Goal: Communication & Community: Answer question/provide support

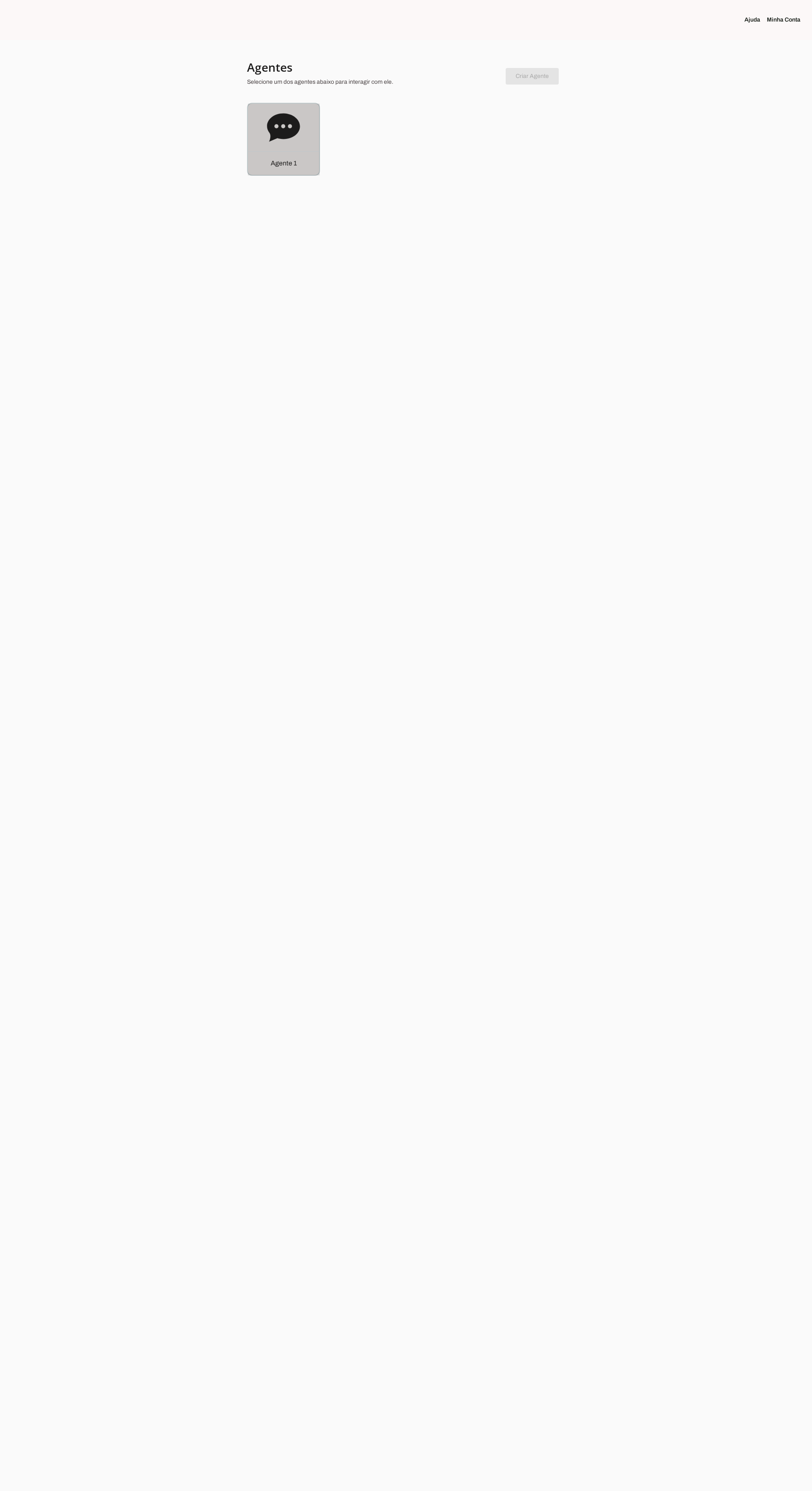
click at [270, 128] on icon at bounding box center [283, 127] width 33 height 28
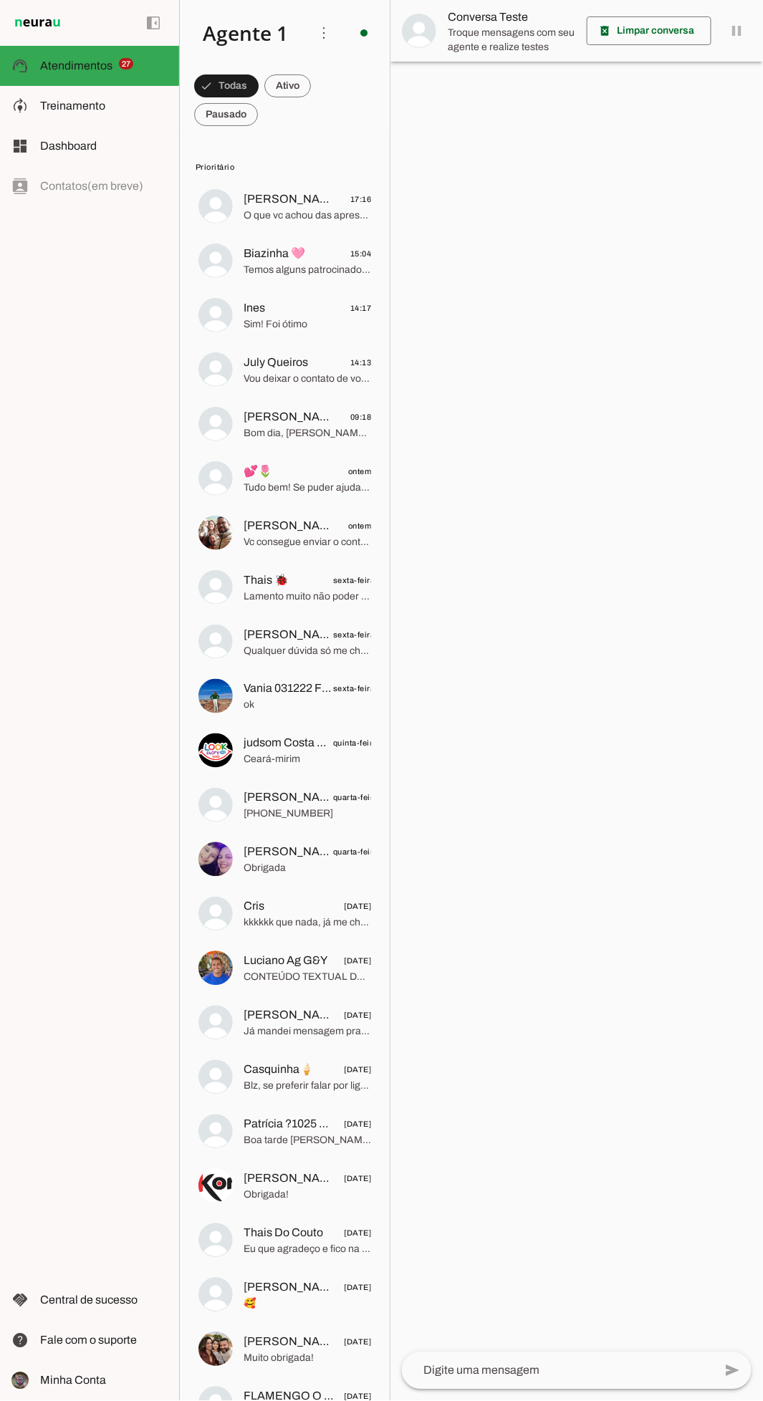
click at [242, 215] on md-item "[PERSON_NAME] 030224 Freguesia Clientechuru 17:16 O que vc achou das apresentaç…" at bounding box center [285, 206] width 196 height 52
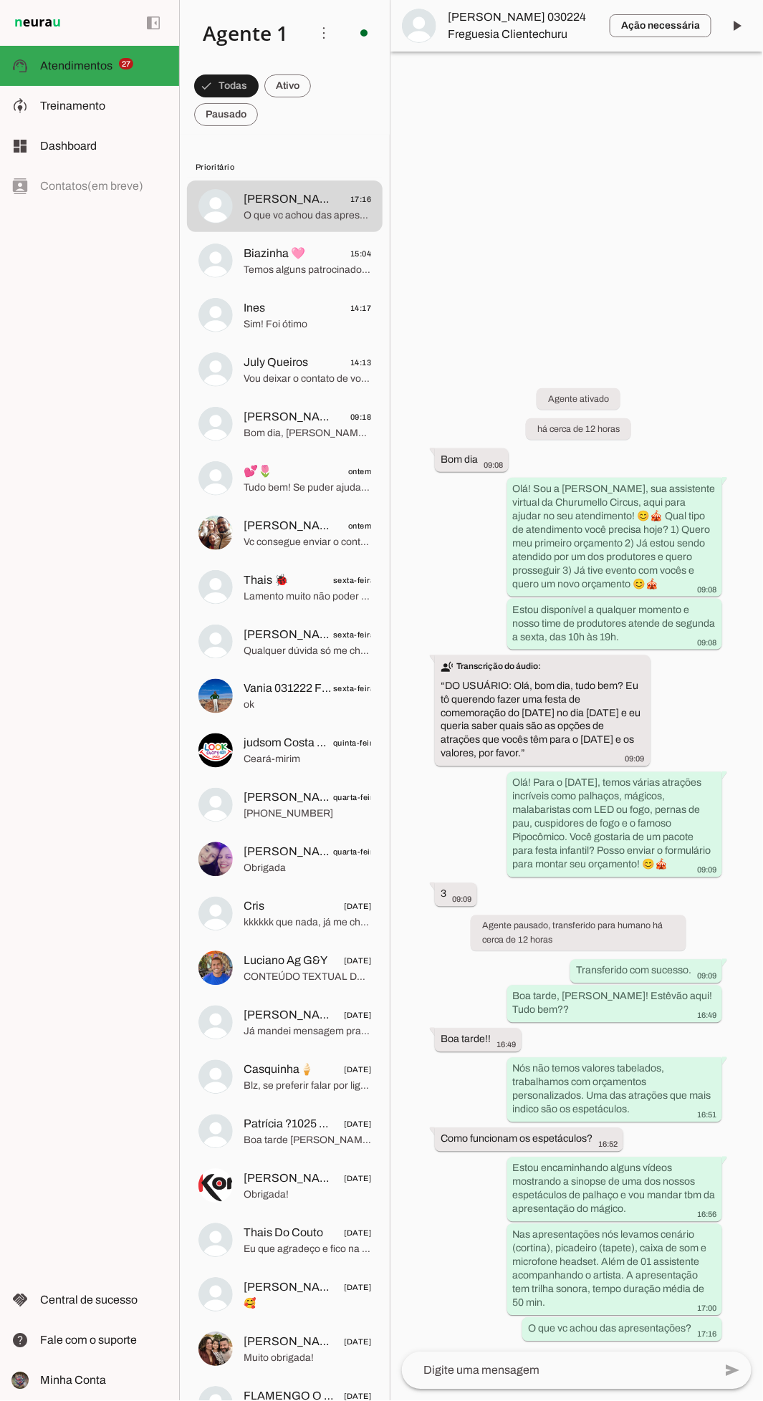
click at [488, 47] on md-item "Ação necessária O Agente detectou que uma ação humana é necessária, resolva a q…" at bounding box center [576, 26] width 372 height 52
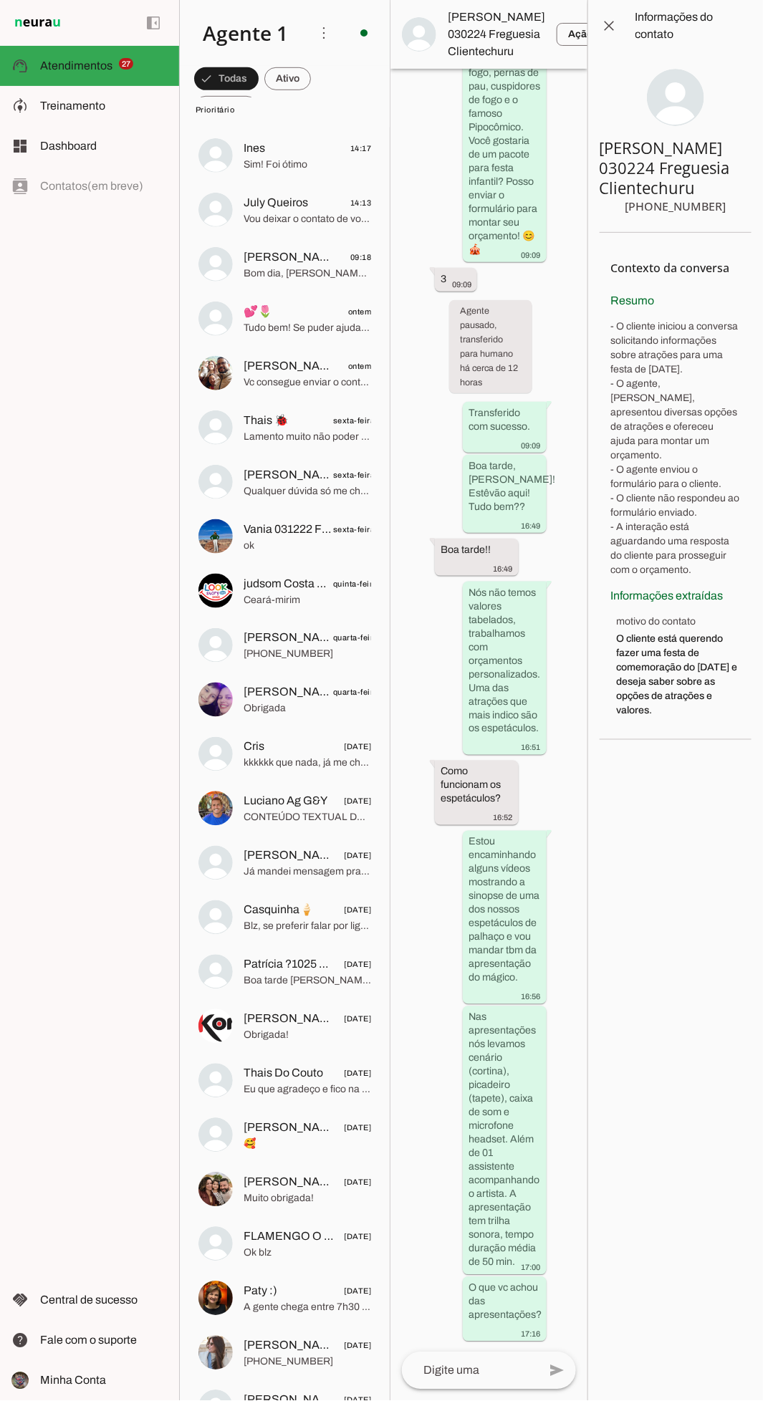
scroll to position [163, 0]
click at [287, 1071] on span "Thais Do Couto" at bounding box center [282, 1070] width 79 height 17
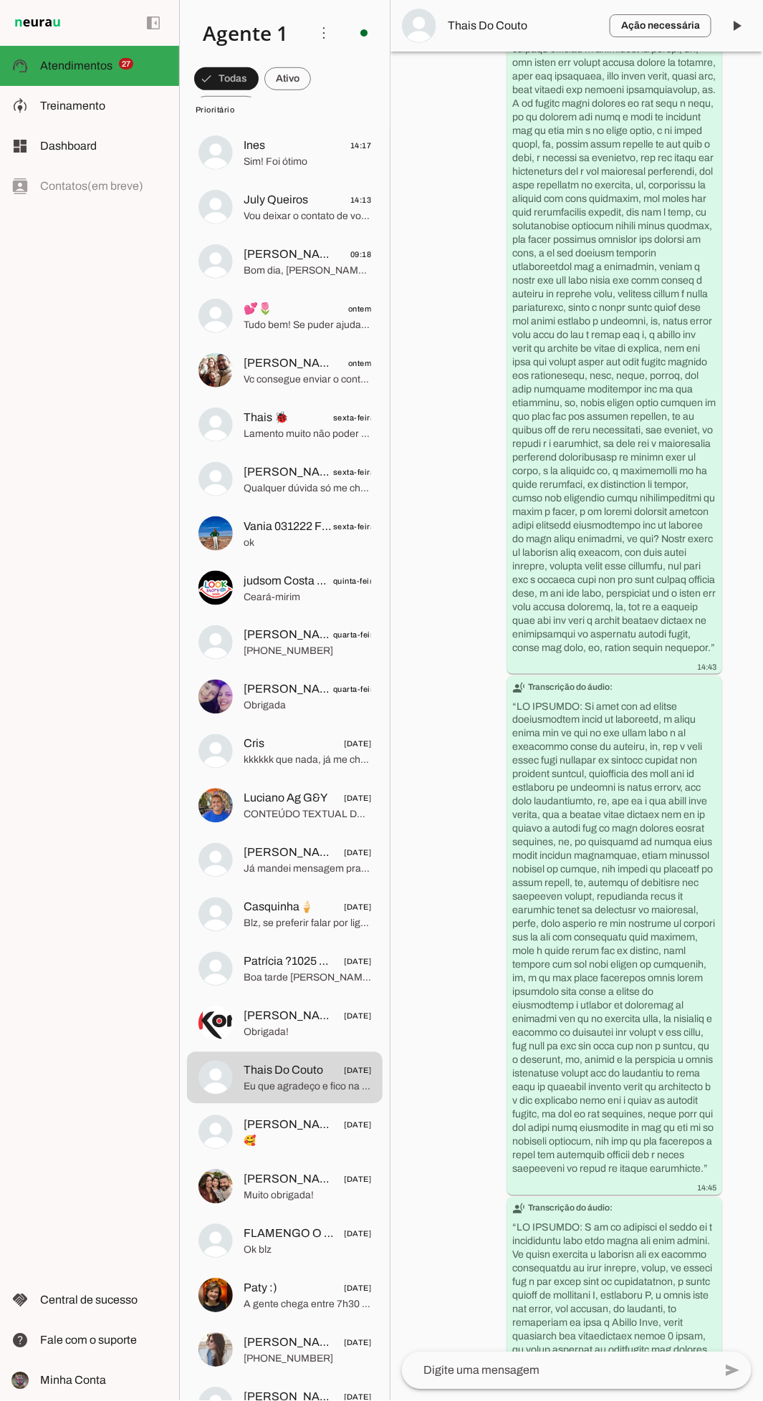
scroll to position [4191, 0]
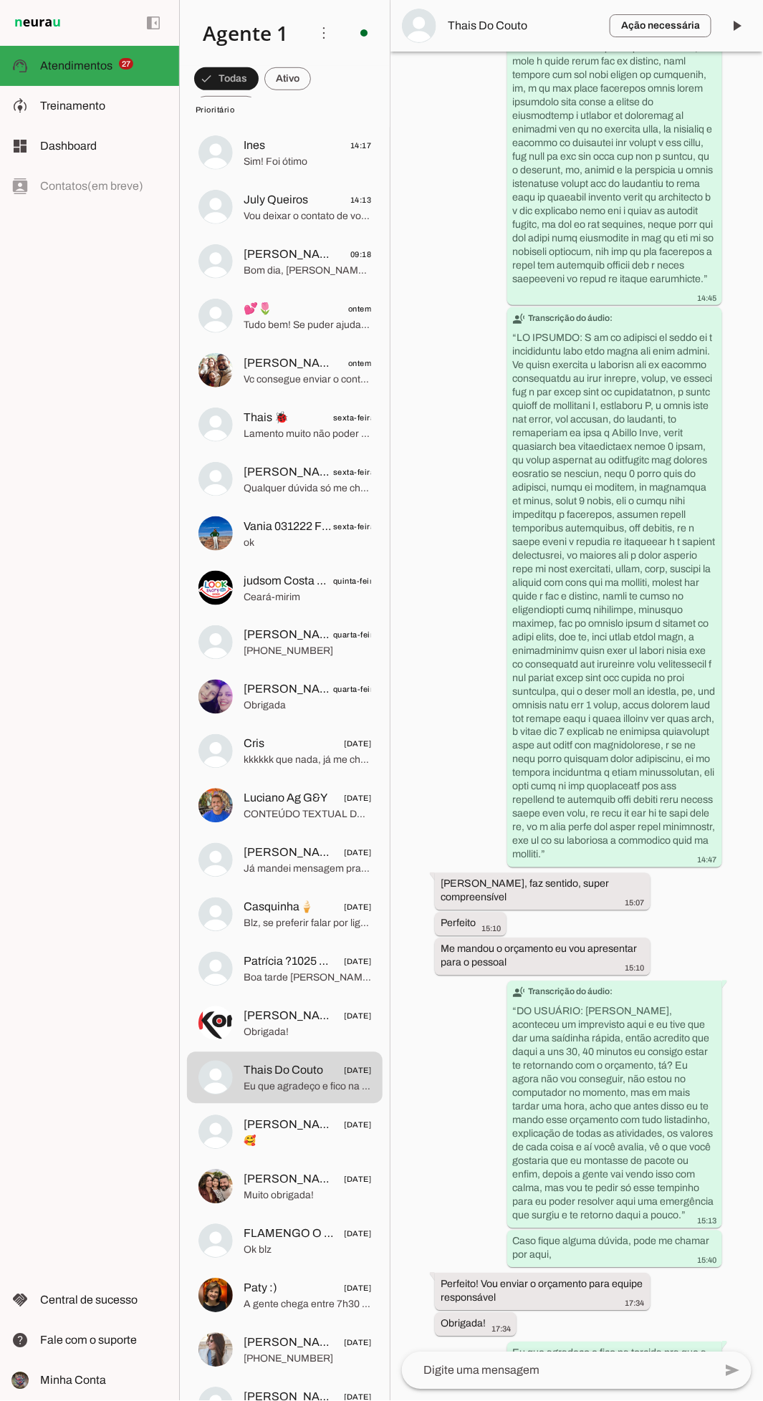
click at [236, 1018] on md-item "[PERSON_NAME] Financeiro [PERSON_NAME] [DATE] Obrigada!" at bounding box center [285, 1024] width 196 height 52
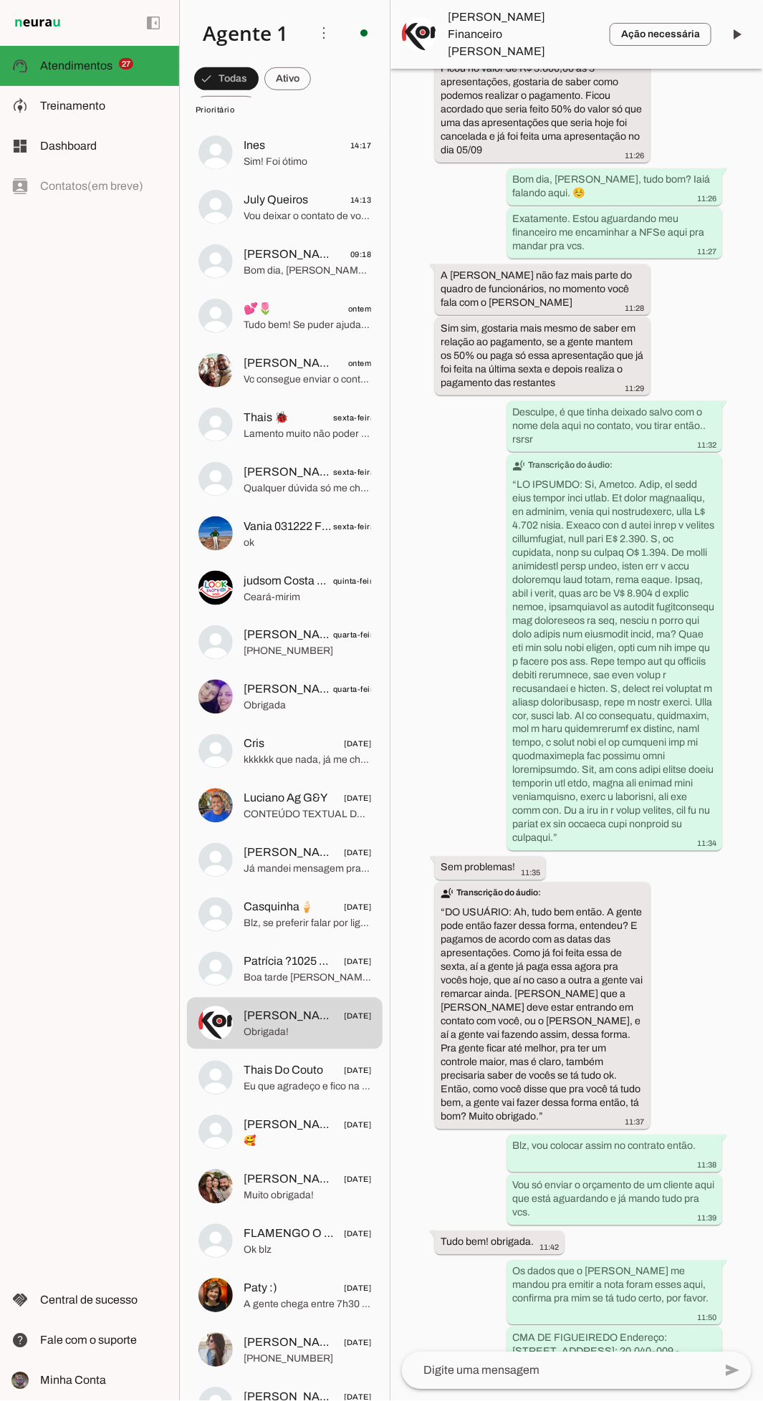
scroll to position [597, 0]
click at [240, 957] on md-item "Patrícia ?1025 Cabo Frio Clientechuru [DATE] Boa tarde [PERSON_NAME]! Tudo bom?…" at bounding box center [285, 969] width 196 height 52
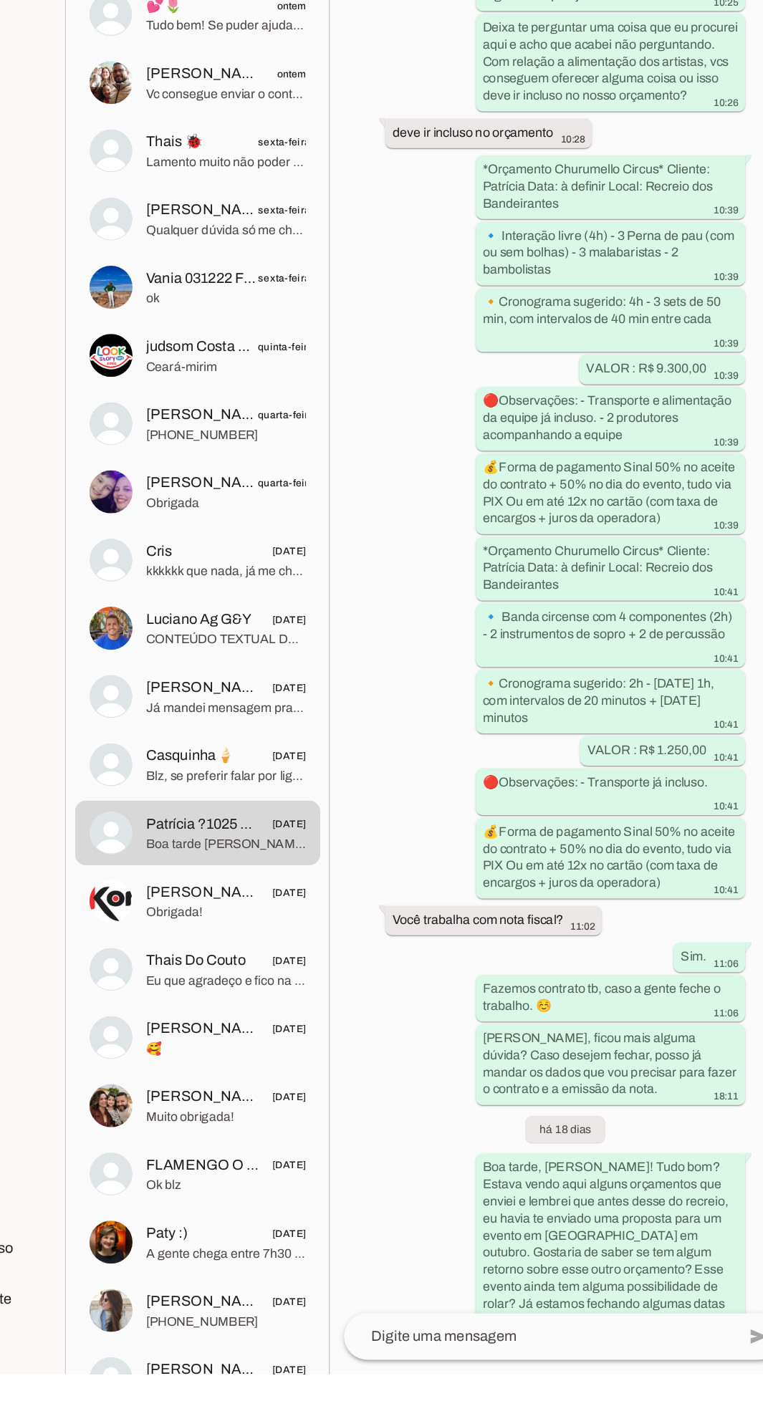
click at [524, 1379] on textarea at bounding box center [558, 1370] width 312 height 17
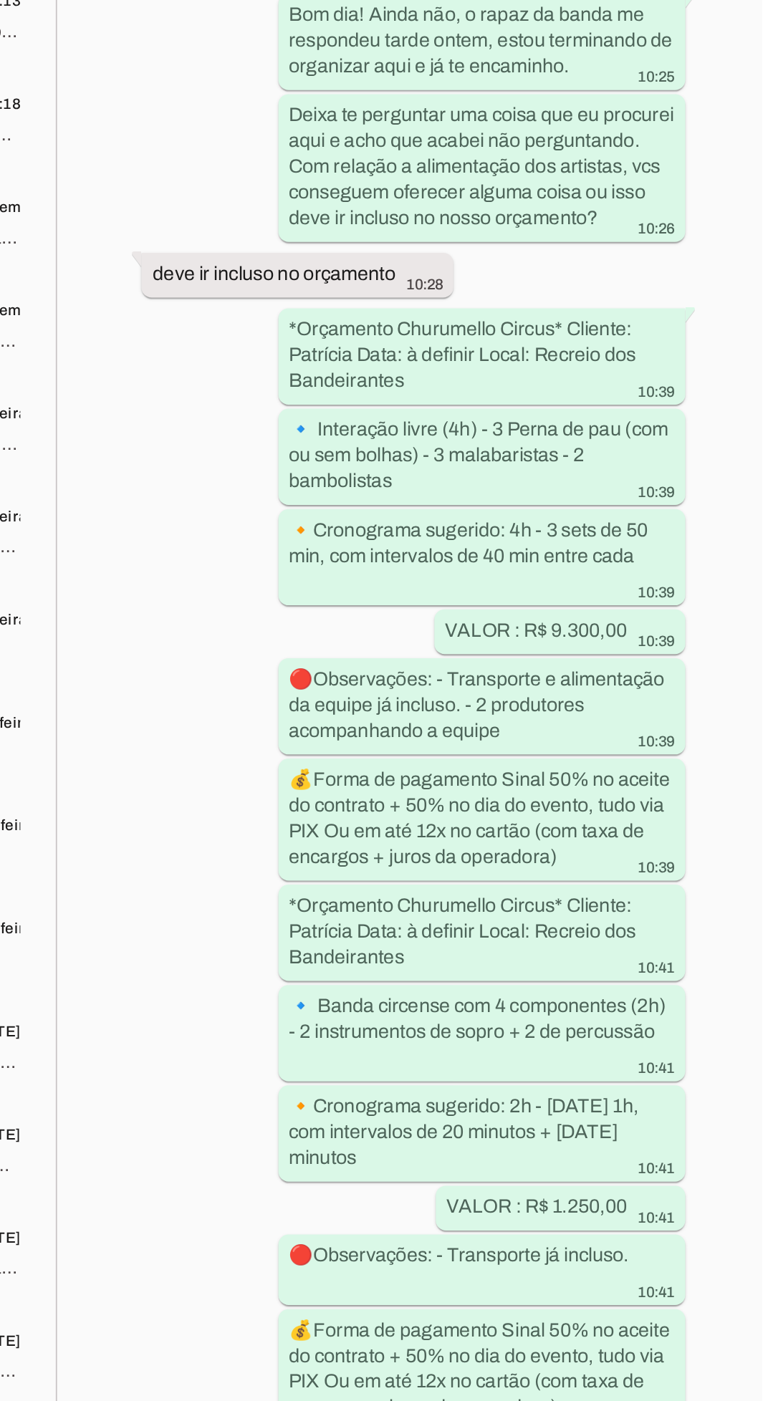
scroll to position [1413, 0]
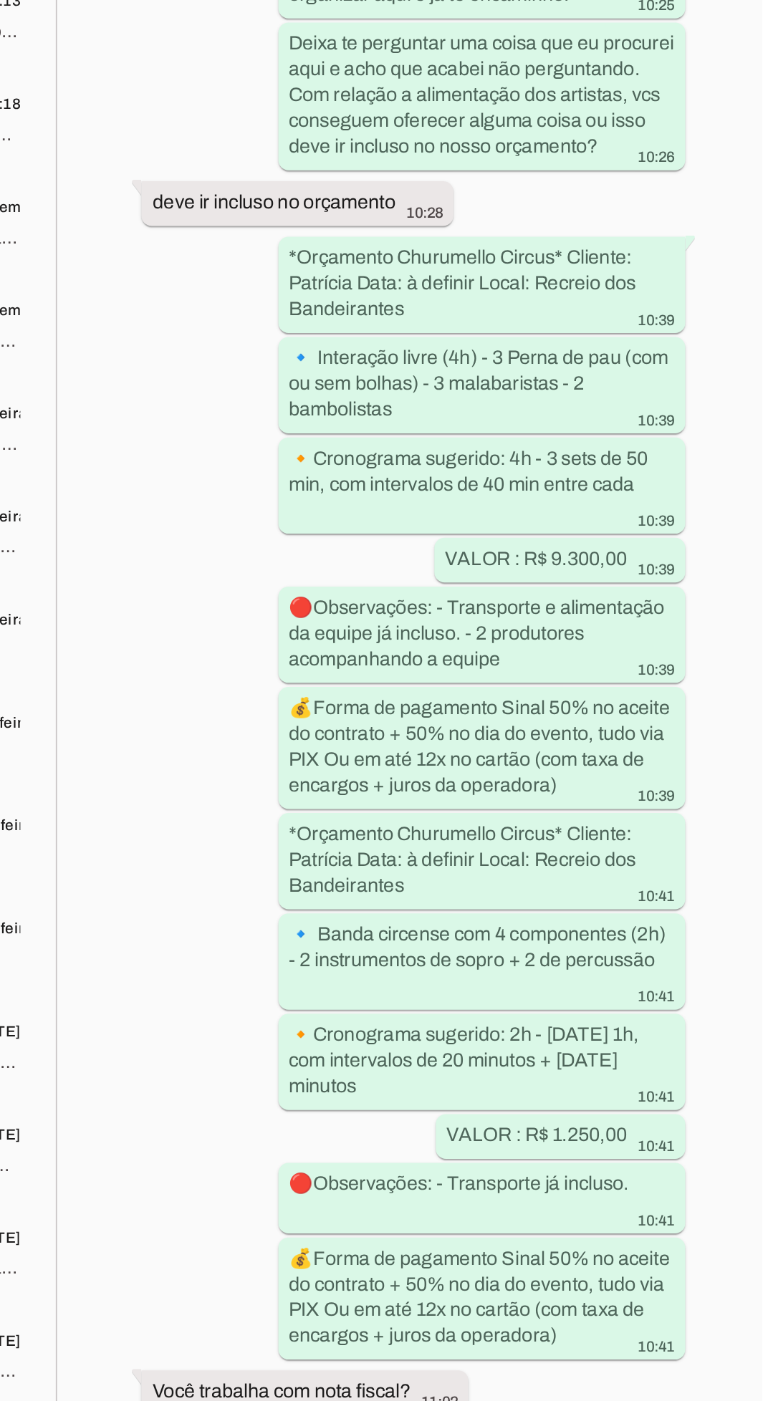
click at [503, 937] on div "Agente ativado há 20 dias Boa tarde. Sei que está em cima, mas estamos com muit…" at bounding box center [576, 702] width 372 height 1301
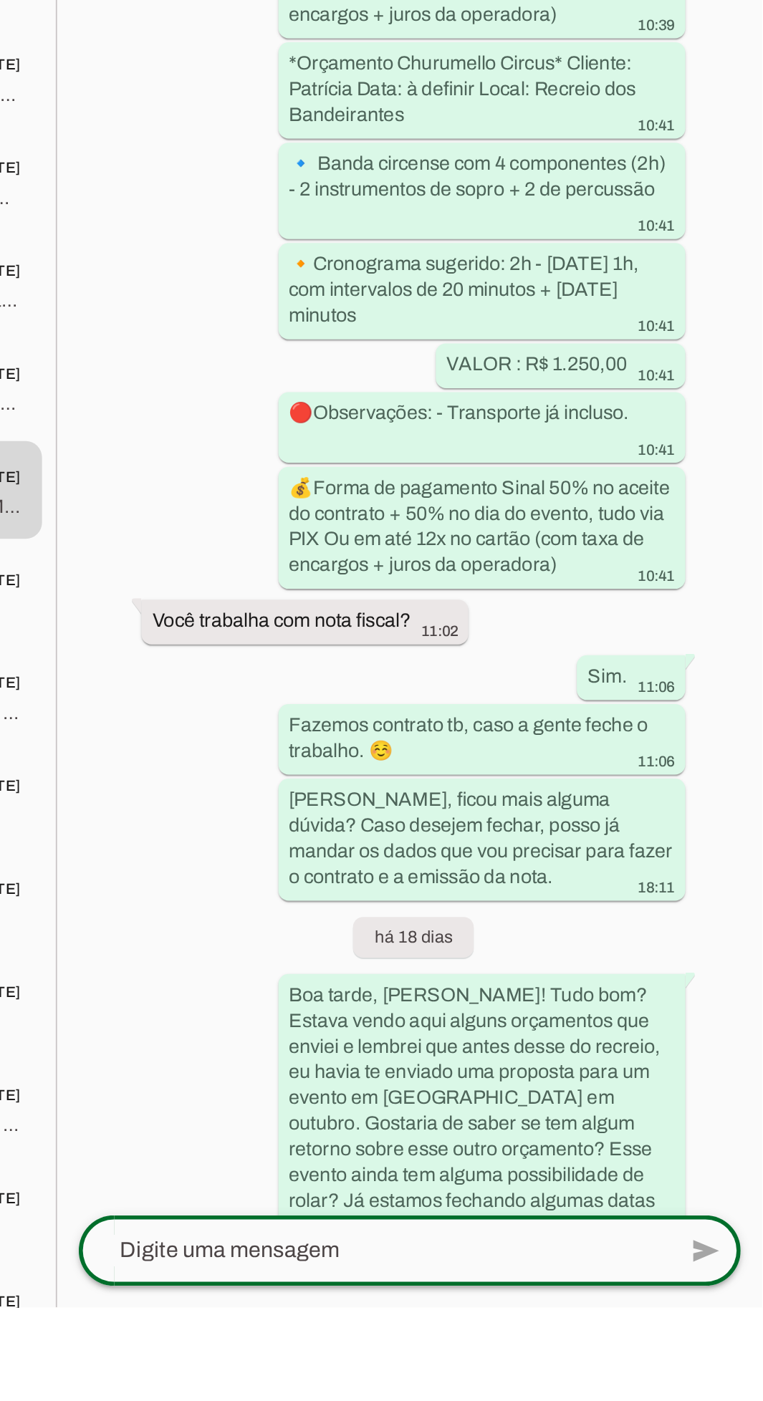
scroll to position [1309, 0]
click at [496, 1379] on textarea at bounding box center [558, 1370] width 312 height 17
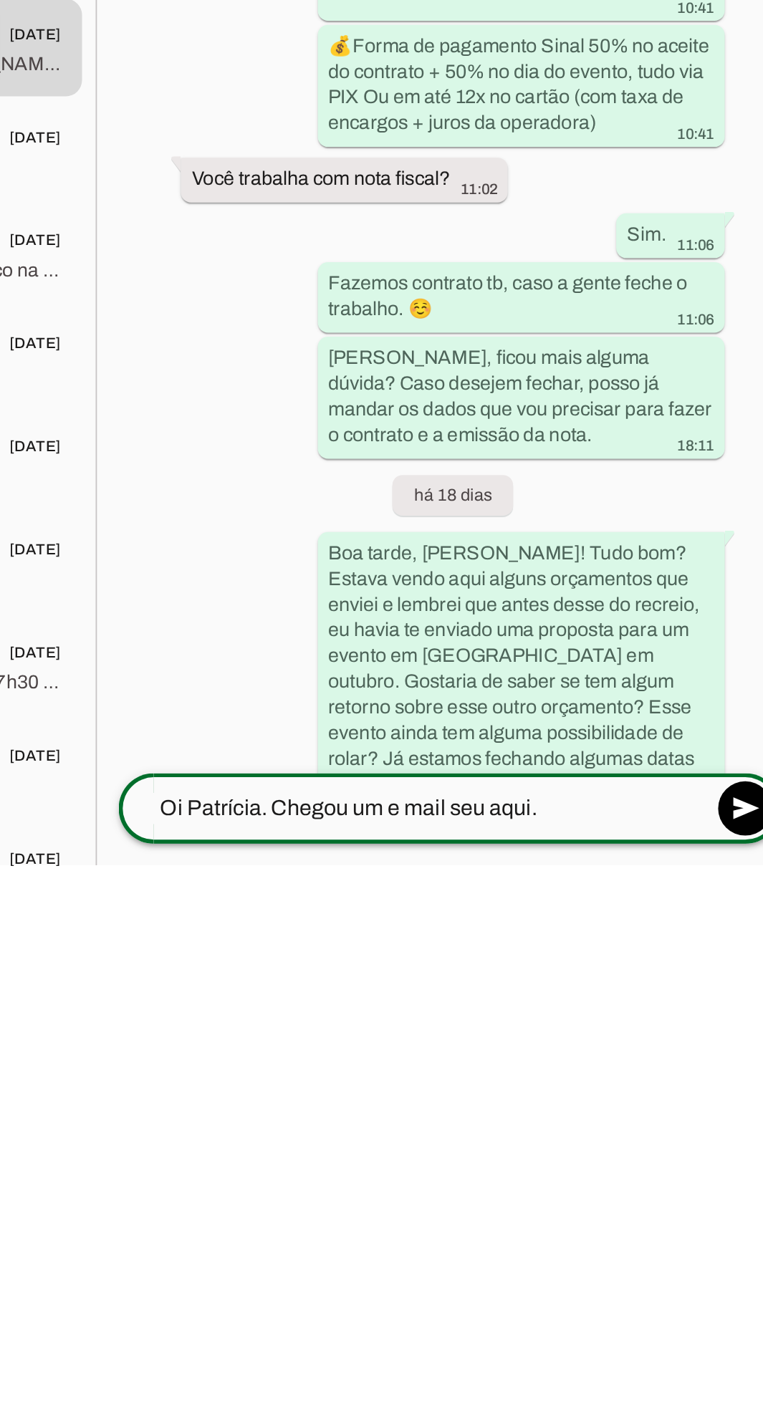
scroll to position [104, 0]
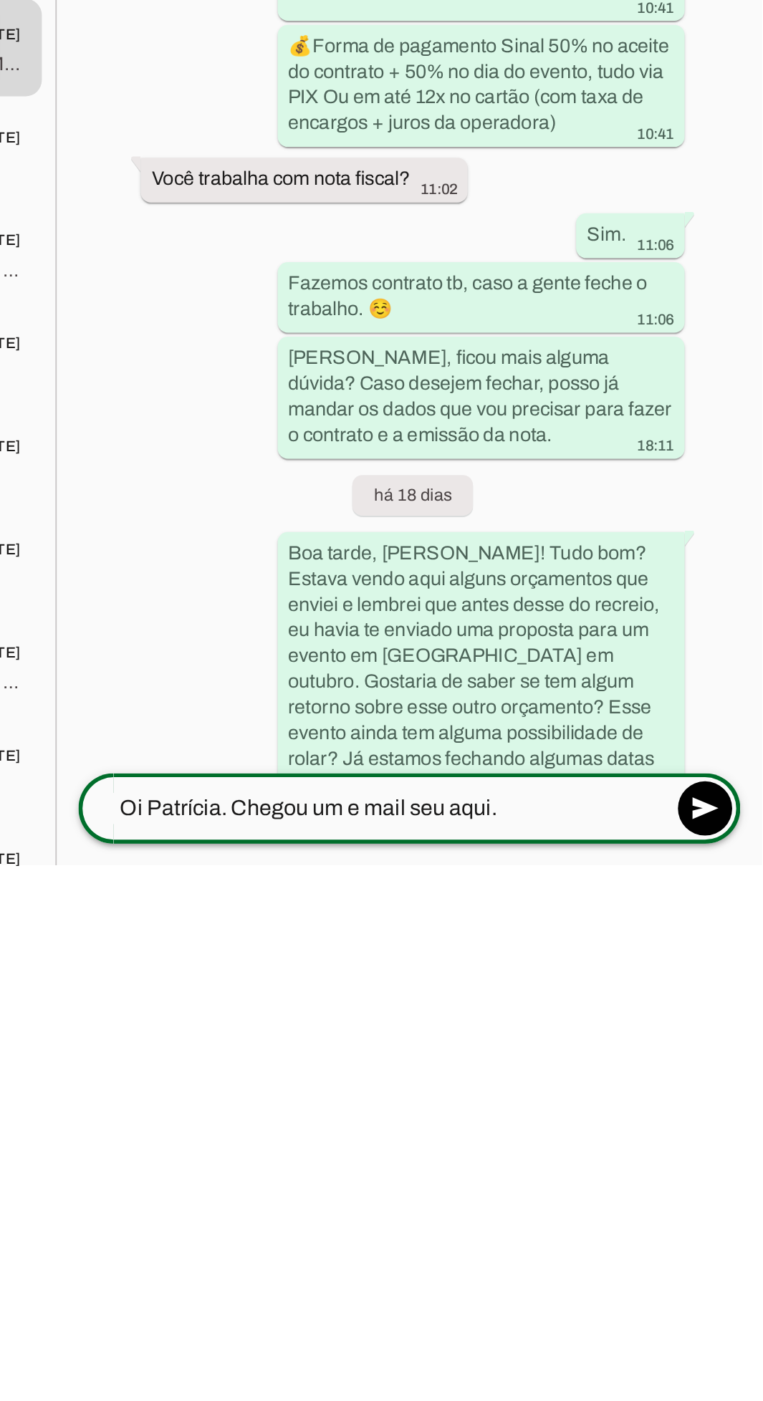
type textarea "Oi Patrícia. Chegou um e mail seu aqui."
type md-outlined-text-field "Oi Patrícia. Chegou um e mail seu aqui."
click at [740, 1354] on span at bounding box center [732, 1371] width 34 height 34
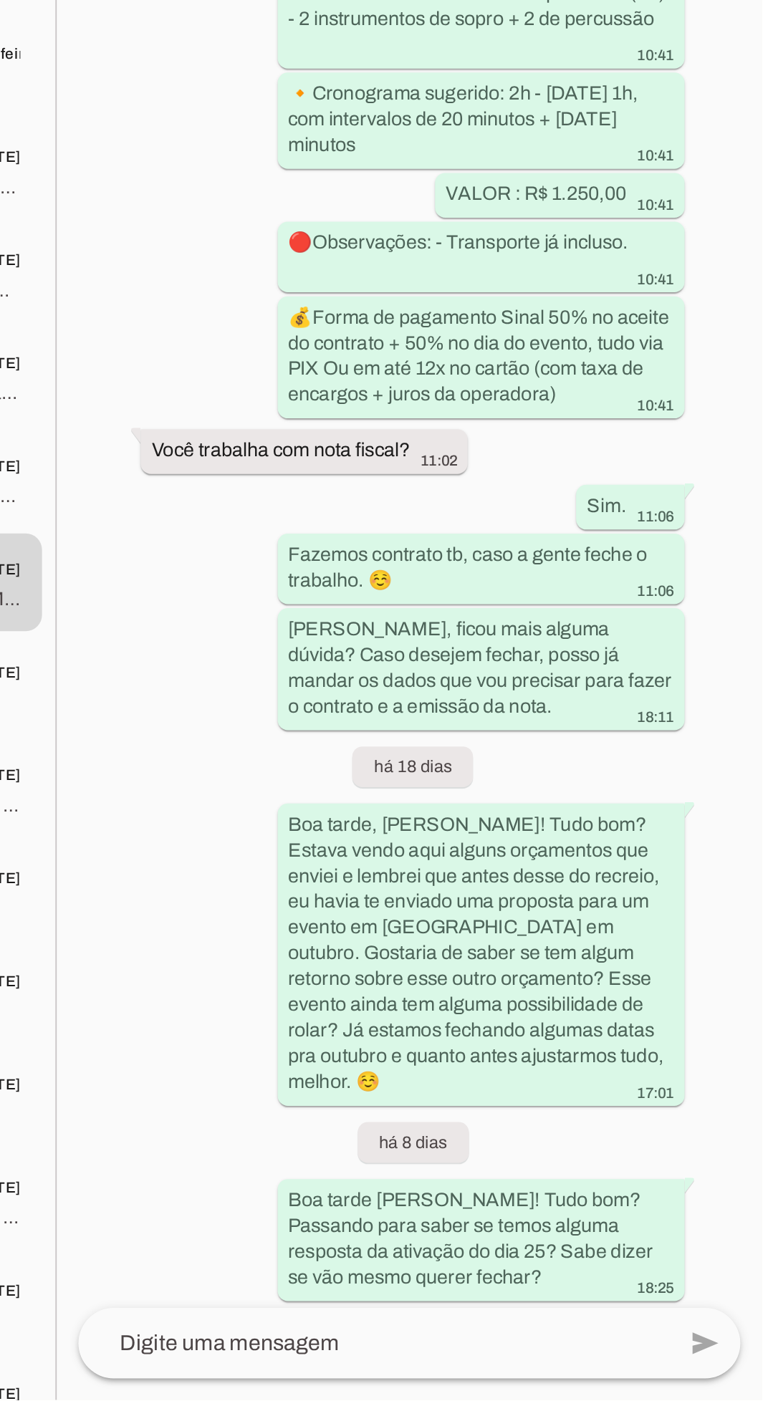
scroll to position [0, 0]
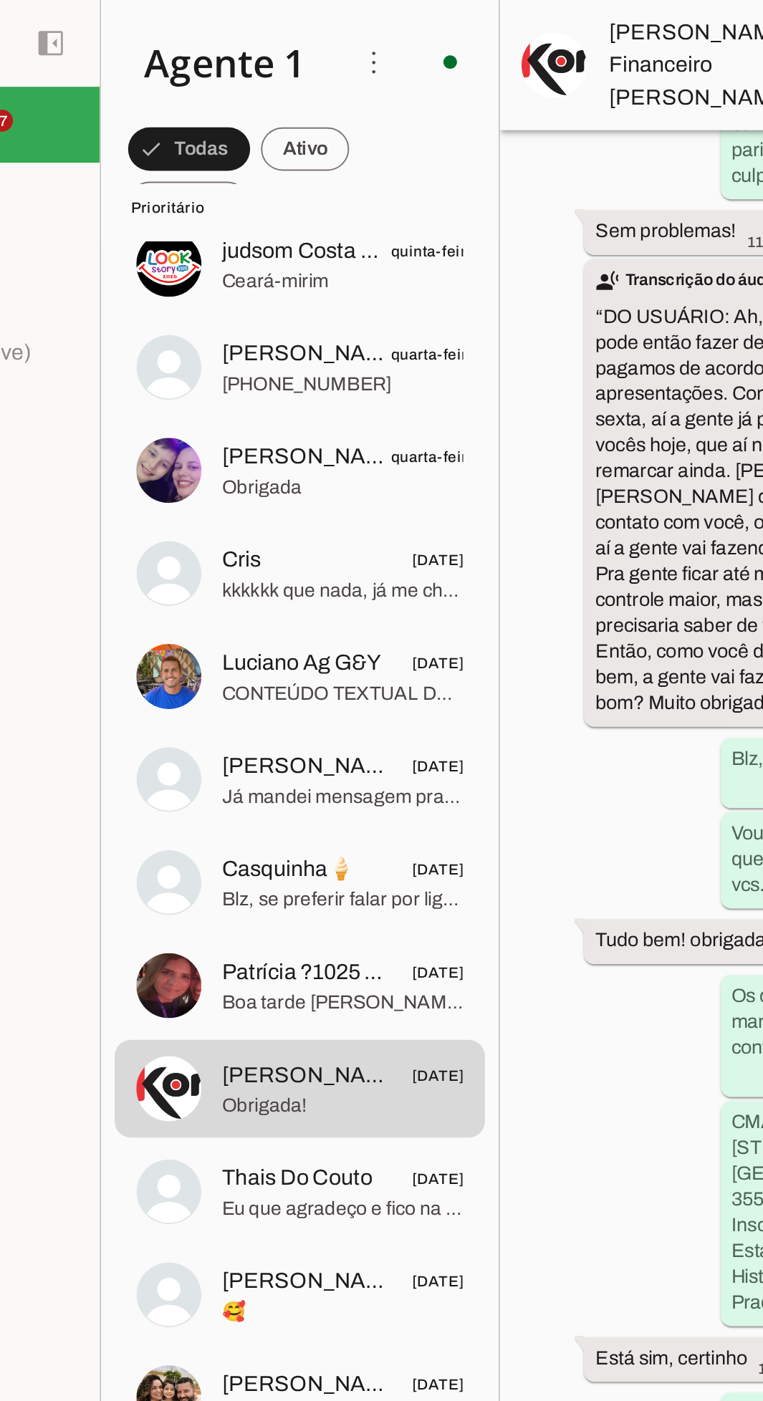
scroll to position [612, 0]
click at [275, 513] on span "Patrícia ?1025 Cabo Frio Clientechuru" at bounding box center [289, 512] width 92 height 17
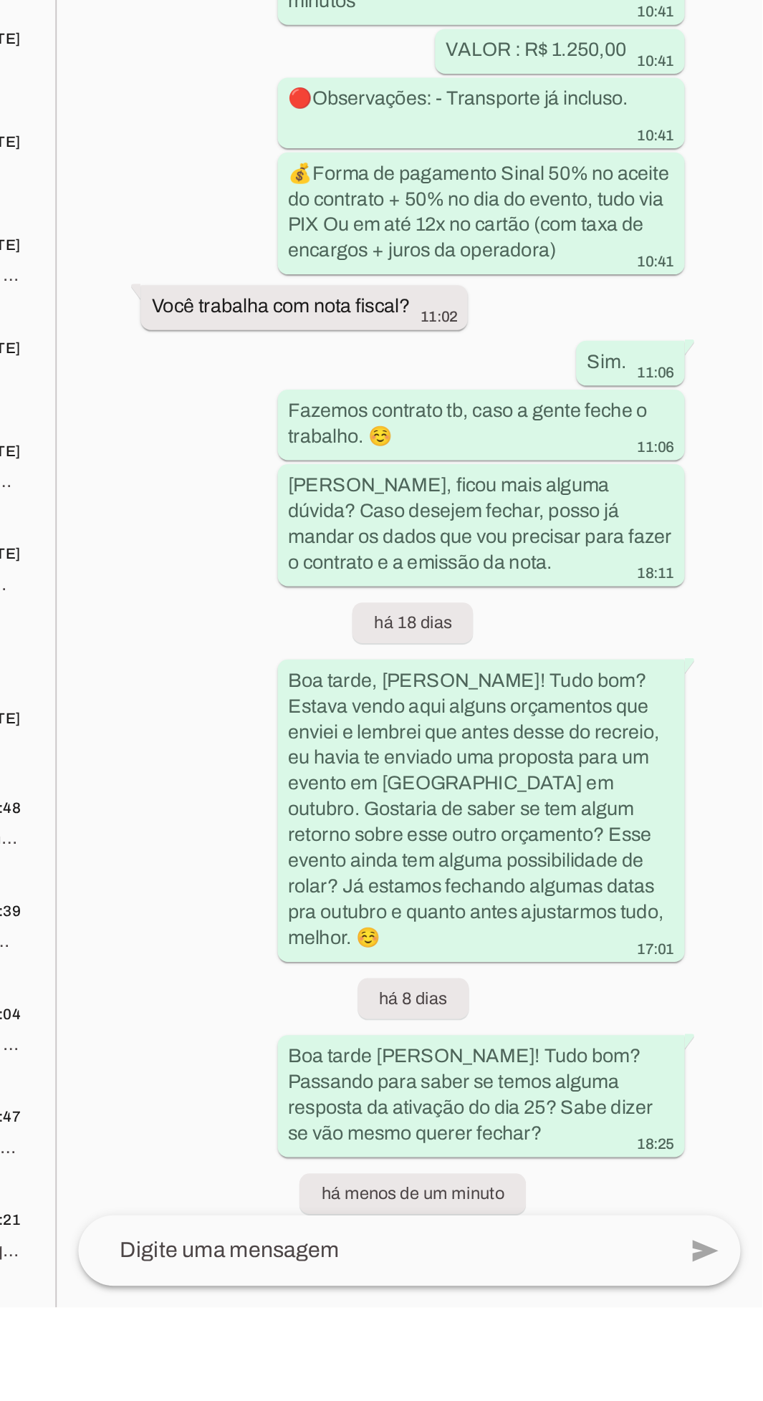
scroll to position [1399, 0]
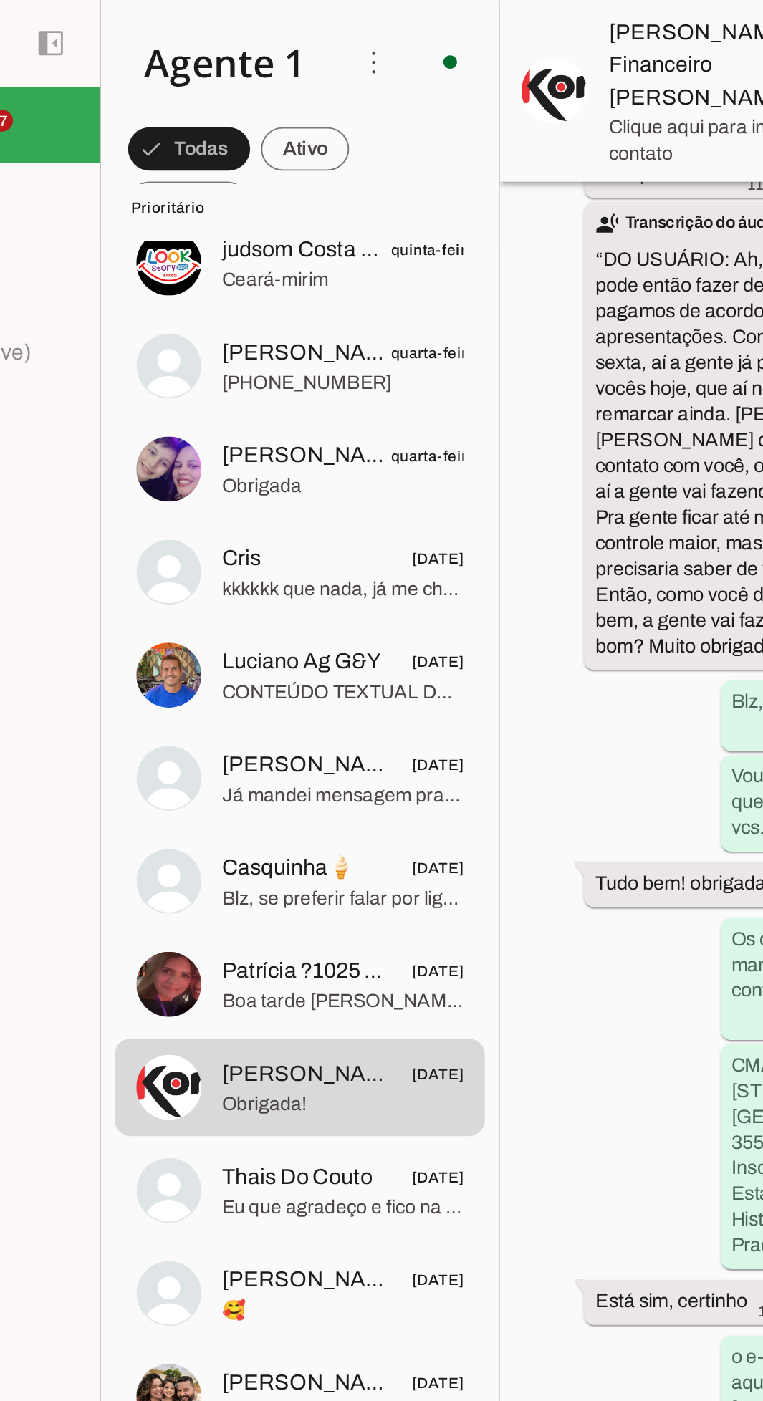
scroll to position [1265, 0]
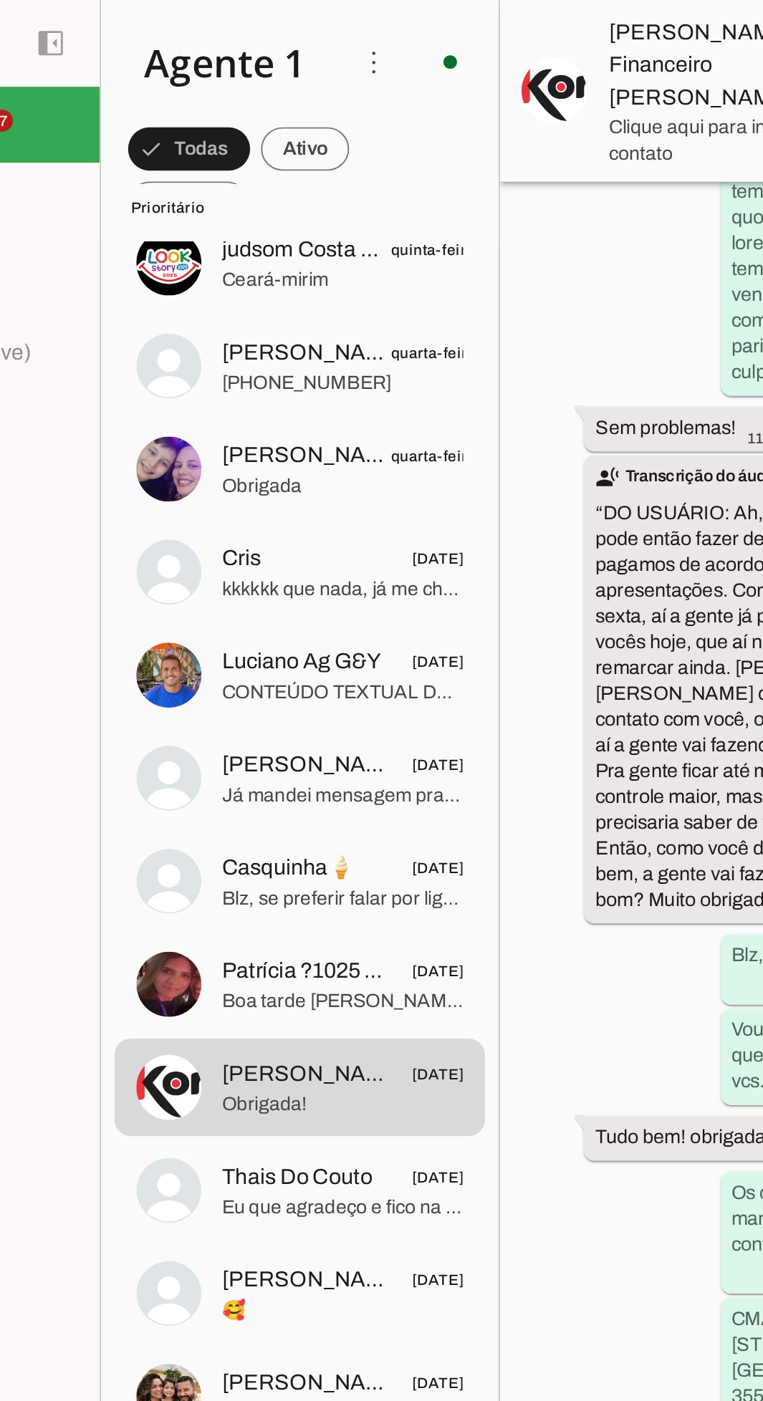
click at [221, 468] on img at bounding box center [215, 465] width 34 height 34
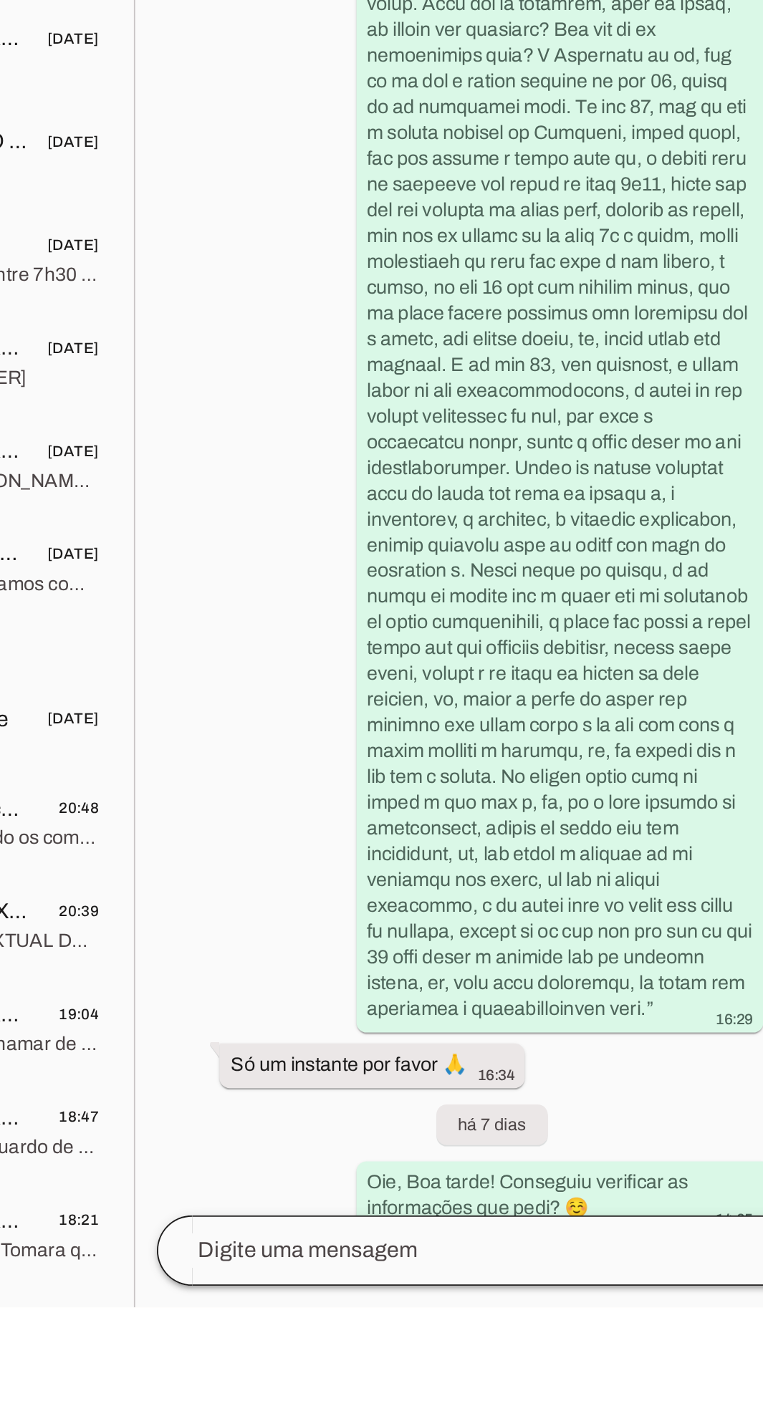
click at [496, 1389] on div at bounding box center [558, 1370] width 312 height 37
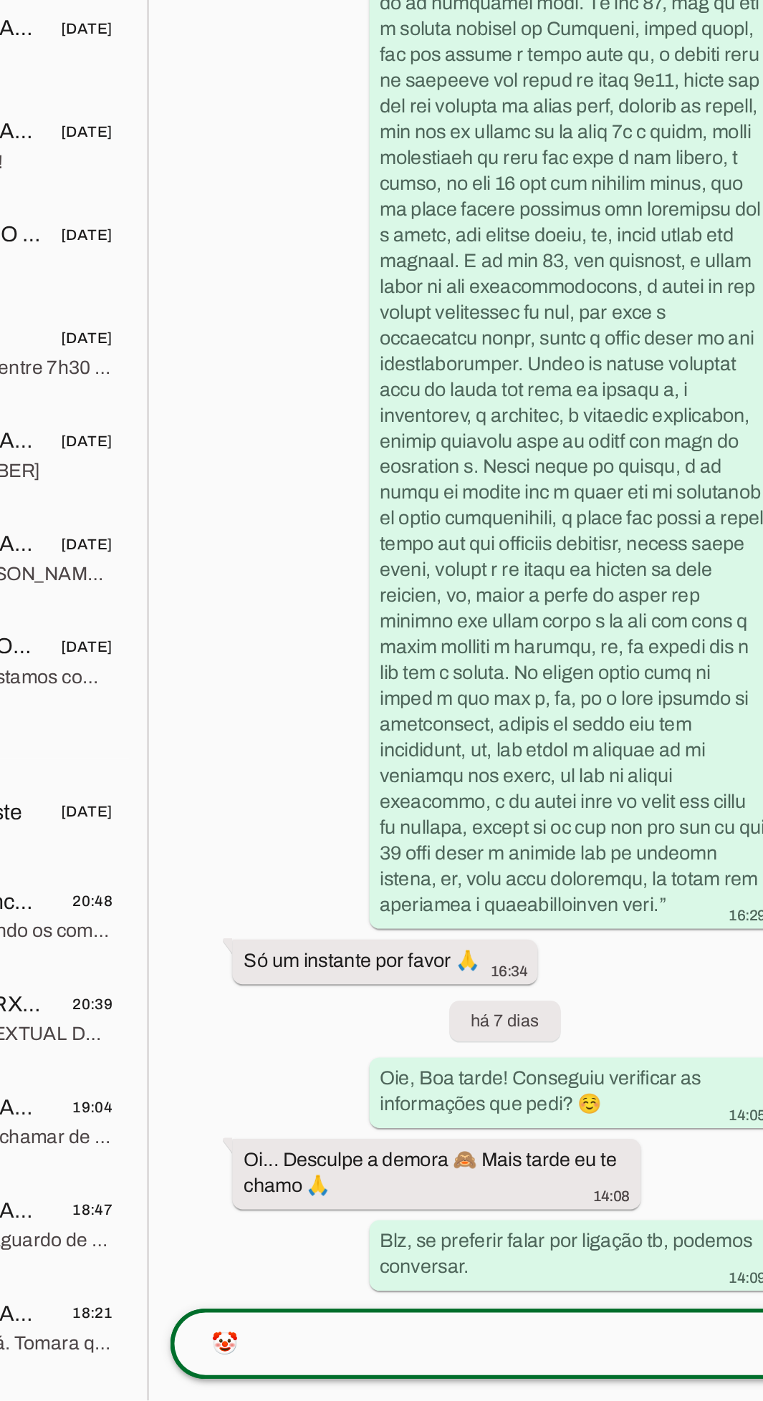
scroll to position [103, 0]
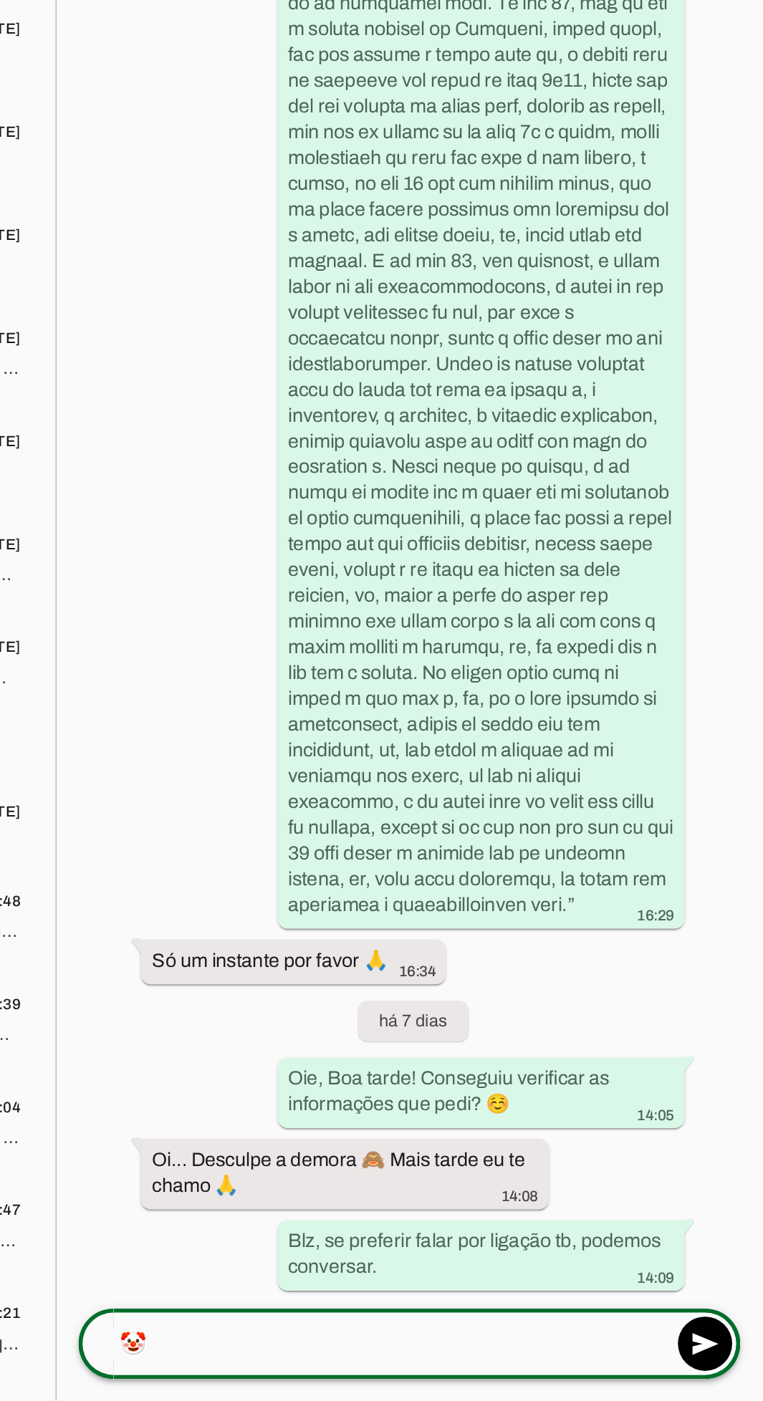
type textarea "🤡"
type md-outlined-text-field "🤡"
click at [730, 1354] on span at bounding box center [732, 1371] width 34 height 34
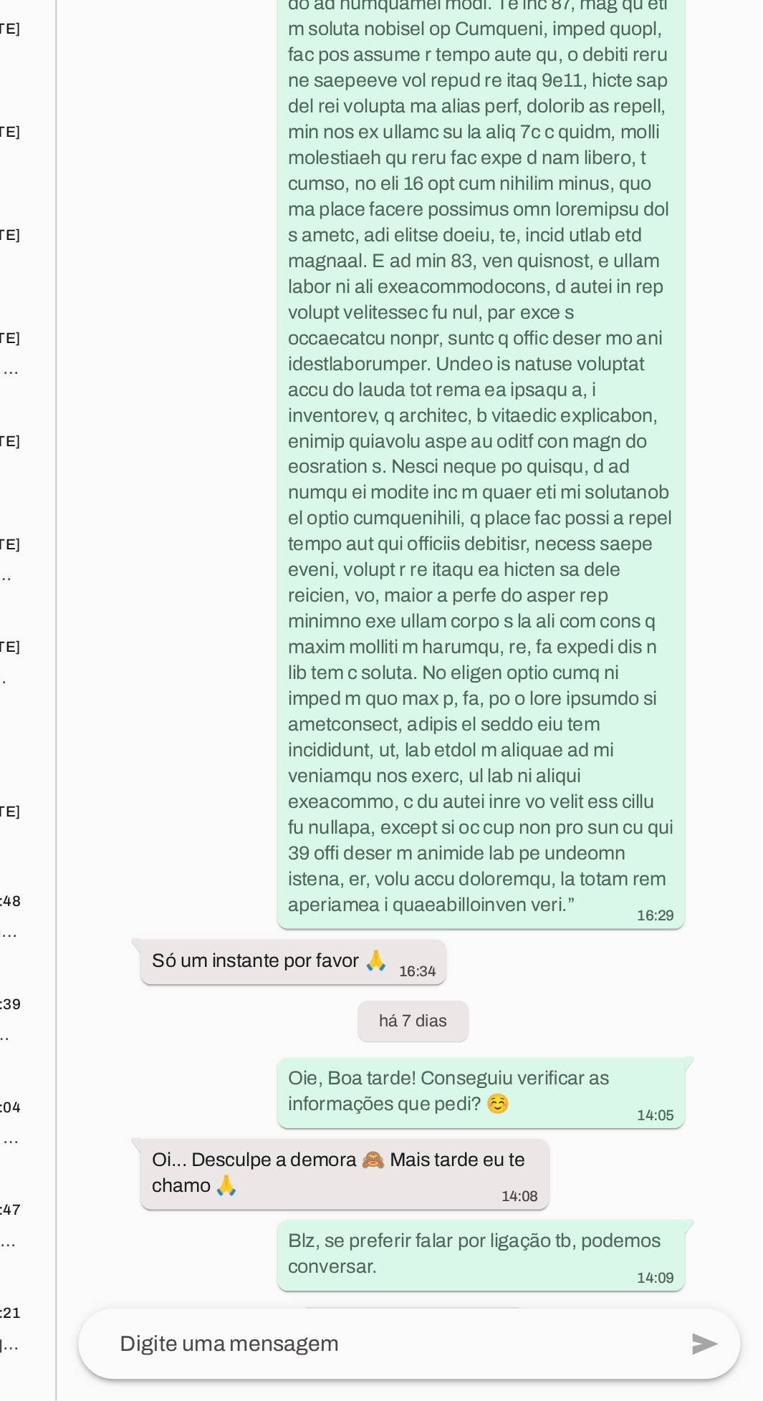
scroll to position [567, 0]
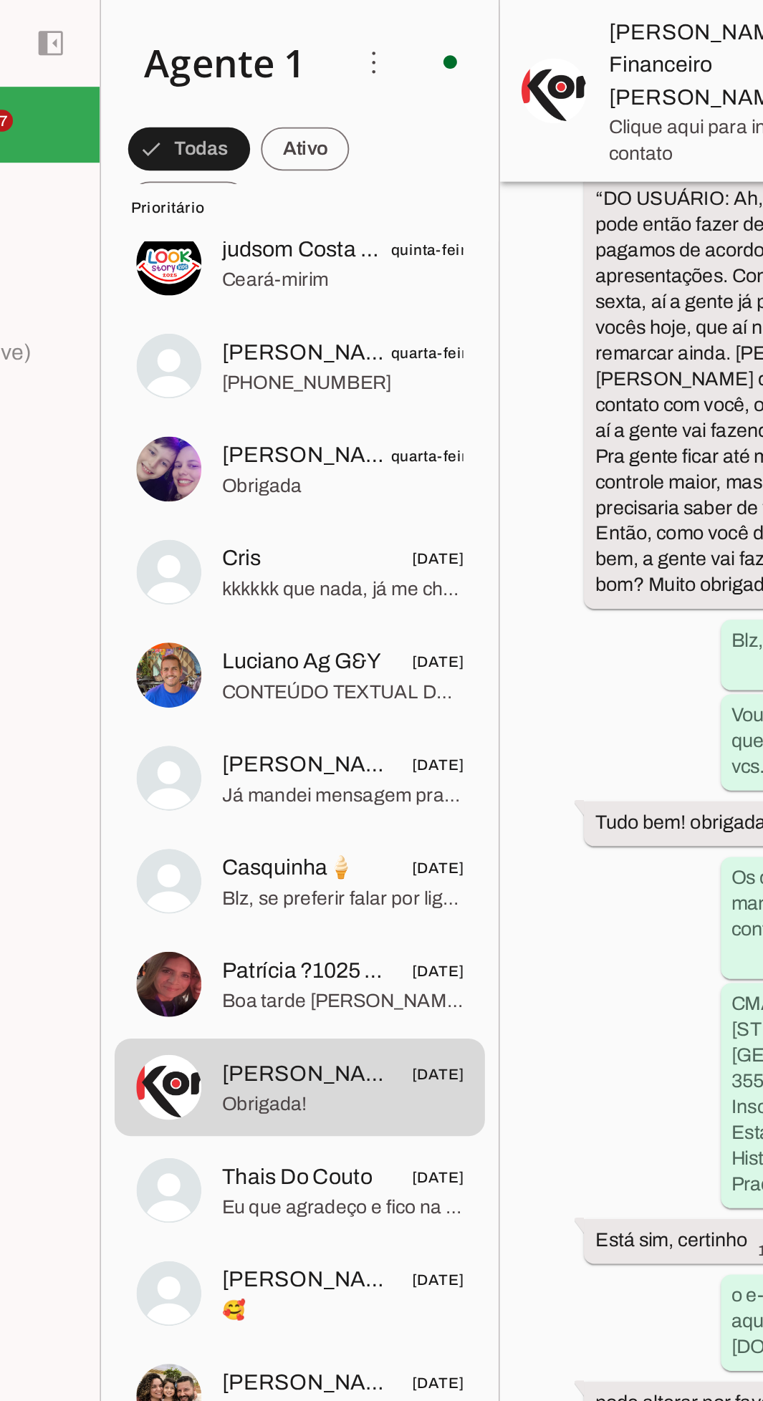
scroll to position [1369, 0]
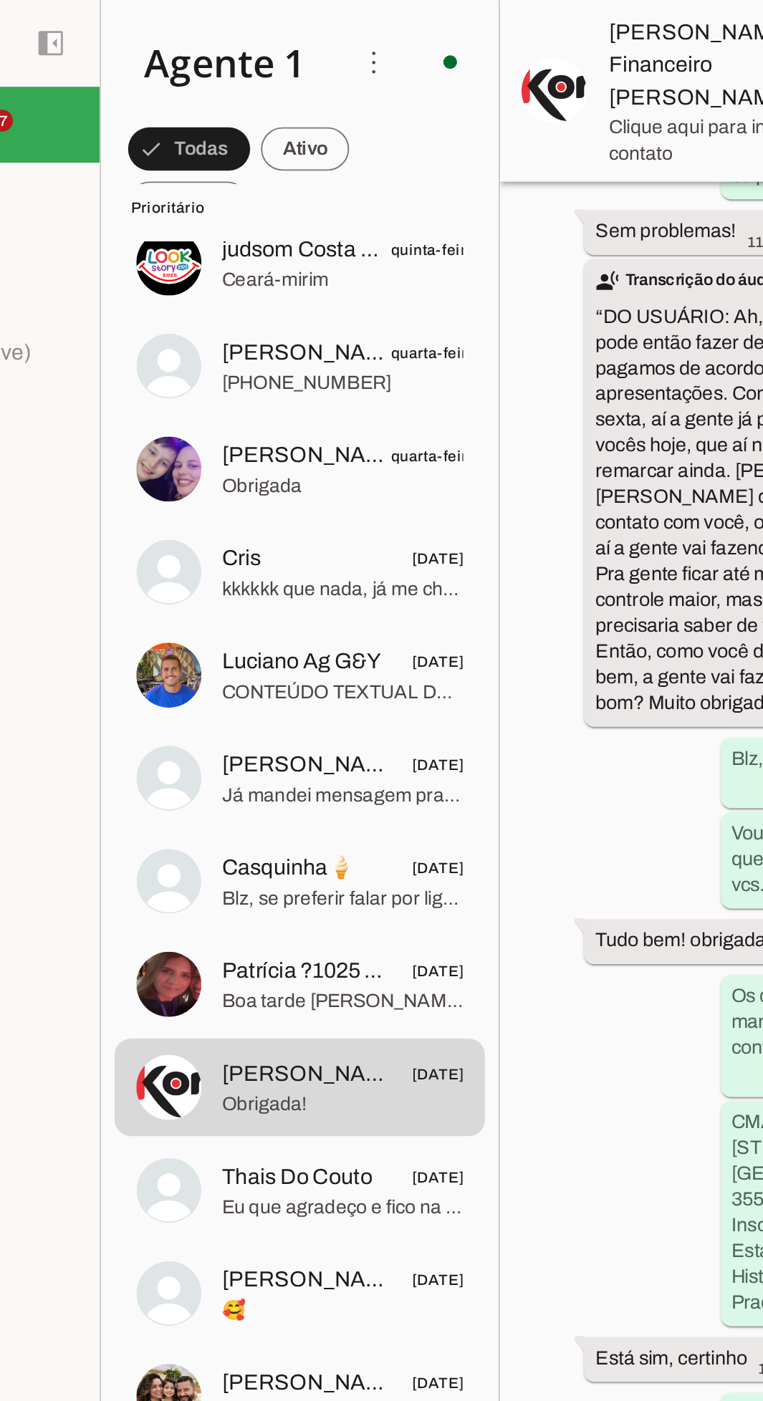
click at [305, 412] on span "[PERSON_NAME]" at bounding box center [289, 403] width 92 height 17
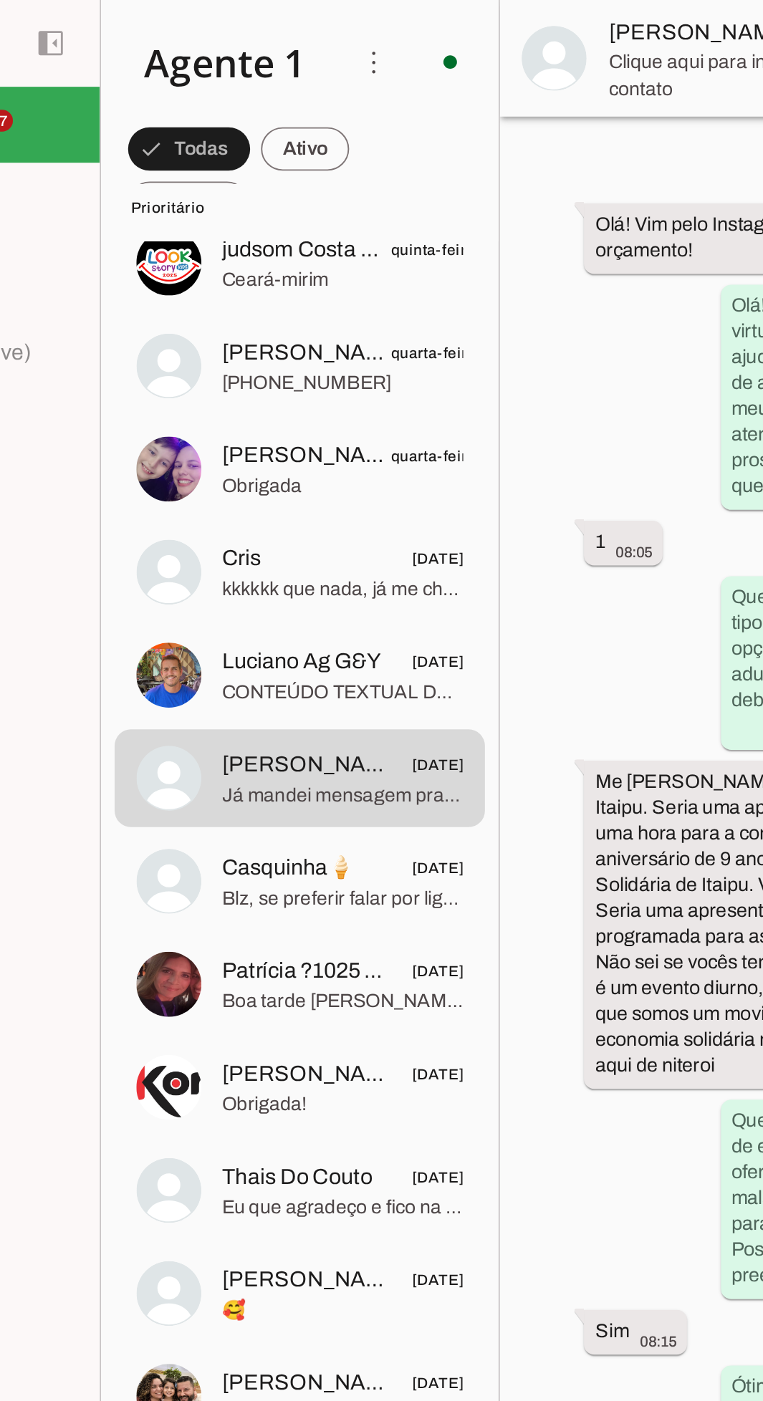
scroll to position [45, 0]
click at [463, 362] on div "Agente ativado há 8 dias Olá! Vim pelo Instagram. Gostaria de um orçamento! 07:…" at bounding box center [576, 707] width 372 height 1291
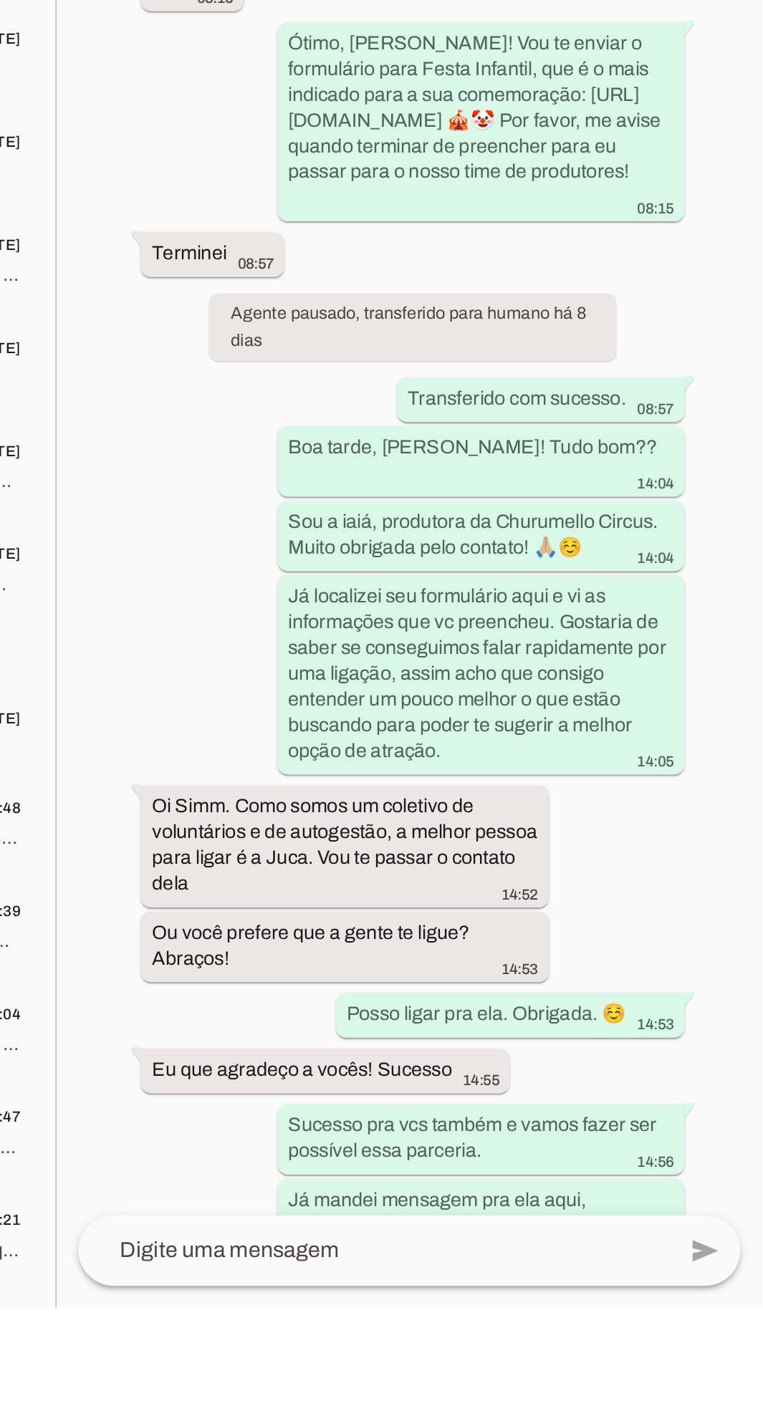
scroll to position [0, 0]
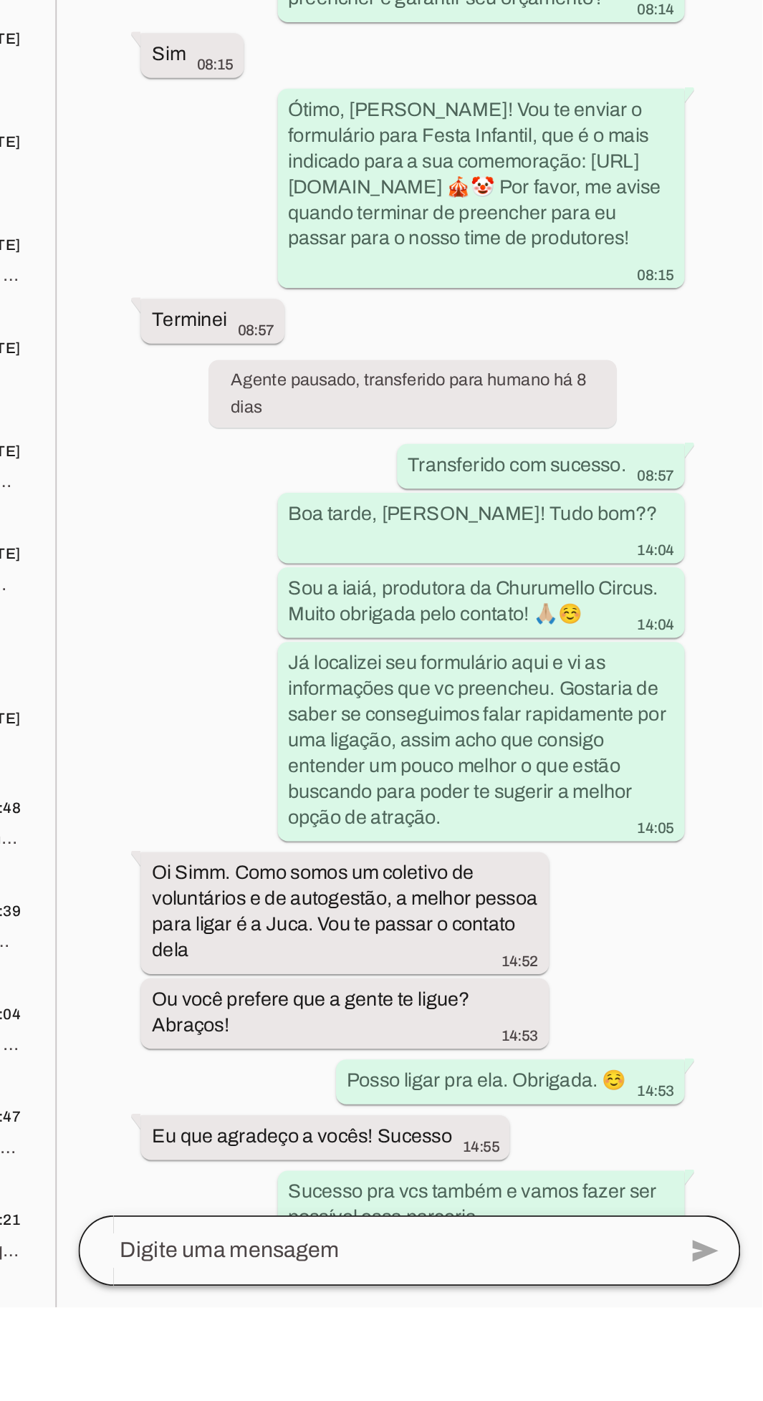
click at [529, 1389] on div at bounding box center [558, 1370] width 312 height 37
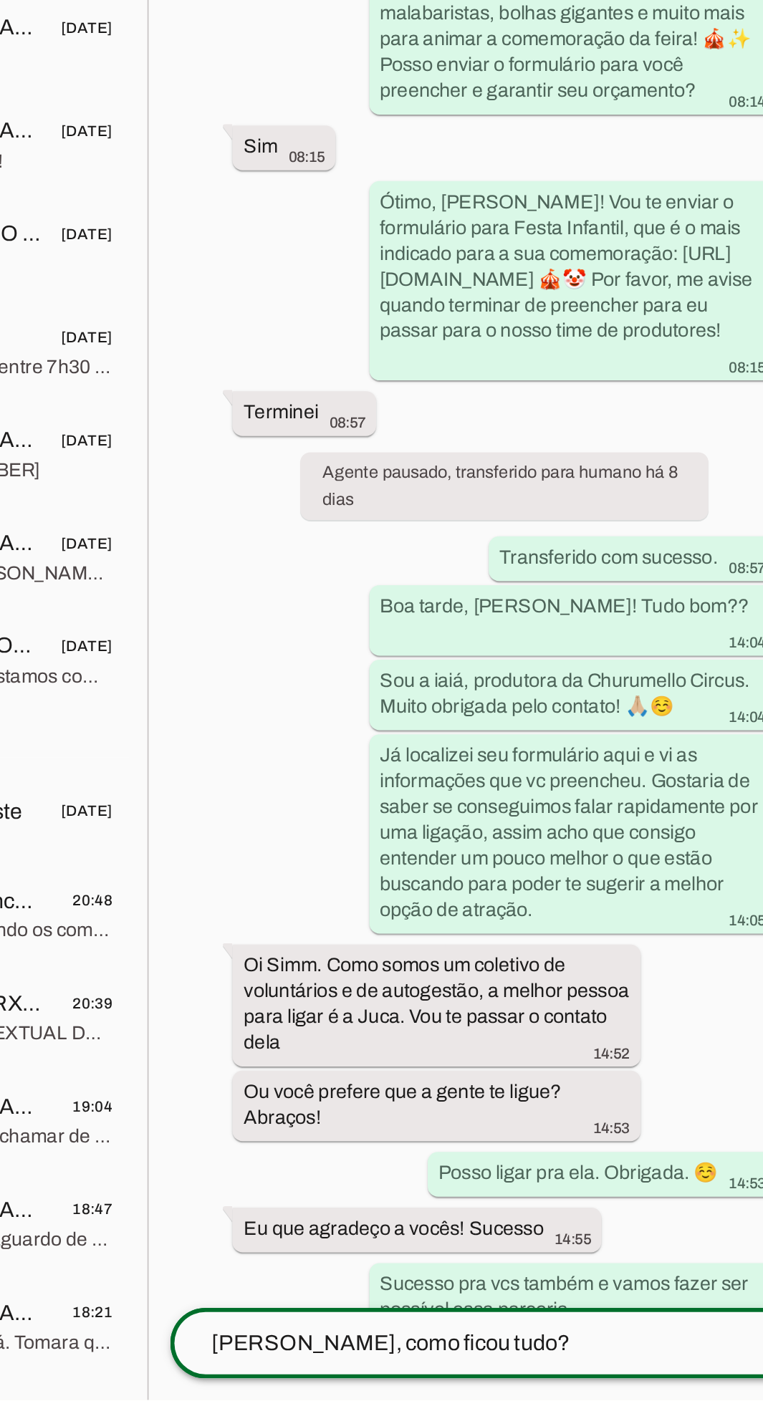
scroll to position [35, 0]
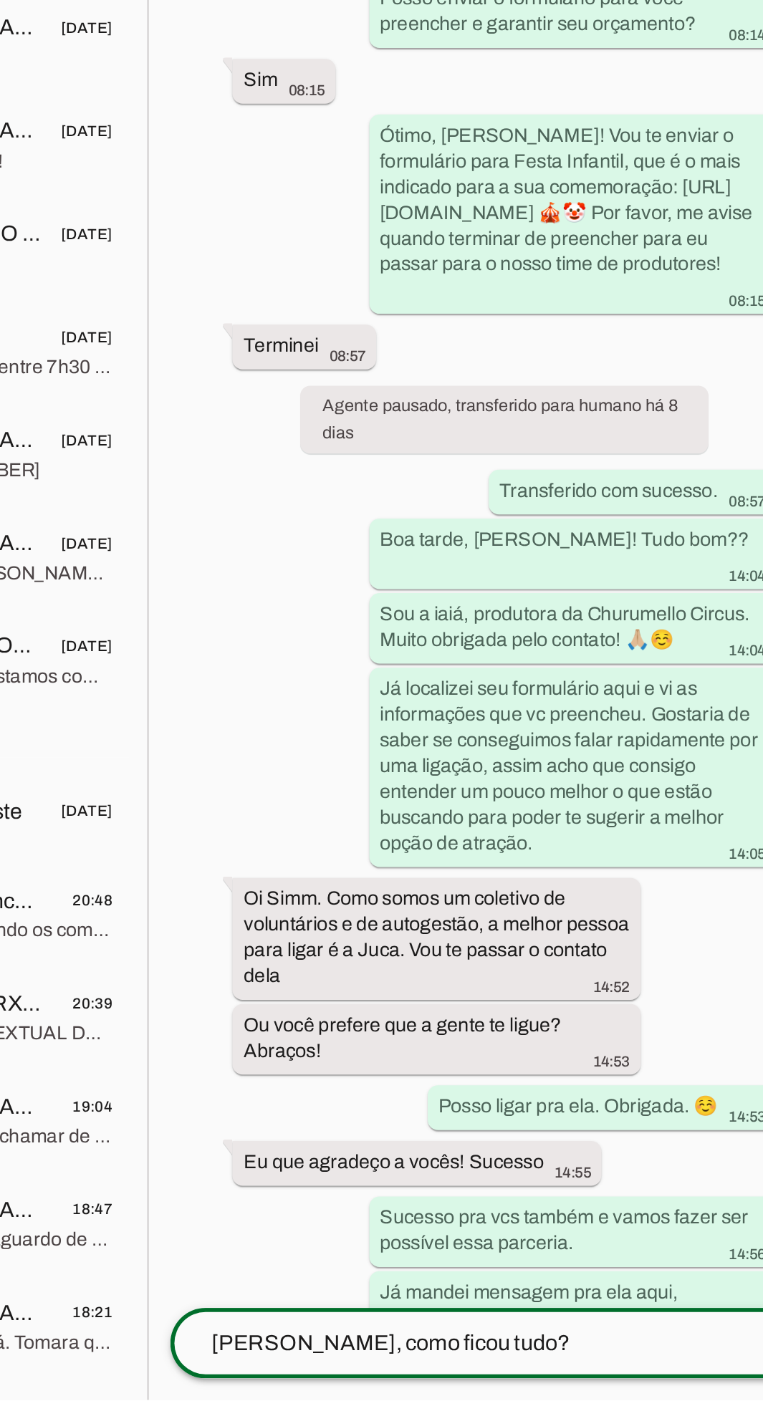
click at [584, 1362] on textarea "[PERSON_NAME], como ficou tudo?" at bounding box center [558, 1370] width 312 height 17
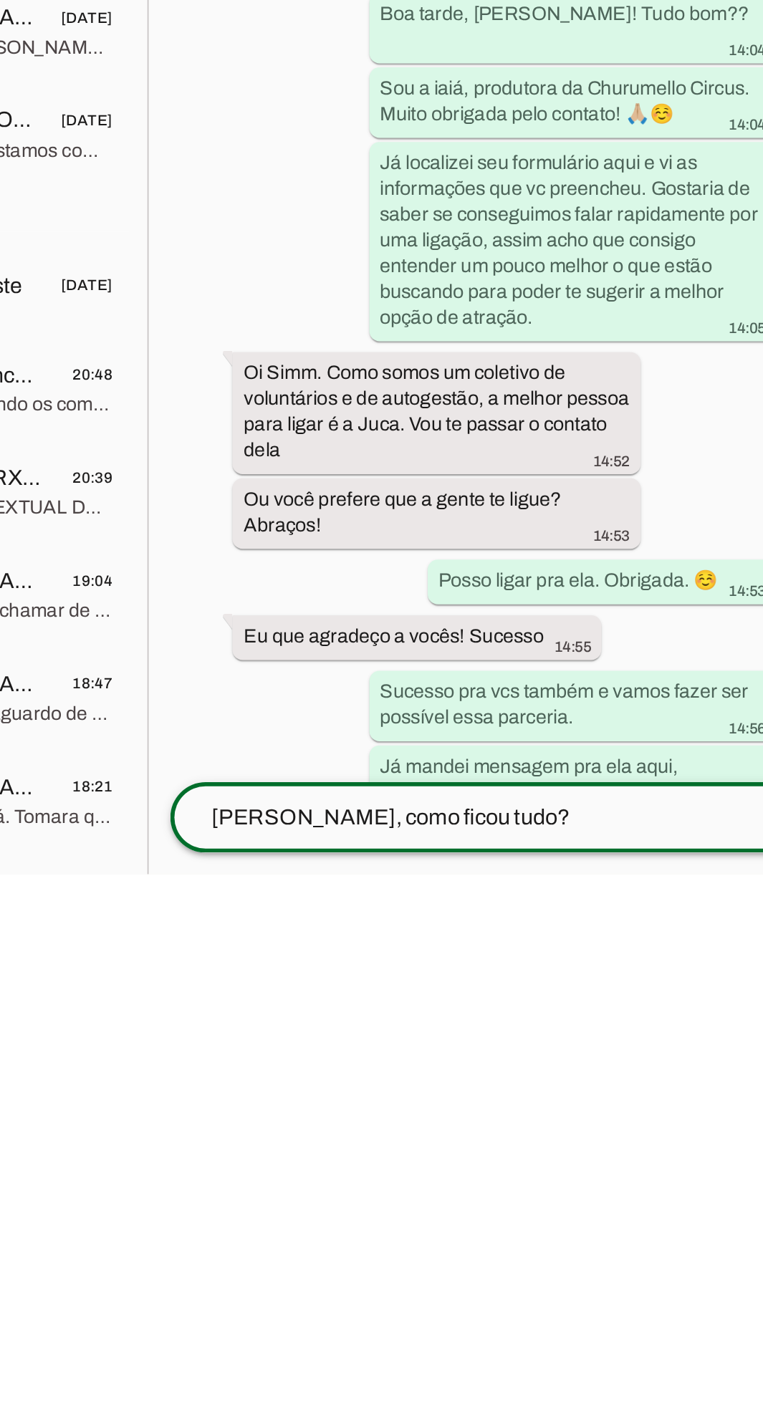
scroll to position [104, 0]
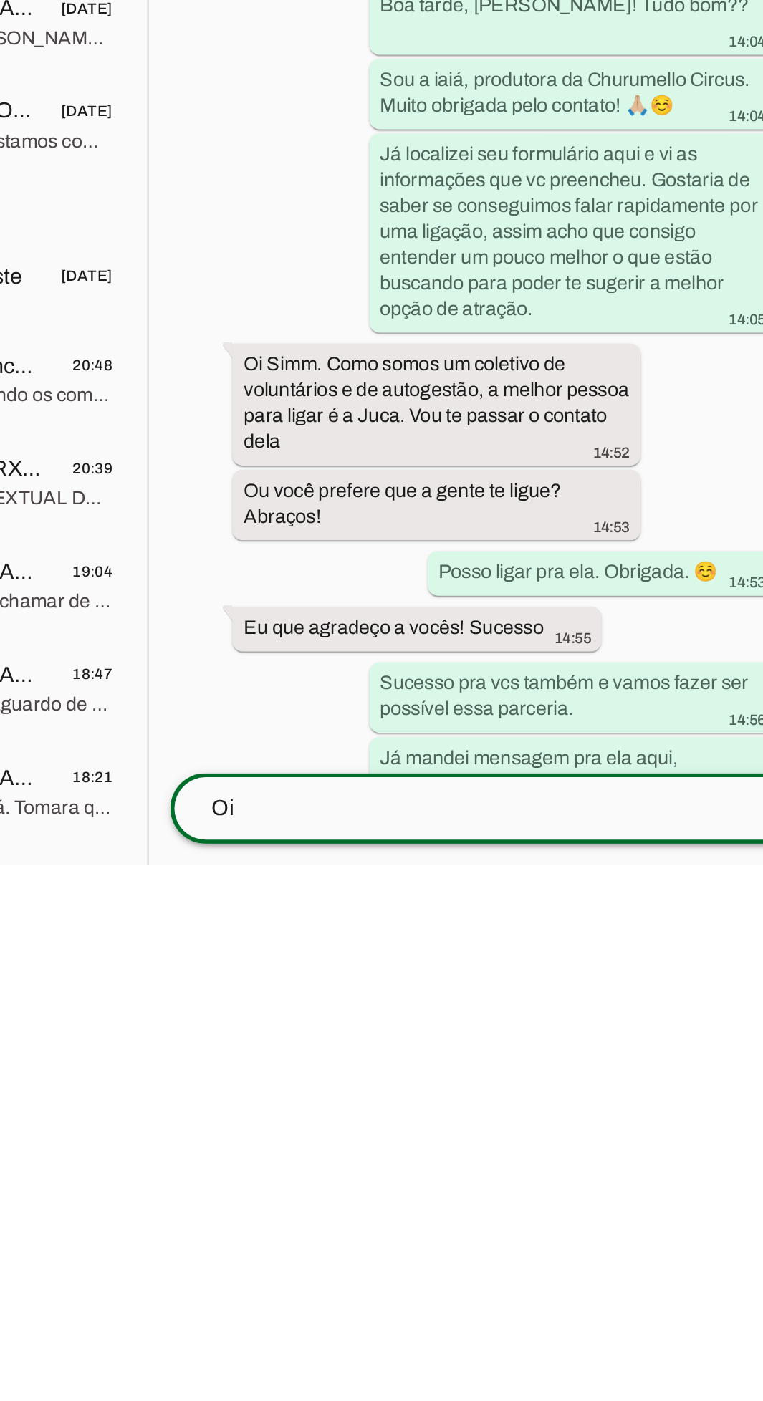
type textarea "O"
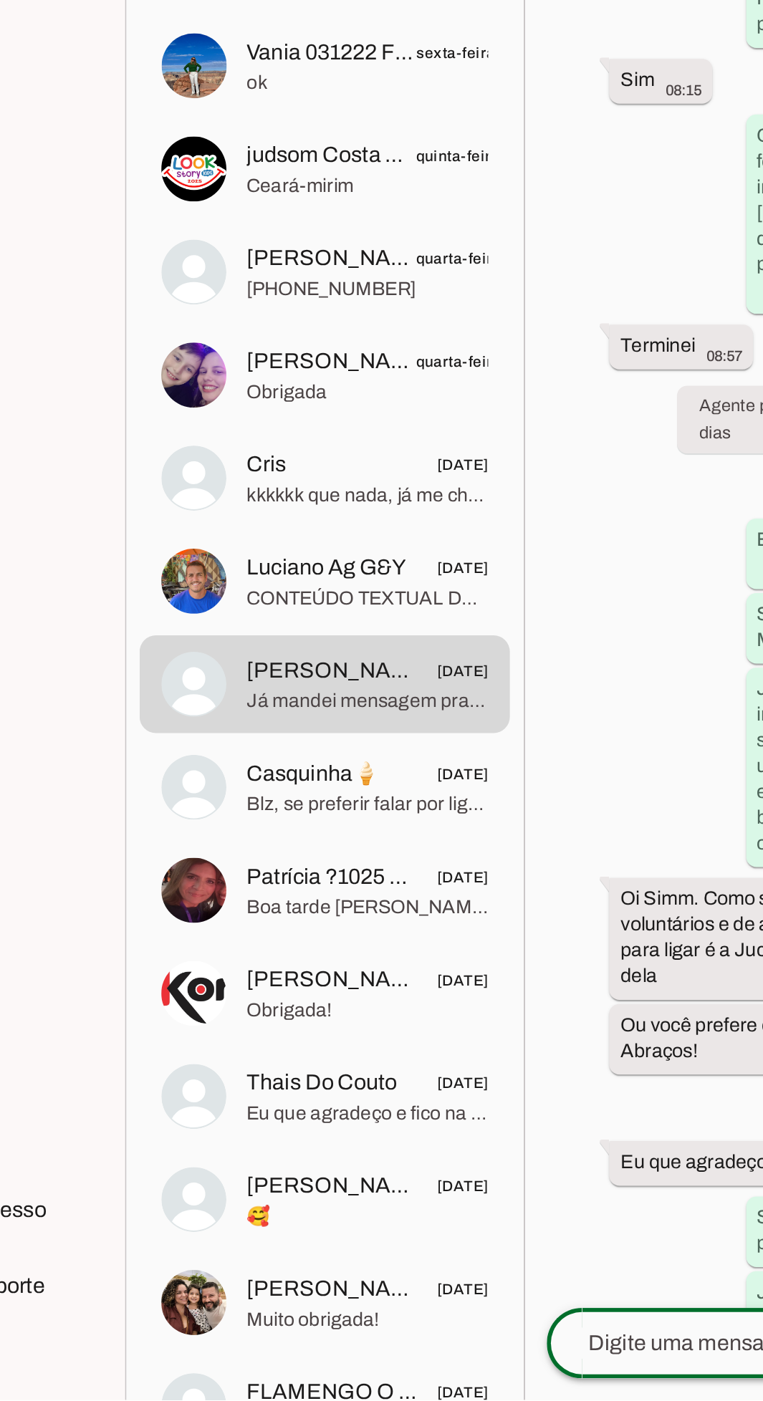
scroll to position [103, 0]
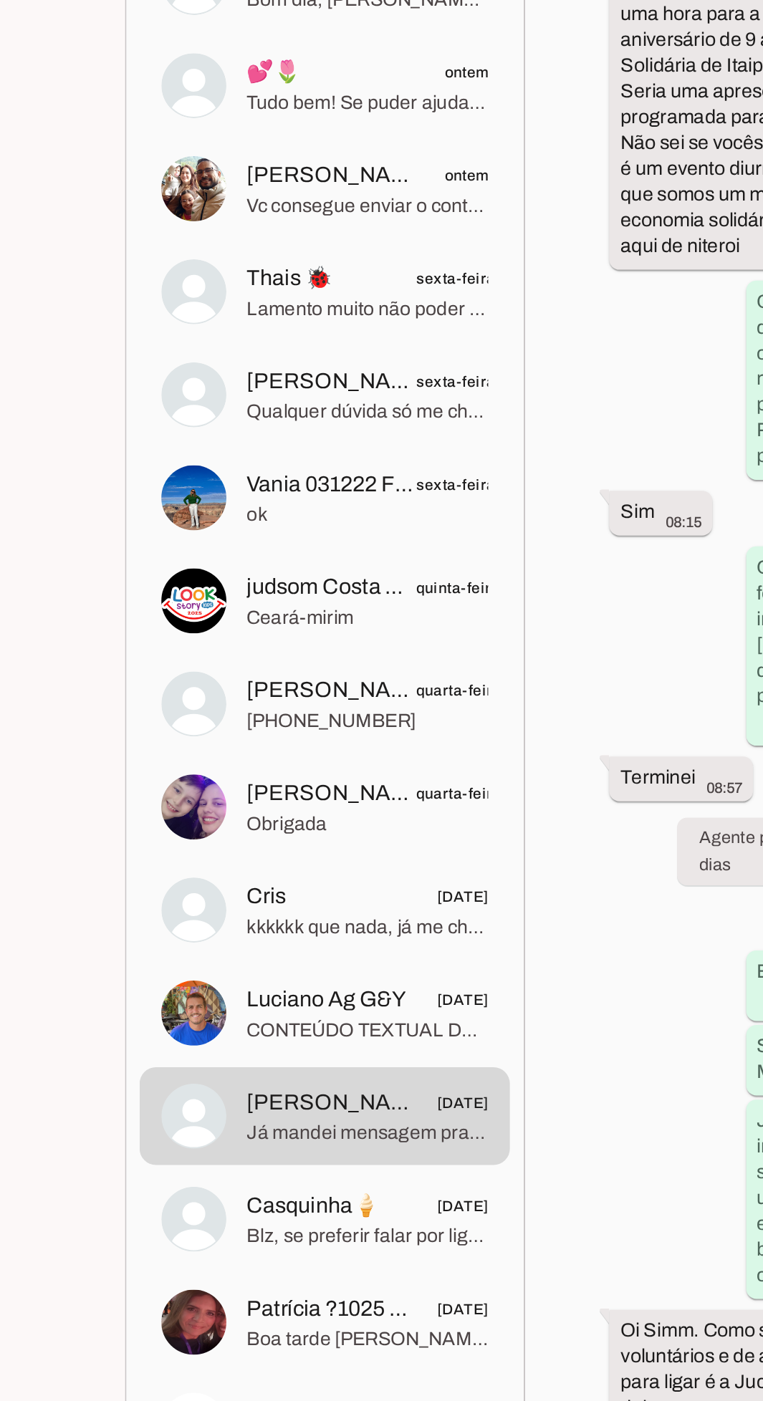
click at [313, 952] on span "Luciano Ag G&Y" at bounding box center [285, 960] width 84 height 17
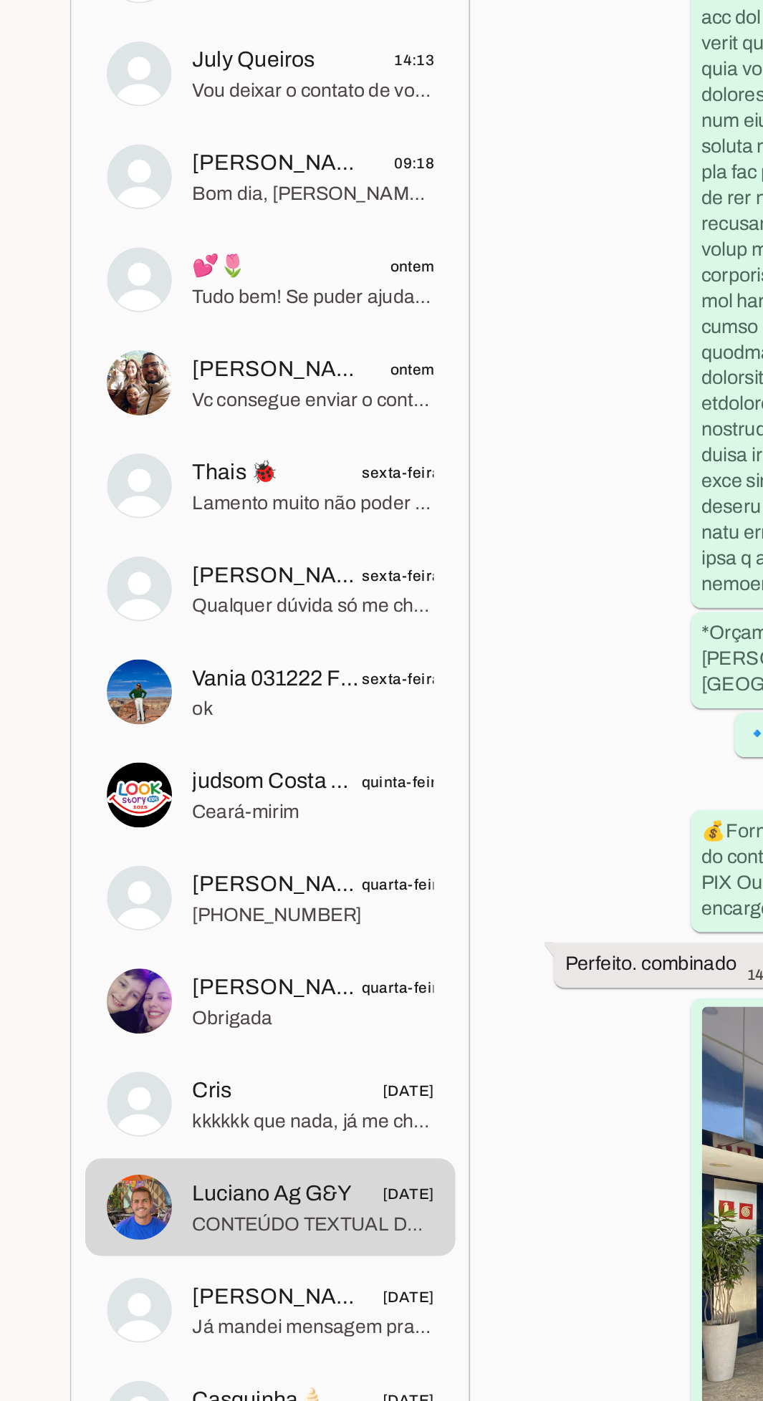
click at [308, 915] on span "kkkkkk que nada, já me chamaram até de Alexandre rs" at bounding box center [306, 922] width 127 height 14
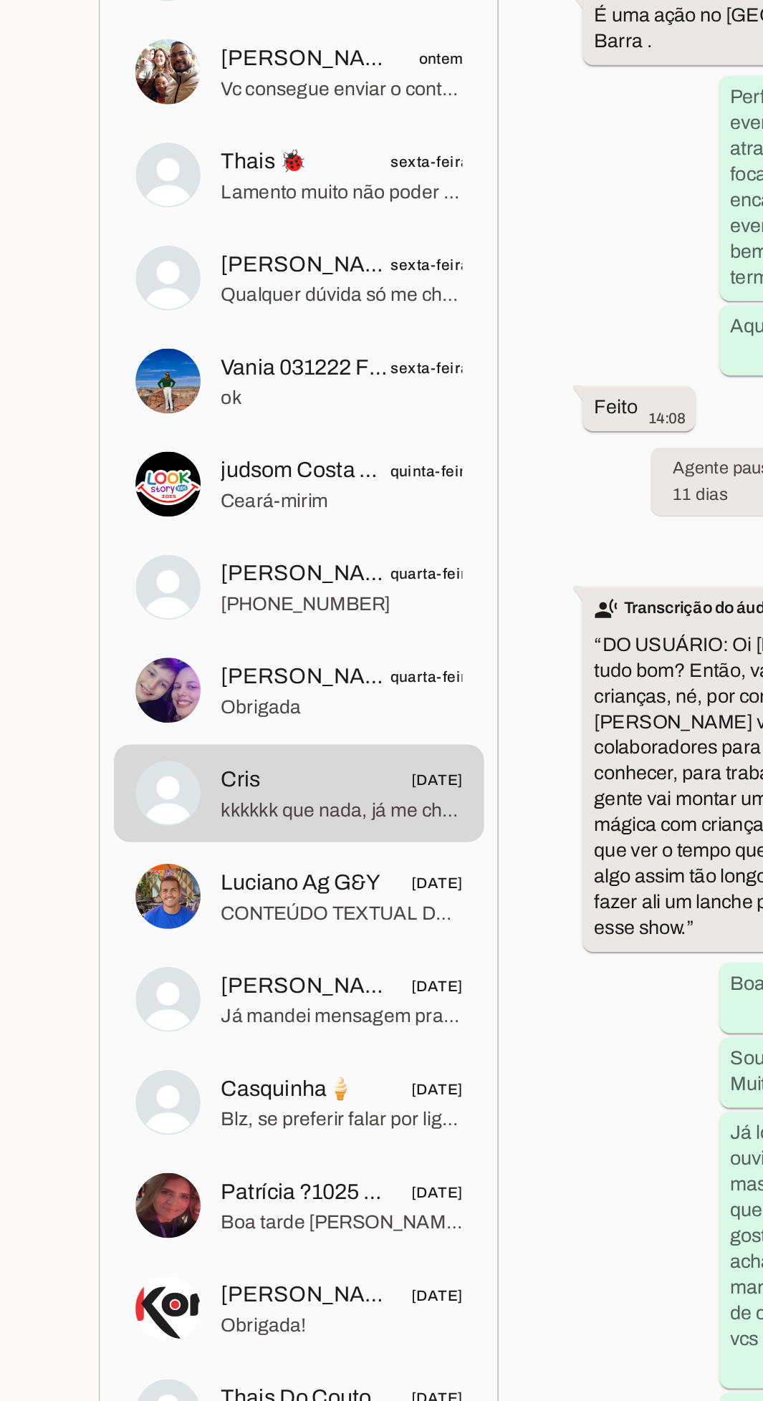
click at [251, 844] on span "[PERSON_NAME] Do Marinheiro 040524 [PERSON_NAME]" at bounding box center [288, 852] width 90 height 17
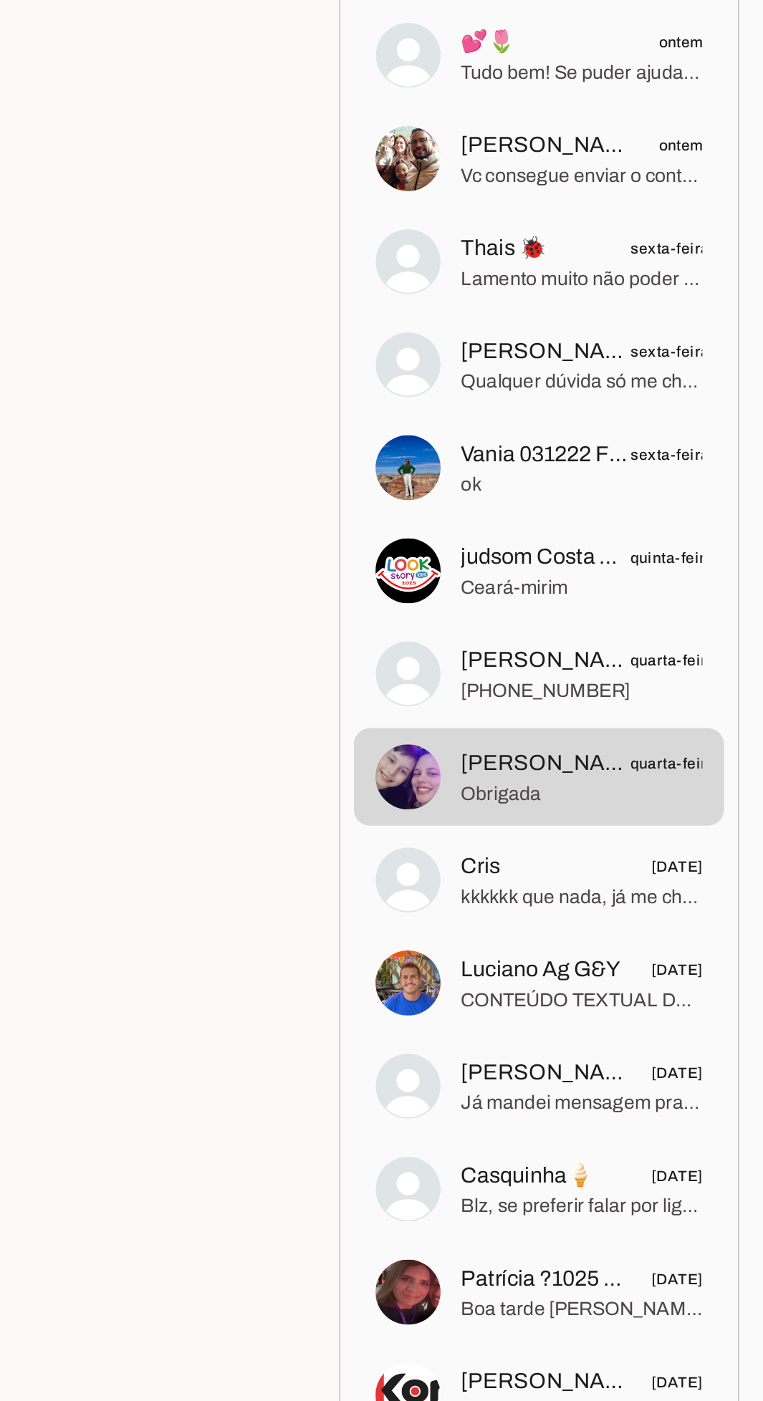
click at [231, 779] on md-item "[PERSON_NAME] 221125 Barra Da Tijuca Clientechuru quarta-feira [PHONE_NUMBER]" at bounding box center [285, 805] width 196 height 52
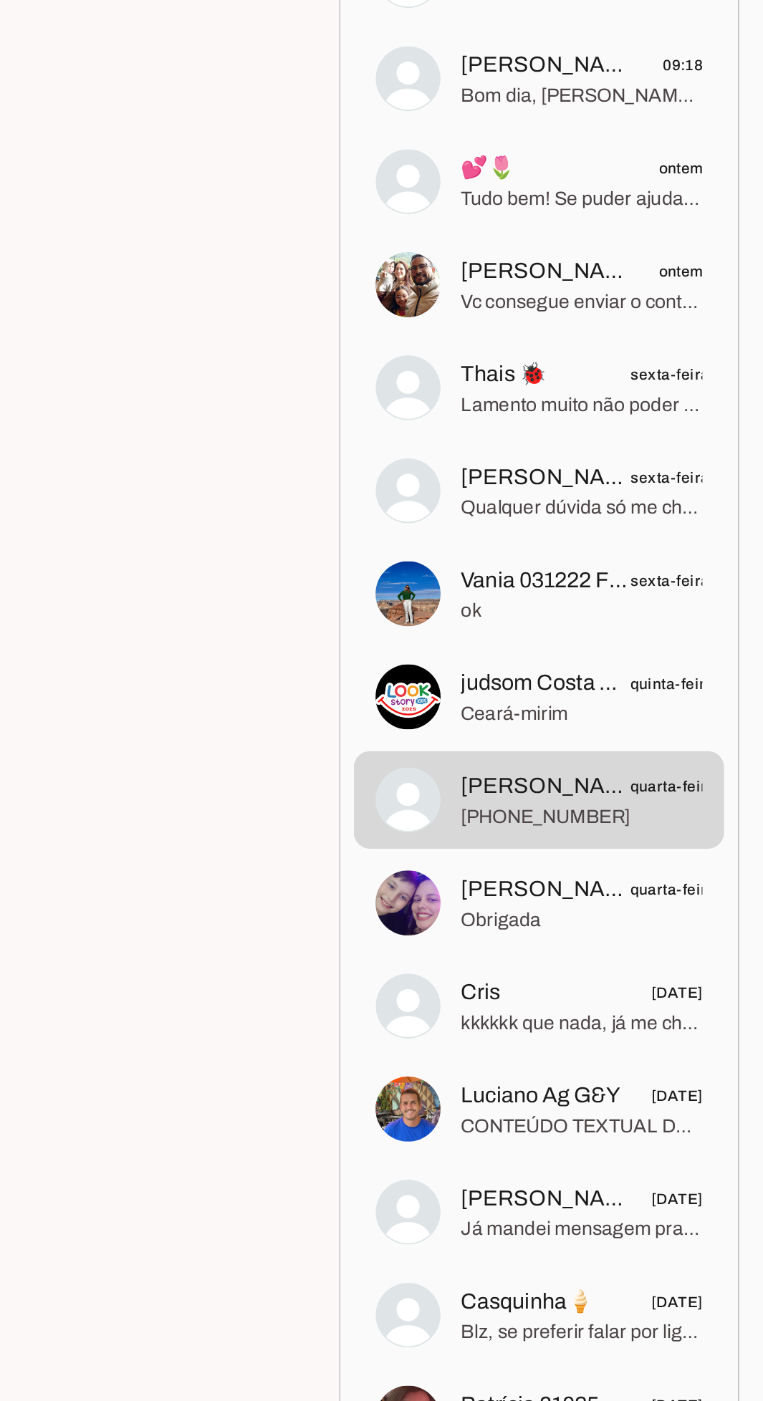
scroll to position [630, 0]
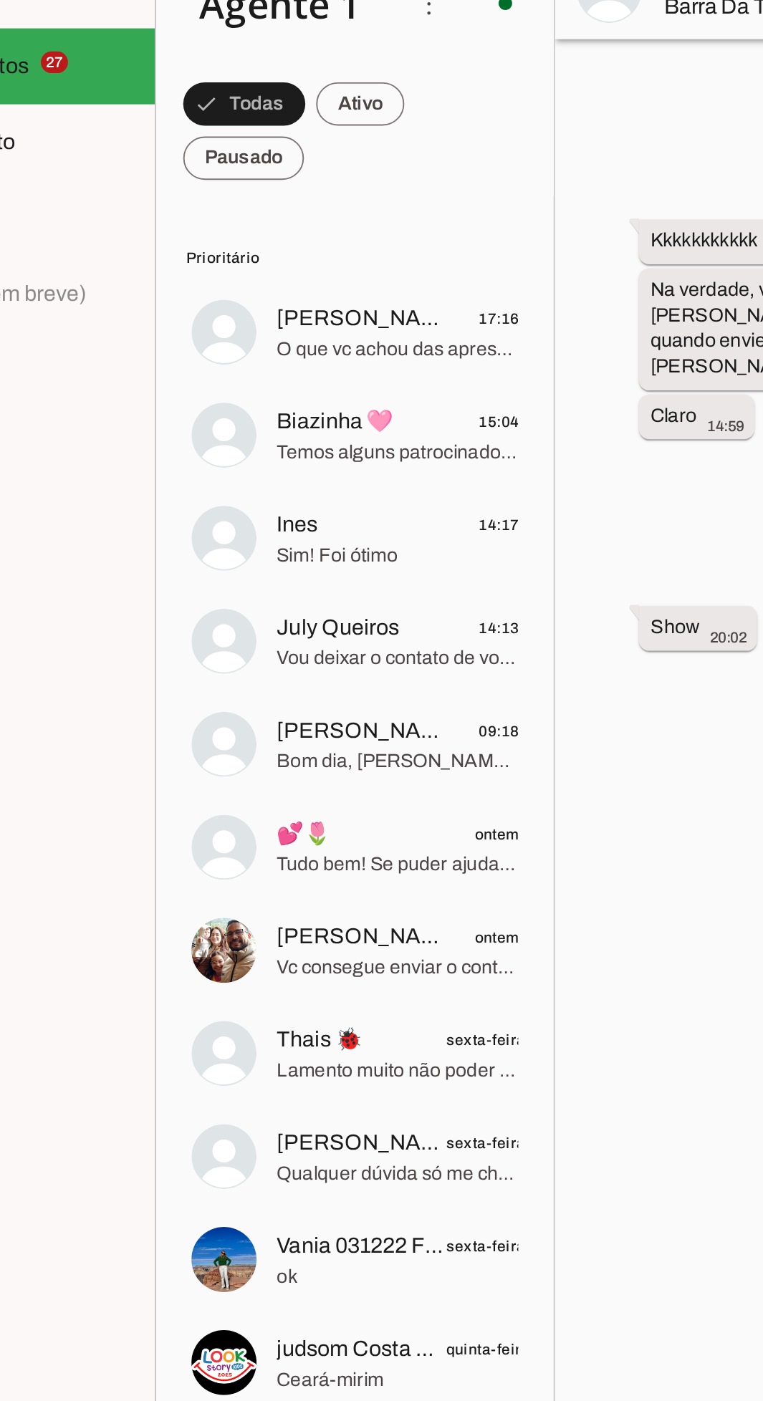
click at [325, 262] on span "Temos alguns patrocinadores que nos ajudam a fazer a festa" at bounding box center [306, 269] width 127 height 14
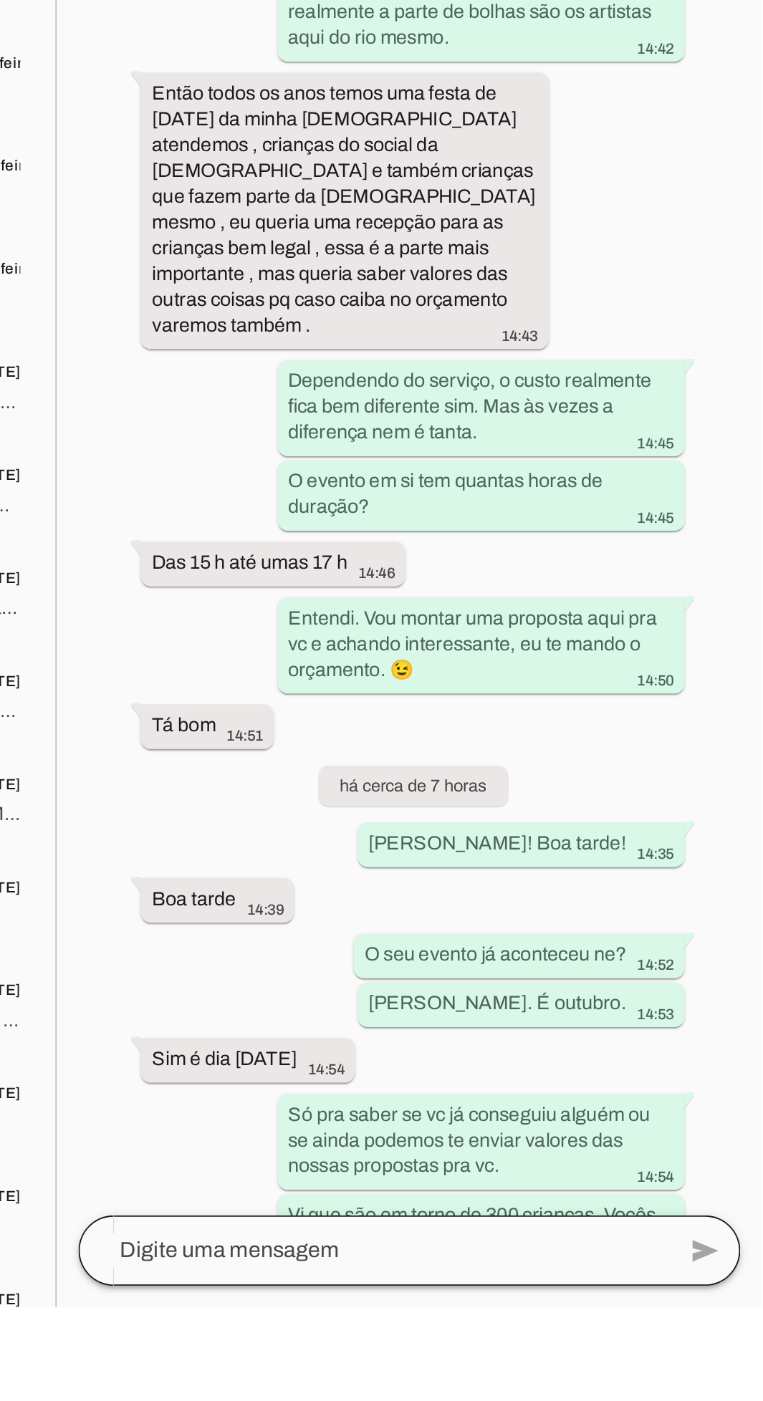
click at [542, 1389] on div at bounding box center [558, 1370] width 312 height 37
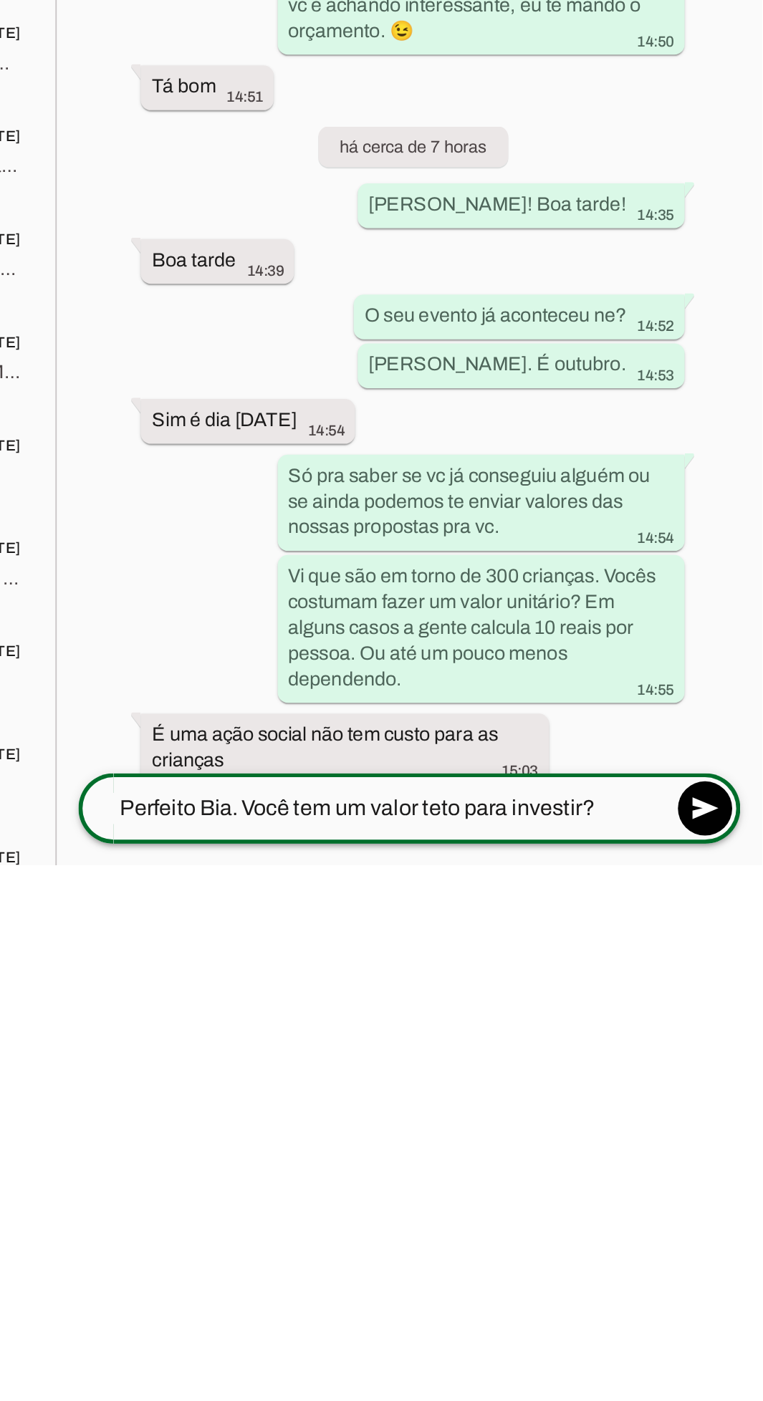
click at [486, 1362] on textarea "Perfeito Bia. Você tem um valor teto para investir?" at bounding box center [558, 1370] width 312 height 17
click at [698, 1362] on textarea "Perfeito [PERSON_NAME]? Você tem um valor teto para investir?" at bounding box center [558, 1370] width 312 height 17
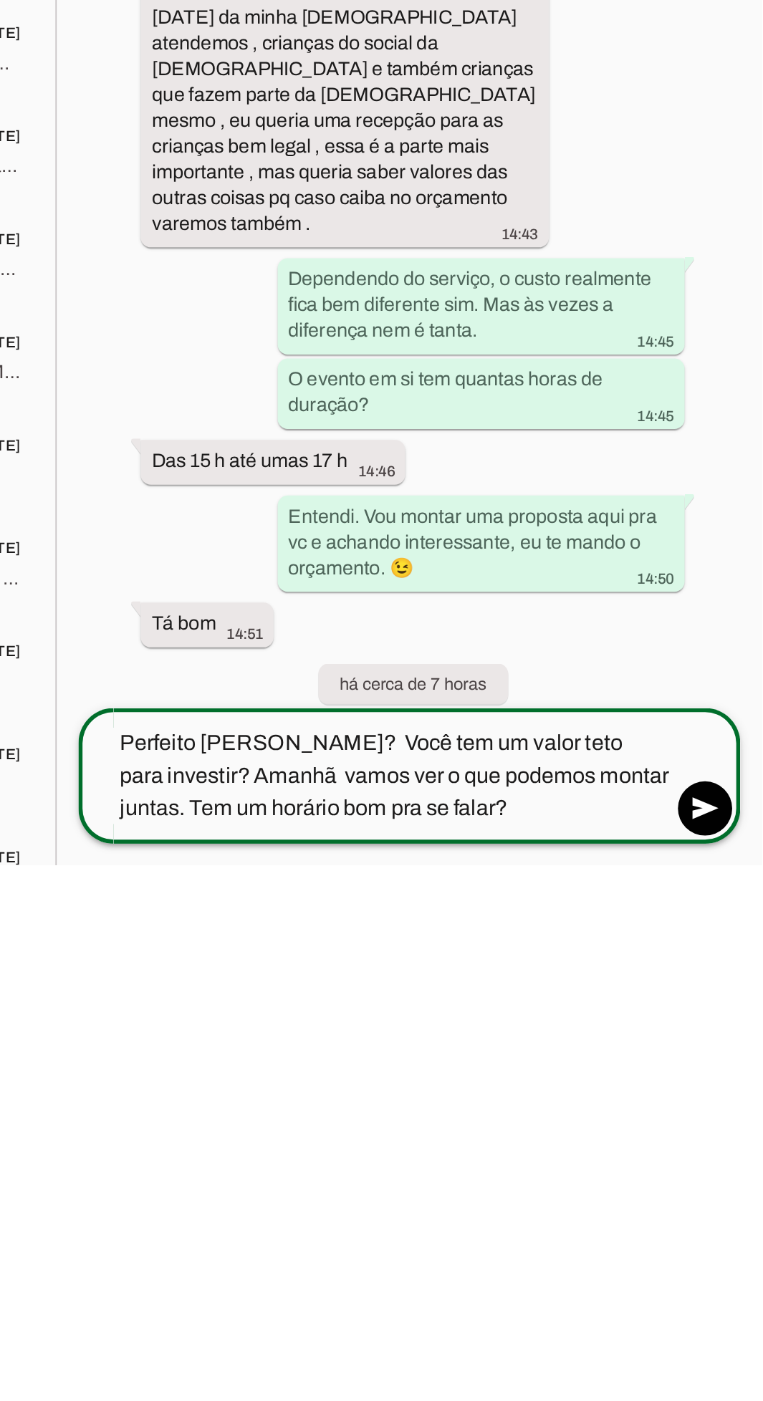
scroll to position [1162, 0]
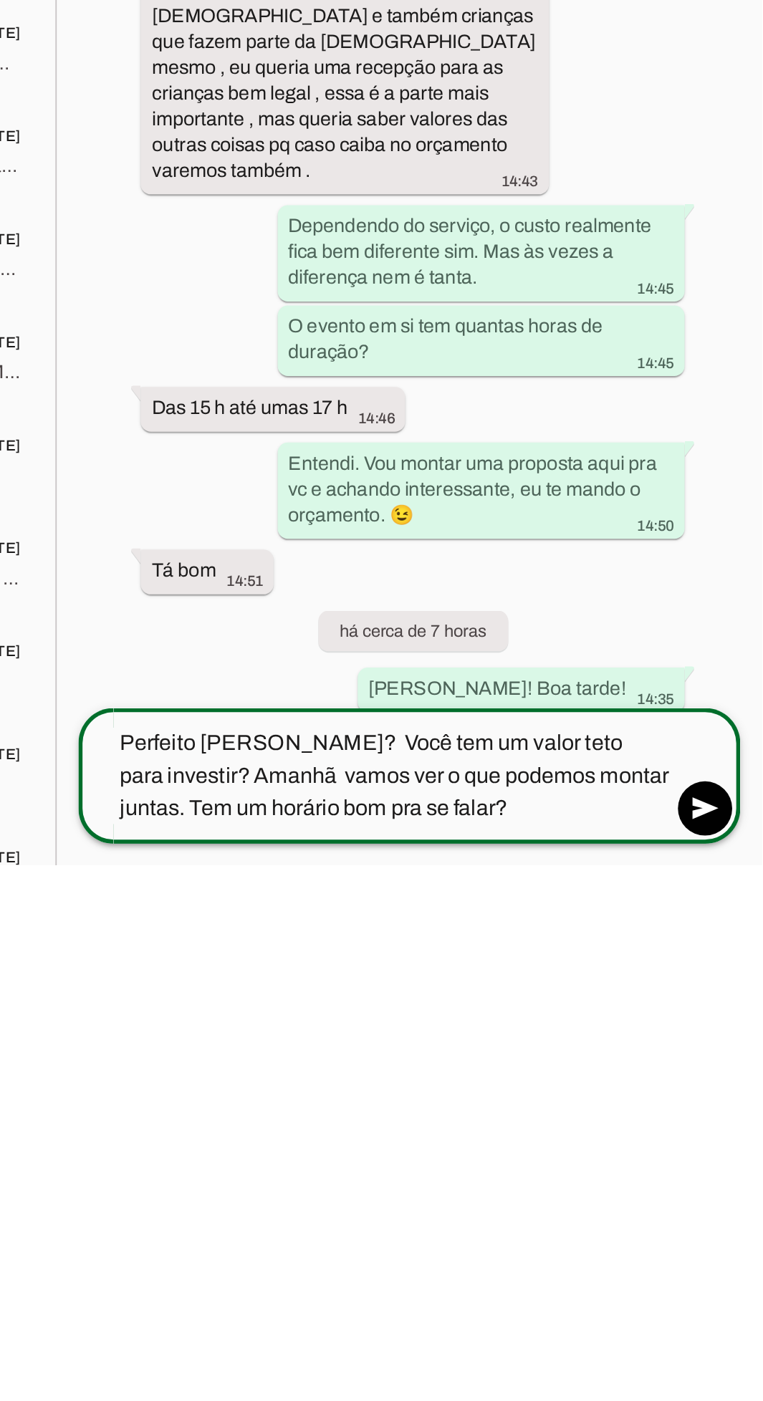
click at [518, 1328] on textarea "Perfeito [PERSON_NAME]? Você tem um valor teto para investir? Amanhã vamos ver …" at bounding box center [558, 1354] width 312 height 52
click at [516, 1328] on textarea "Perfeito [PERSON_NAME]? Você tem um valor teto para investir? Amanhã vamos ver …" at bounding box center [558, 1354] width 312 height 52
click at [517, 1328] on textarea "Perfeito [PERSON_NAME]? Você tem um valor teto para investir? Amanhã vamos ver …" at bounding box center [558, 1354] width 312 height 52
click at [509, 1328] on textarea "Perfeito [PERSON_NAME]? Você tem um valor teto para investir? Amanhã vamos ver …" at bounding box center [558, 1354] width 312 height 52
click at [562, 1328] on textarea "Perfeito [PERSON_NAME]? Se Você tem um valor teto para investir? Amanhã vamos v…" at bounding box center [558, 1354] width 312 height 52
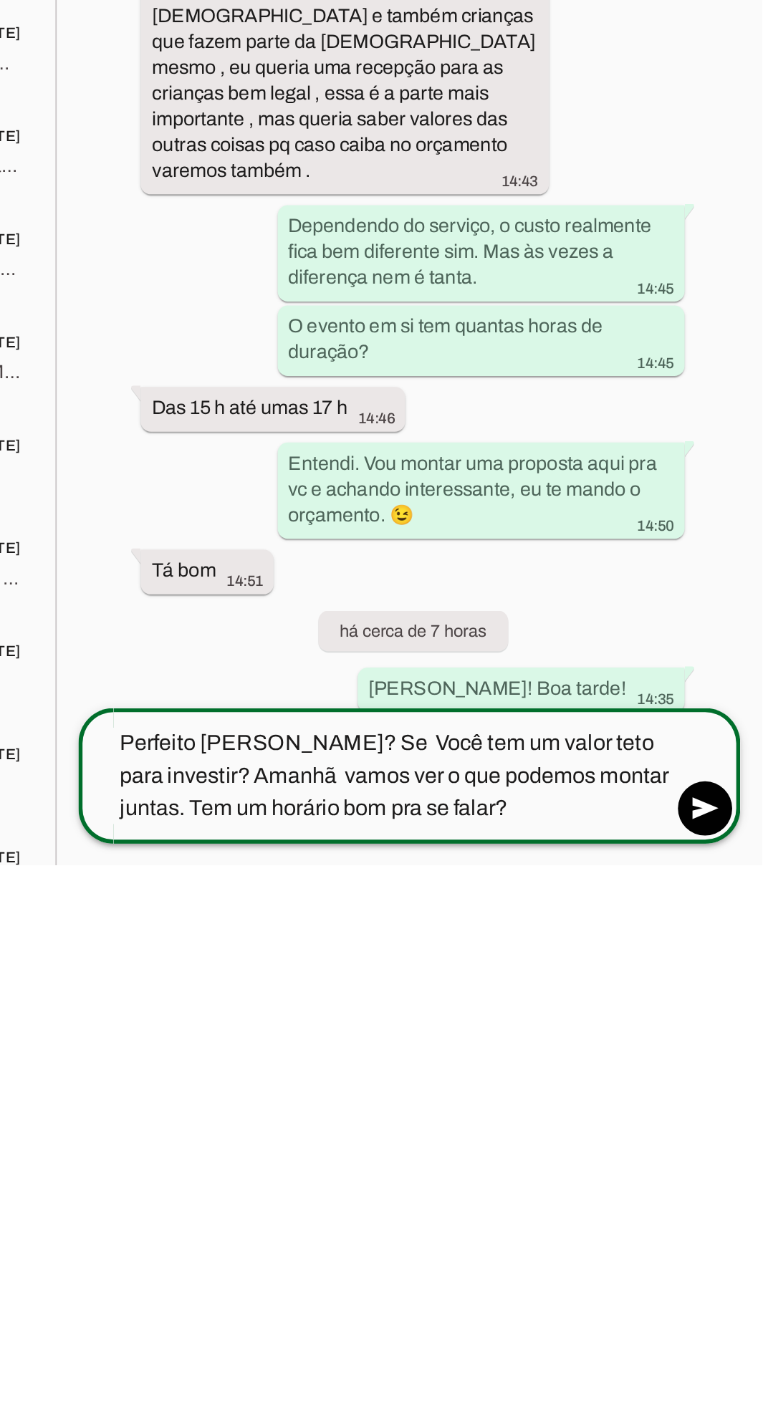
click at [565, 1328] on textarea "Perfeito [PERSON_NAME]? Se Você tem um valor teto para investir? Amanhã vamos v…" at bounding box center [558, 1354] width 312 height 52
click at [581, 1328] on textarea "Perfeito [PERSON_NAME]? Se Você tem um valor teto para investir? Amanhã vamos v…" at bounding box center [558, 1354] width 312 height 52
click at [472, 1328] on textarea "Perfeito [PERSON_NAME]? Se Você tiver um valor teto para investir? Amanhã vamos…" at bounding box center [558, 1354] width 312 height 52
click at [468, 1328] on textarea "Perfeito [PERSON_NAME]? Se Você tiver um valor teto para investir? Amanhã vamos…" at bounding box center [558, 1354] width 312 height 52
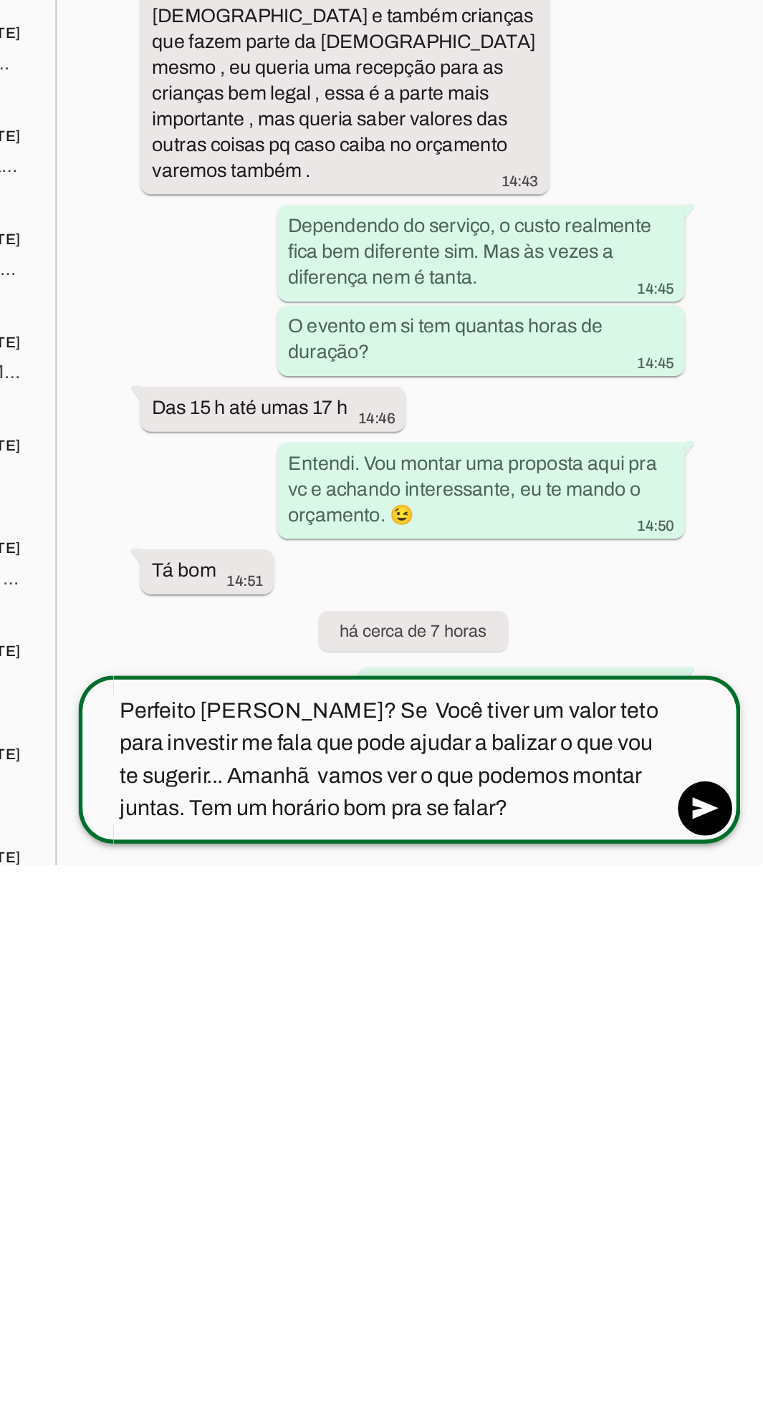
type textarea "Perfeito [PERSON_NAME]? Se Você tiver um valor teto para investir me fala que p…"
type md-outlined-text-field "Perfeito [PERSON_NAME]? Se Você tiver um valor teto para investir me fala que p…"
click at [736, 1354] on span at bounding box center [732, 1371] width 34 height 34
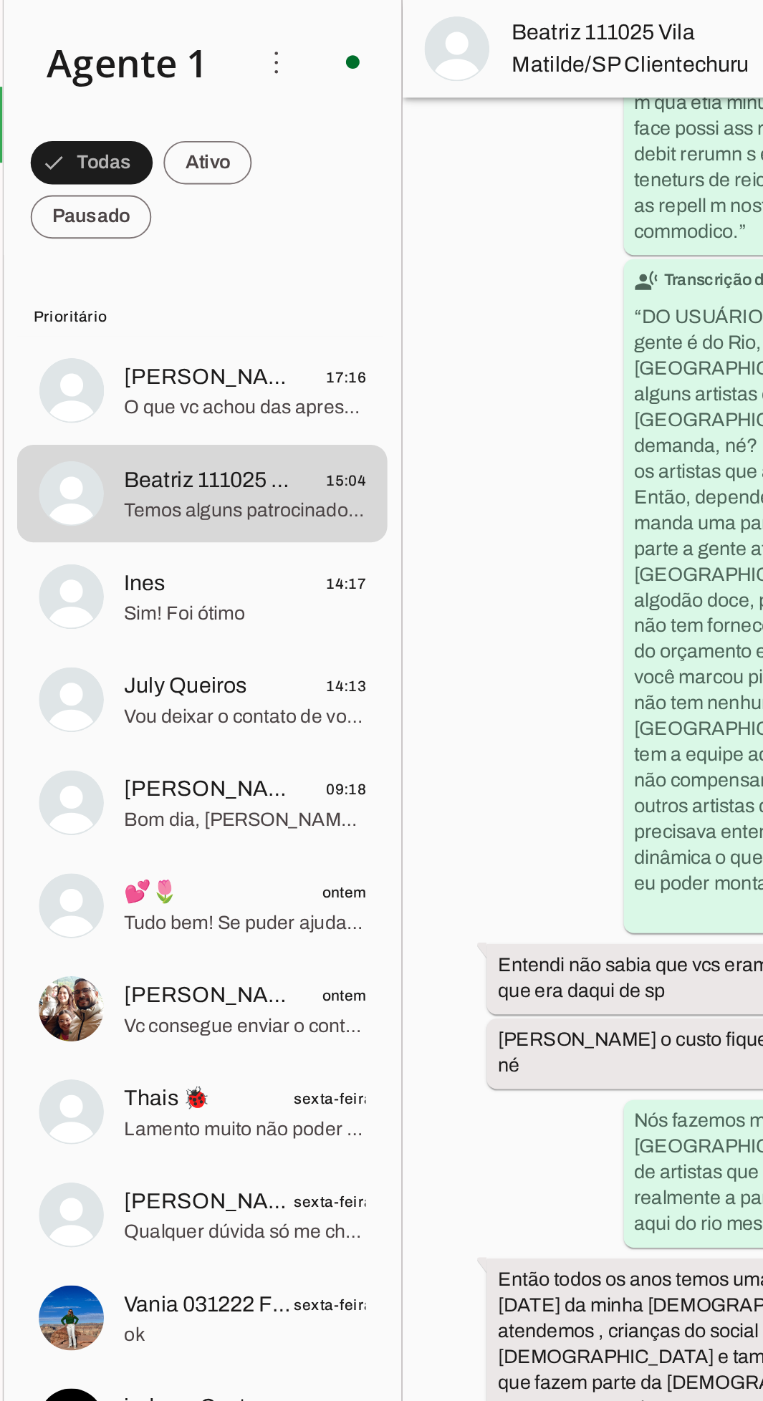
scroll to position [1501, 0]
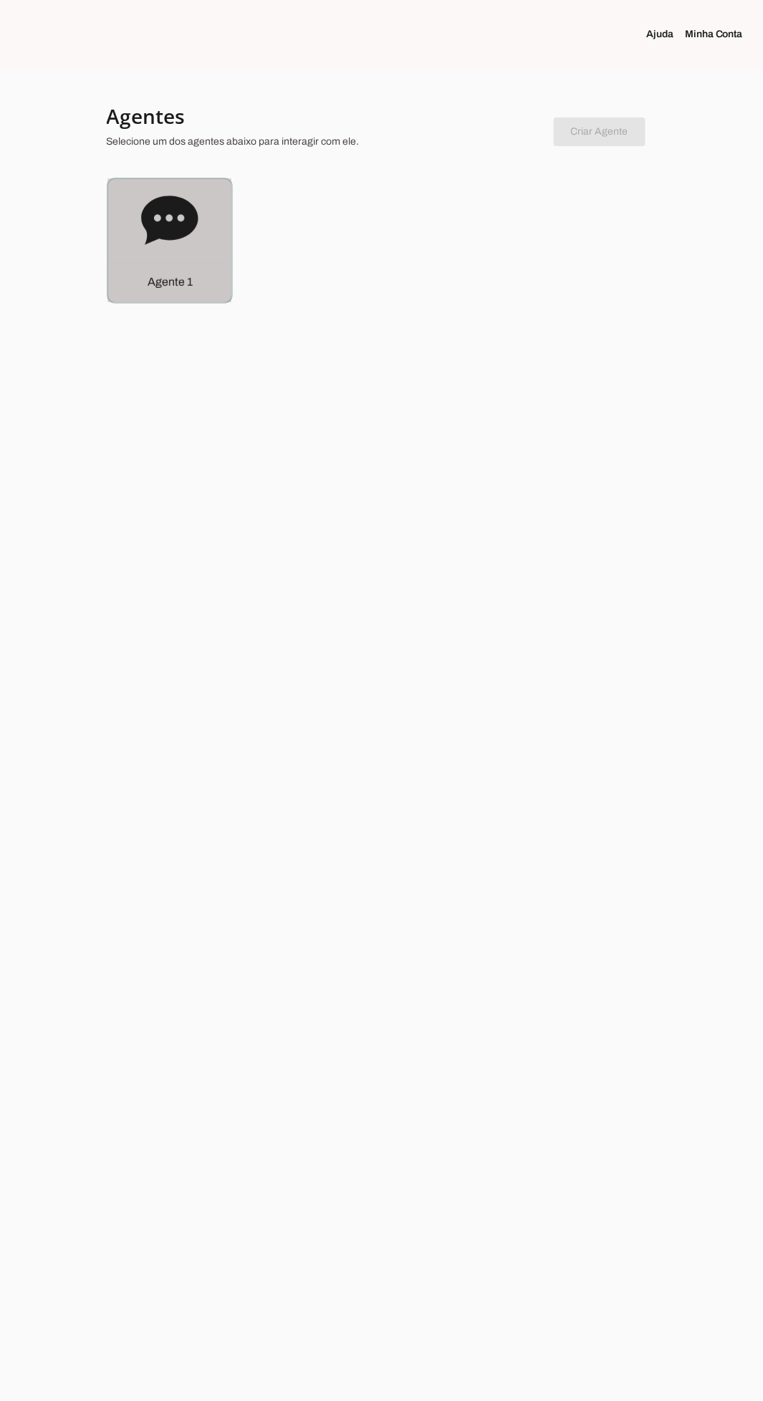
click at [140, 204] on div "Agente 1" at bounding box center [169, 240] width 123 height 123
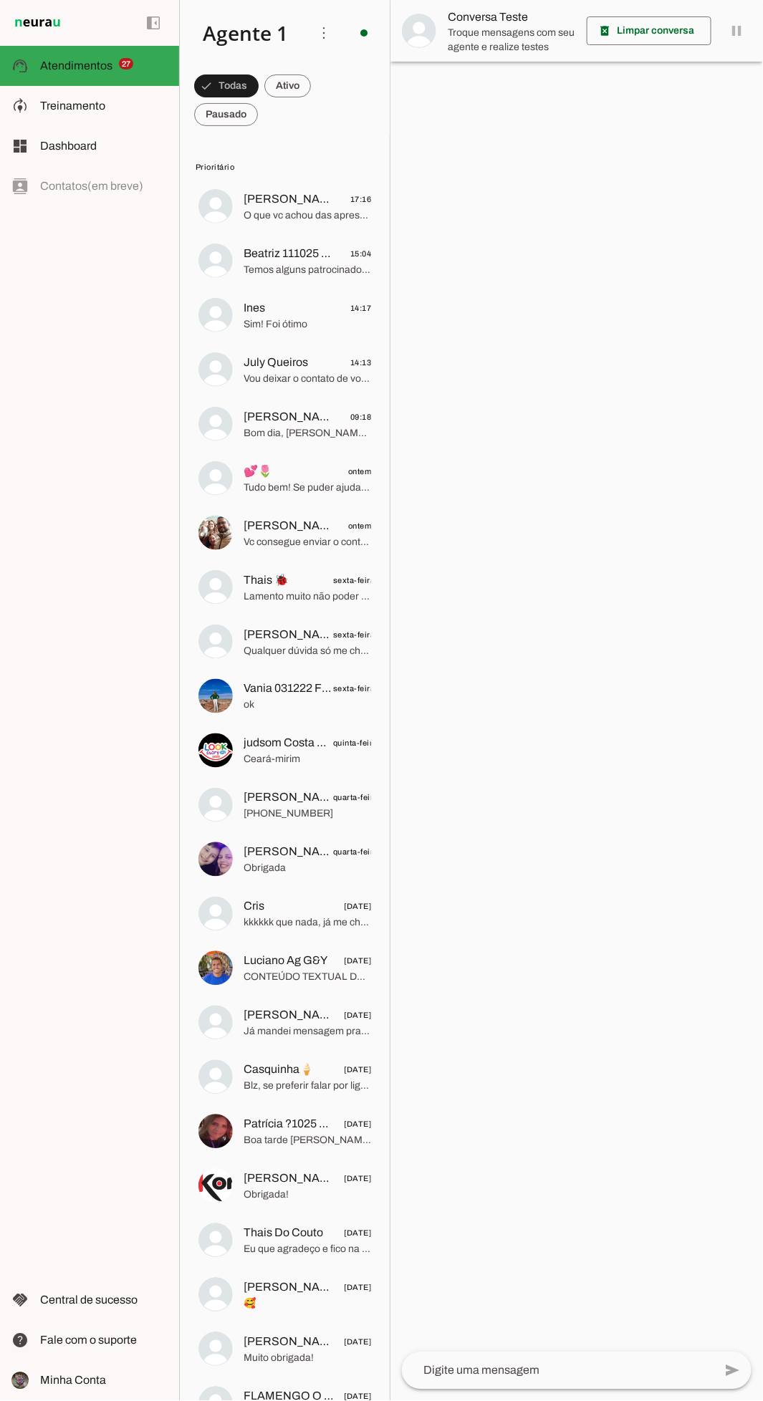
click at [62, 60] on span "Atendimentos" at bounding box center [76, 65] width 72 height 12
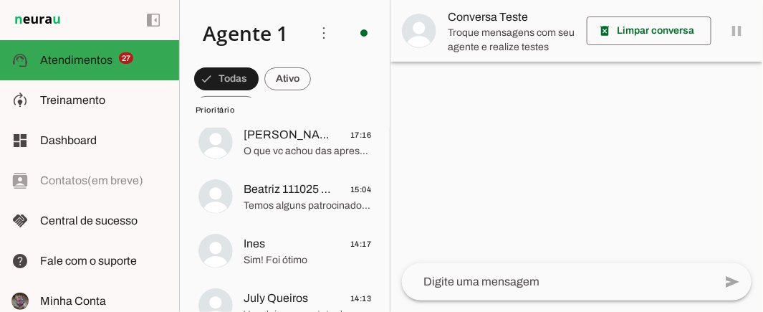
scroll to position [121, 0]
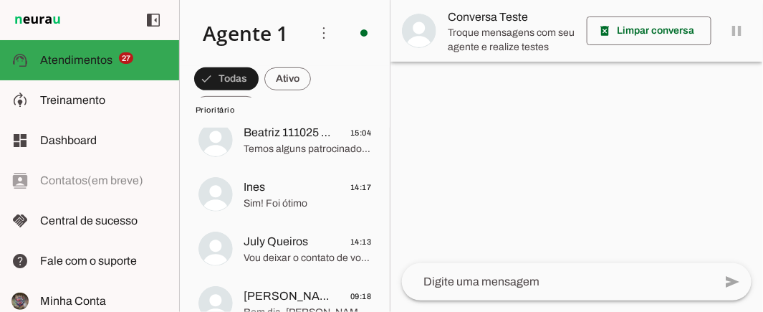
click at [153, 24] on span at bounding box center [153, 20] width 34 height 34
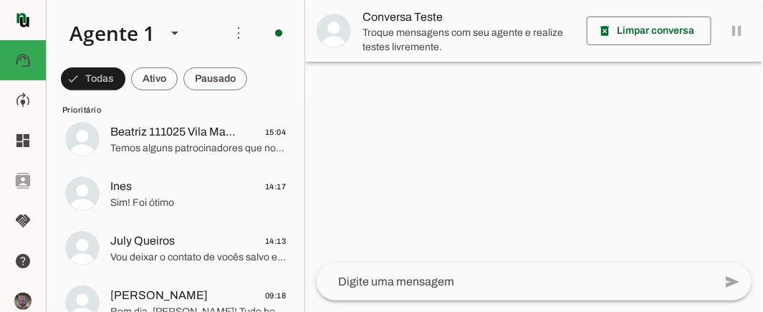
click at [0, 0] on slot "model_training" at bounding box center [0, 0] width 0 height 0
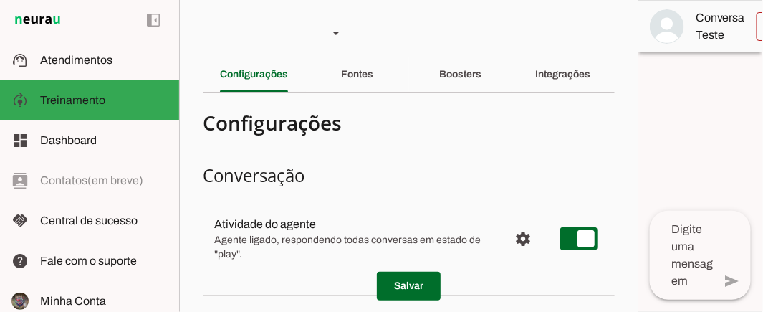
click at [66, 66] on span "Atendimentos" at bounding box center [76, 60] width 72 height 12
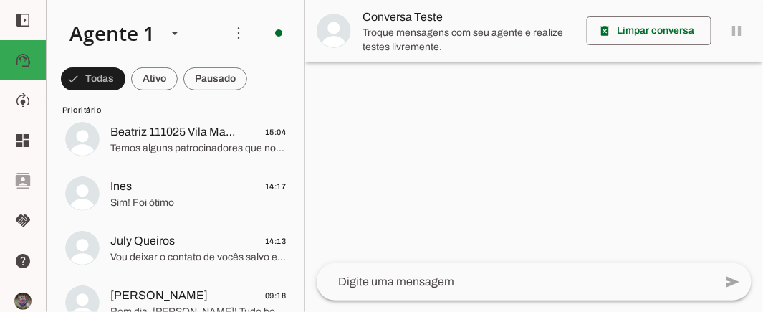
click at [21, 26] on span at bounding box center [23, 20] width 34 height 34
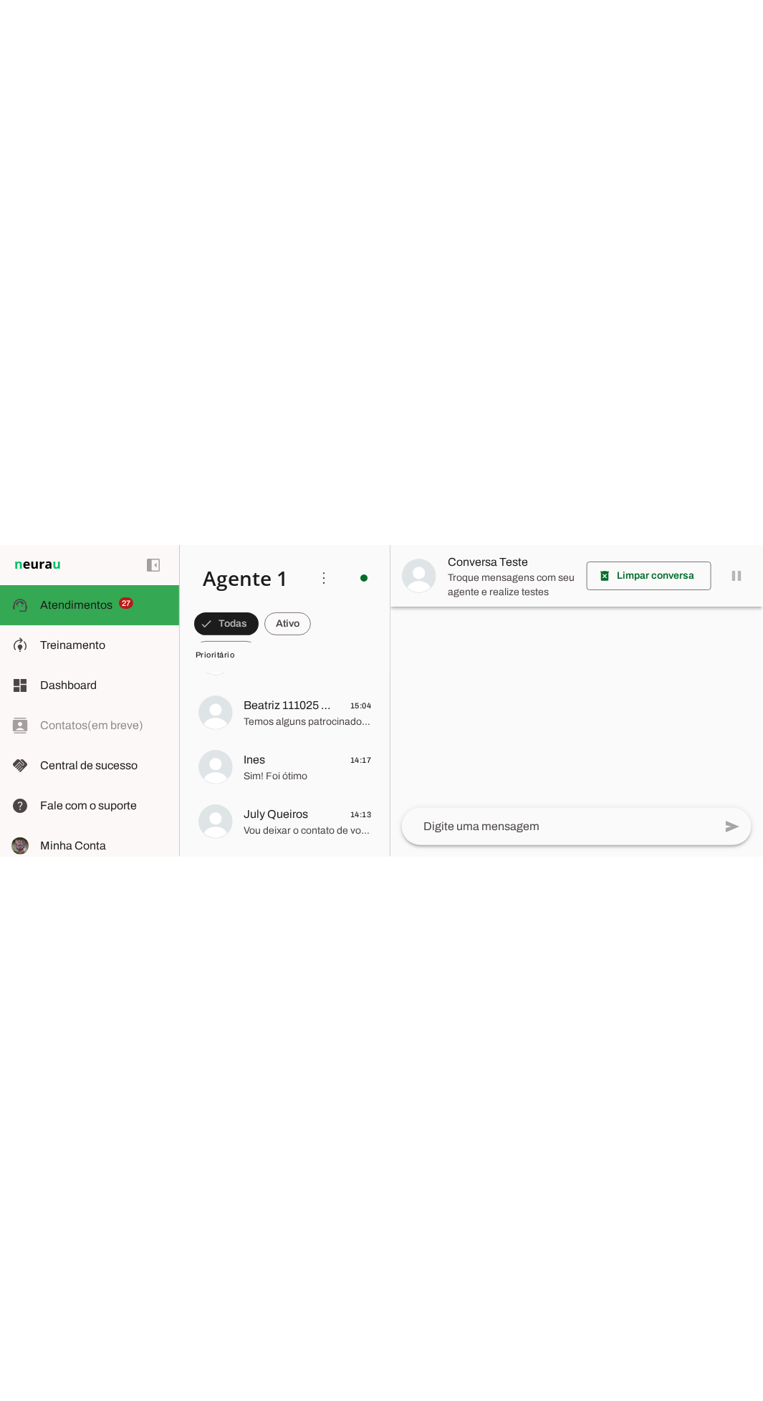
scroll to position [122, 0]
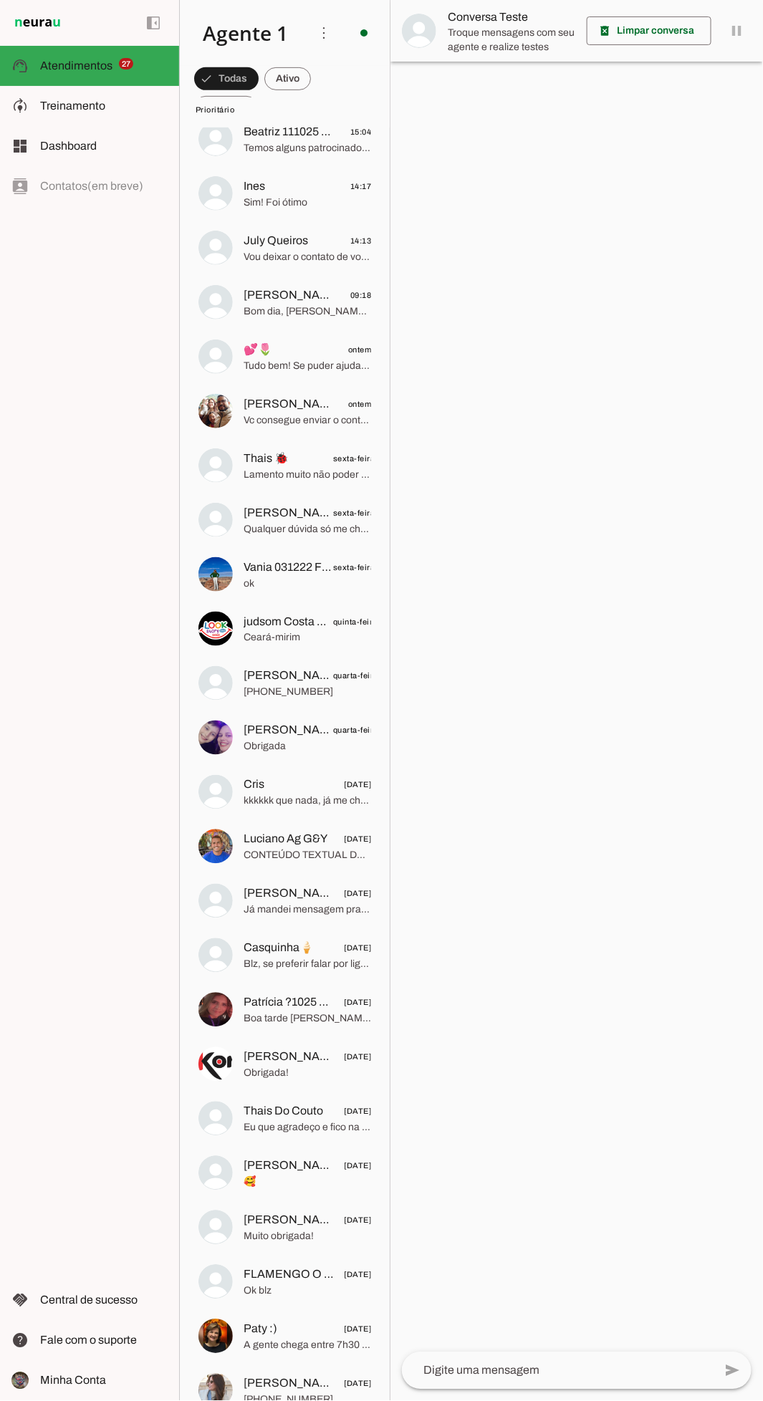
click at [0, 0] on slot "handshake" at bounding box center [0, 0] width 0 height 0
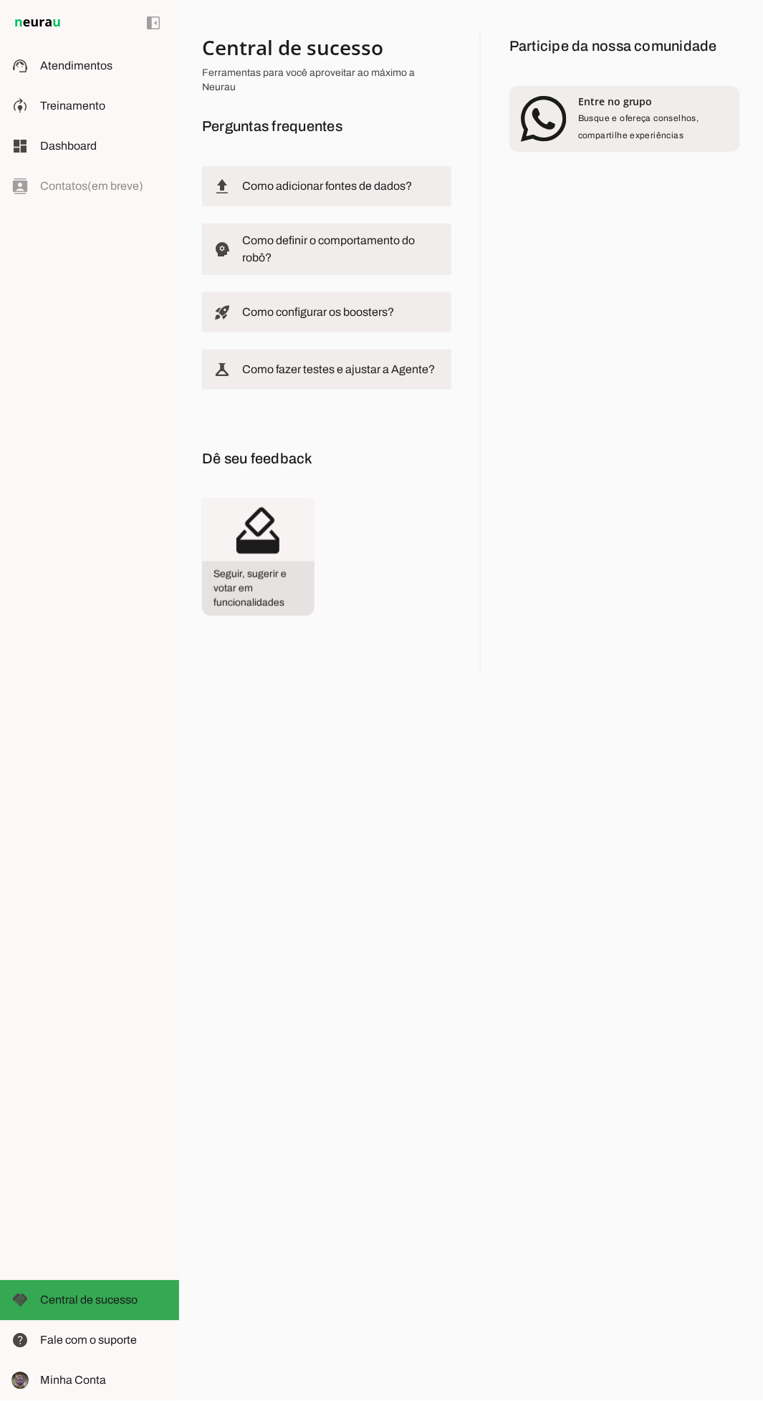
click at [671, 121] on span "Busque e ofereça conselhos, compartilhe experiências" at bounding box center [638, 126] width 121 height 27
click at [664, 107] on div "Entre no grupo" at bounding box center [653, 102] width 150 height 14
click at [0, 0] on slot "Como fazer testes e ajustar a Agente?" at bounding box center [0, 0] width 0 height 0
click at [57, 61] on span "Atendimentos" at bounding box center [76, 65] width 72 height 12
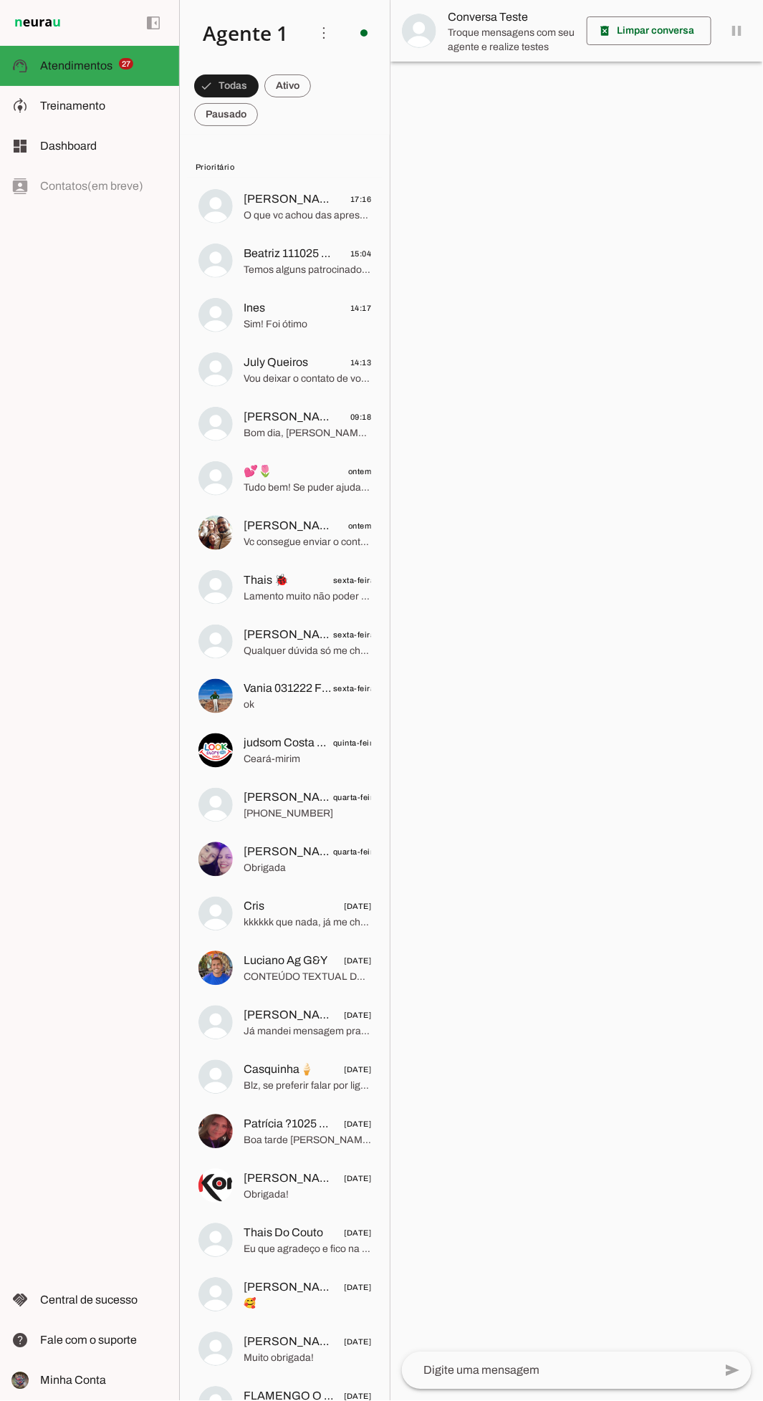
click at [299, 11] on md-item "more_vert circle Ações do Agente Agente ligado e respondendo automaticamente O …" at bounding box center [285, 33] width 210 height 66
click at [329, 40] on span at bounding box center [324, 33] width 34 height 34
click at [289, 733] on div at bounding box center [306, 750] width 127 height 35
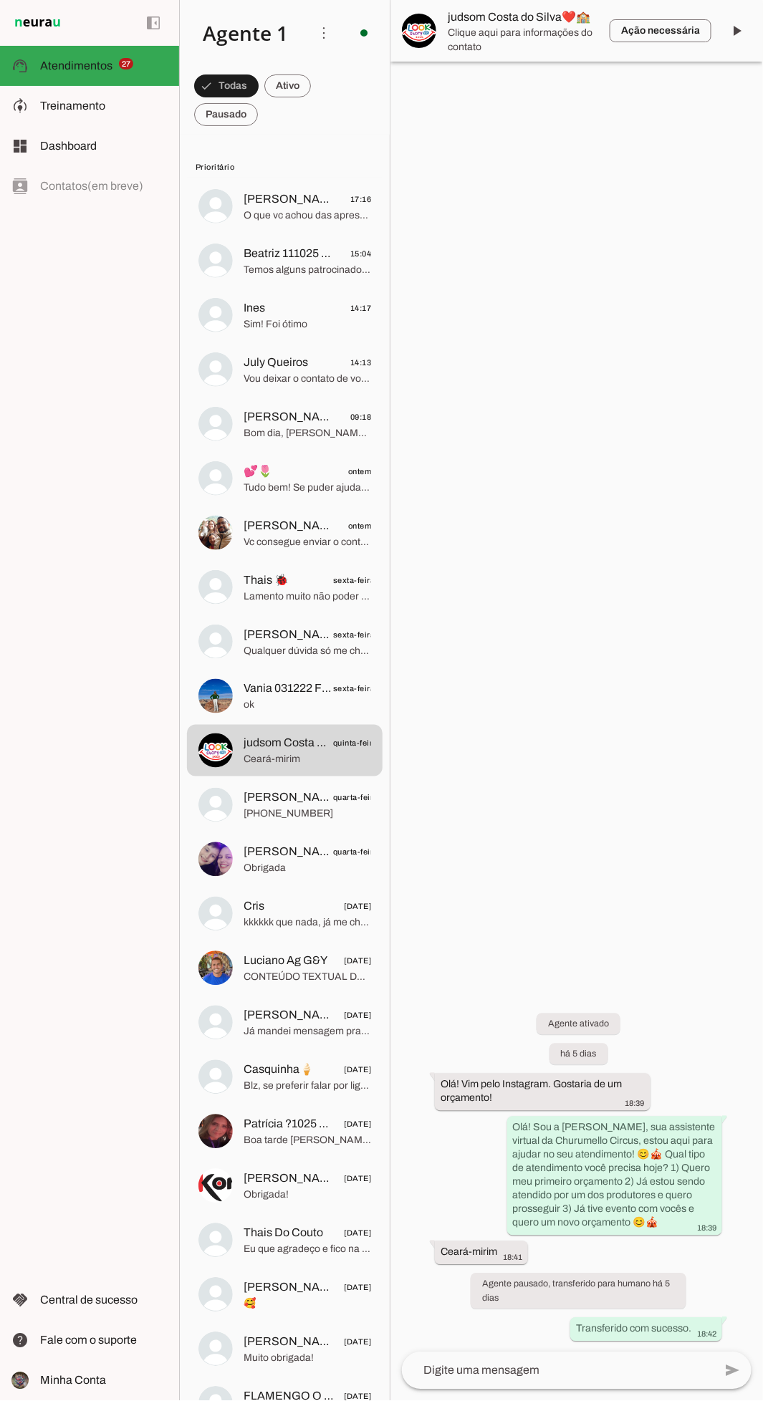
click at [47, 643] on div "left_panel_open left_panel_close" at bounding box center [89, 700] width 179 height 1401
click at [44, 772] on div "left_panel_open left_panel_close" at bounding box center [89, 700] width 179 height 1401
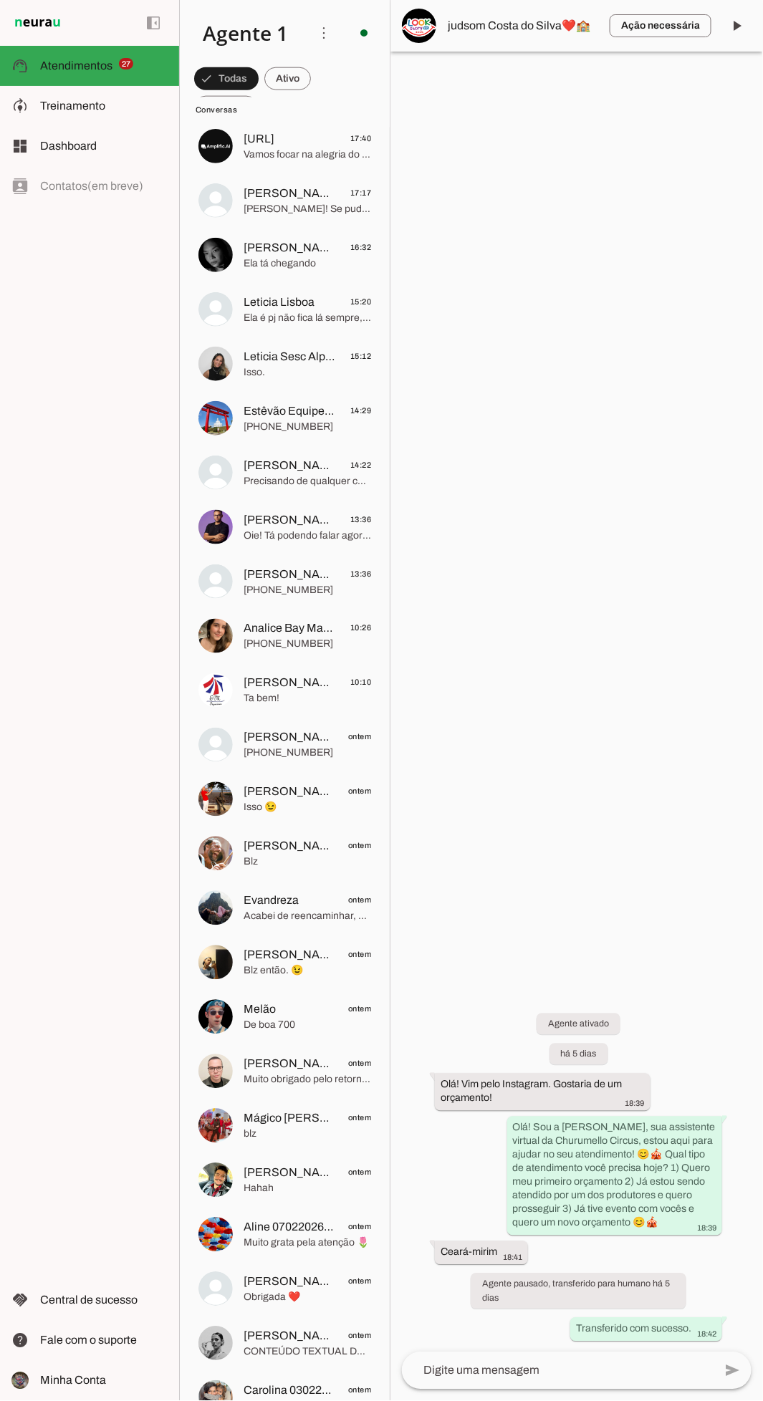
scroll to position [1889, 0]
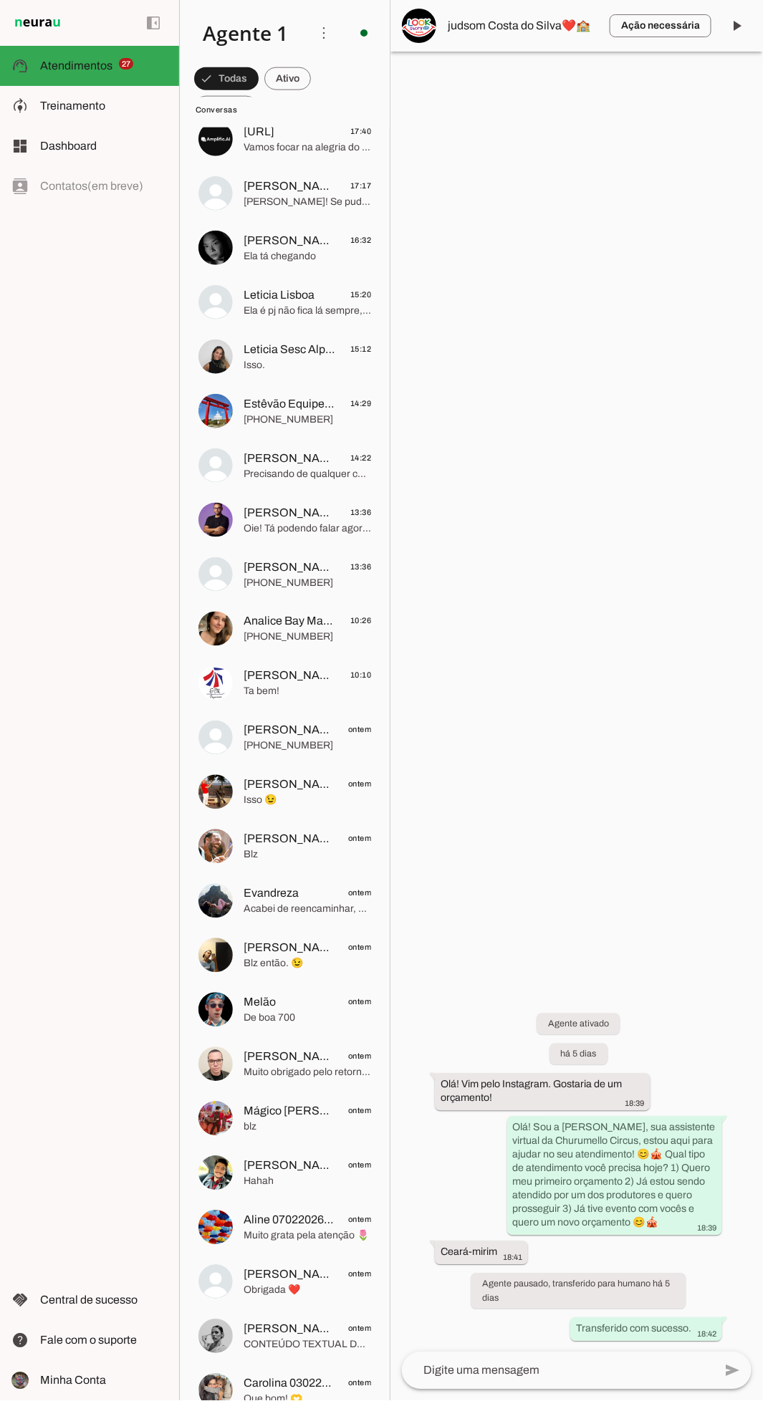
click at [298, 469] on span "Precisando de qualquer coisa estou à disposição!" at bounding box center [306, 474] width 127 height 14
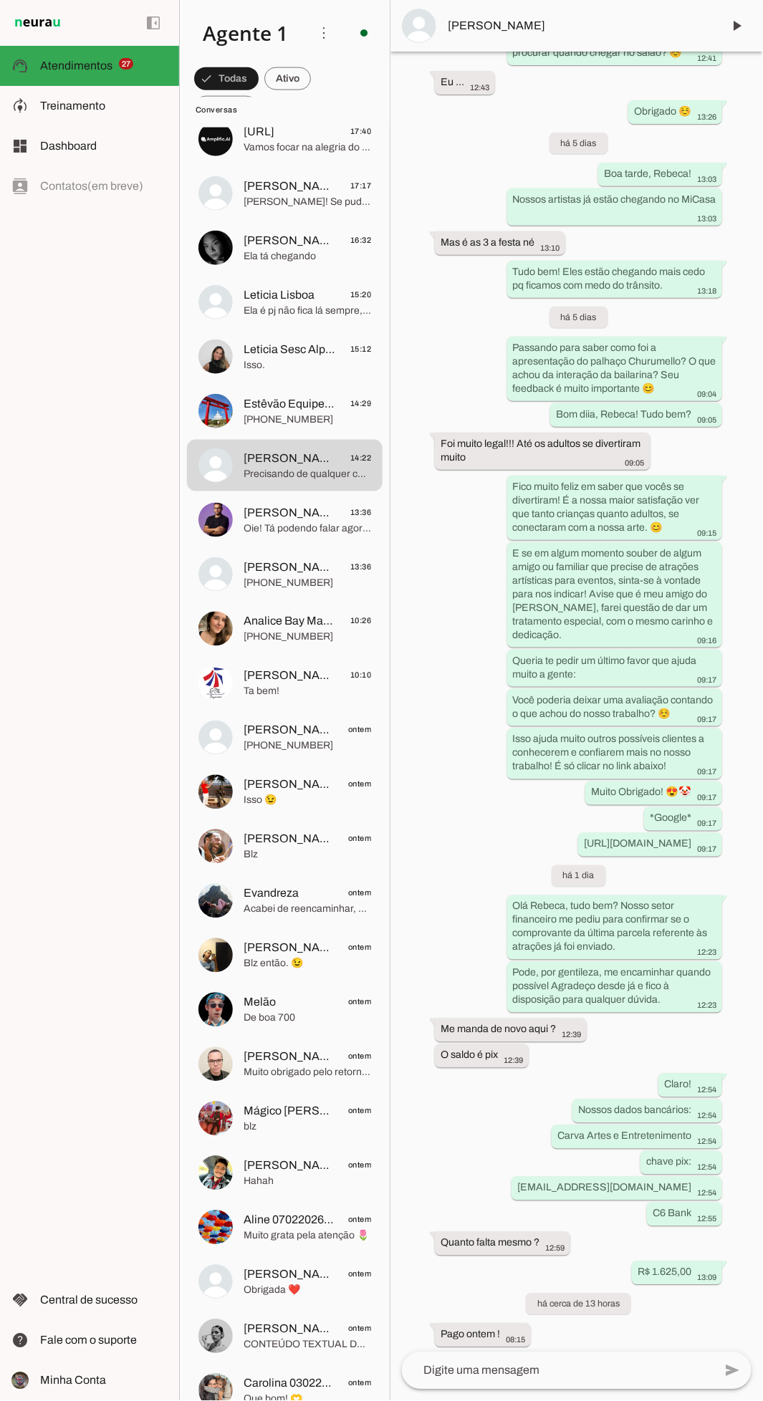
scroll to position [5856, 0]
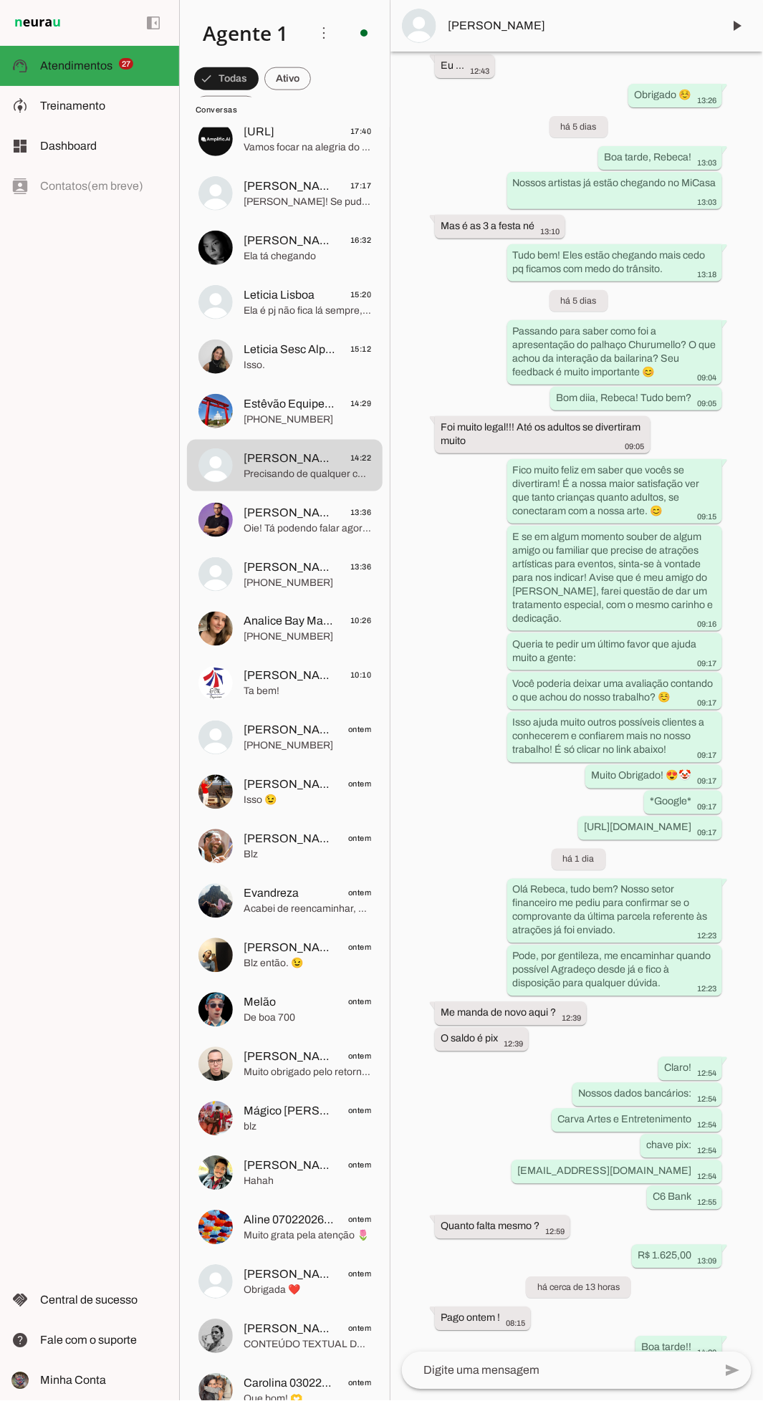
click at [478, 1371] on textarea at bounding box center [558, 1370] width 312 height 17
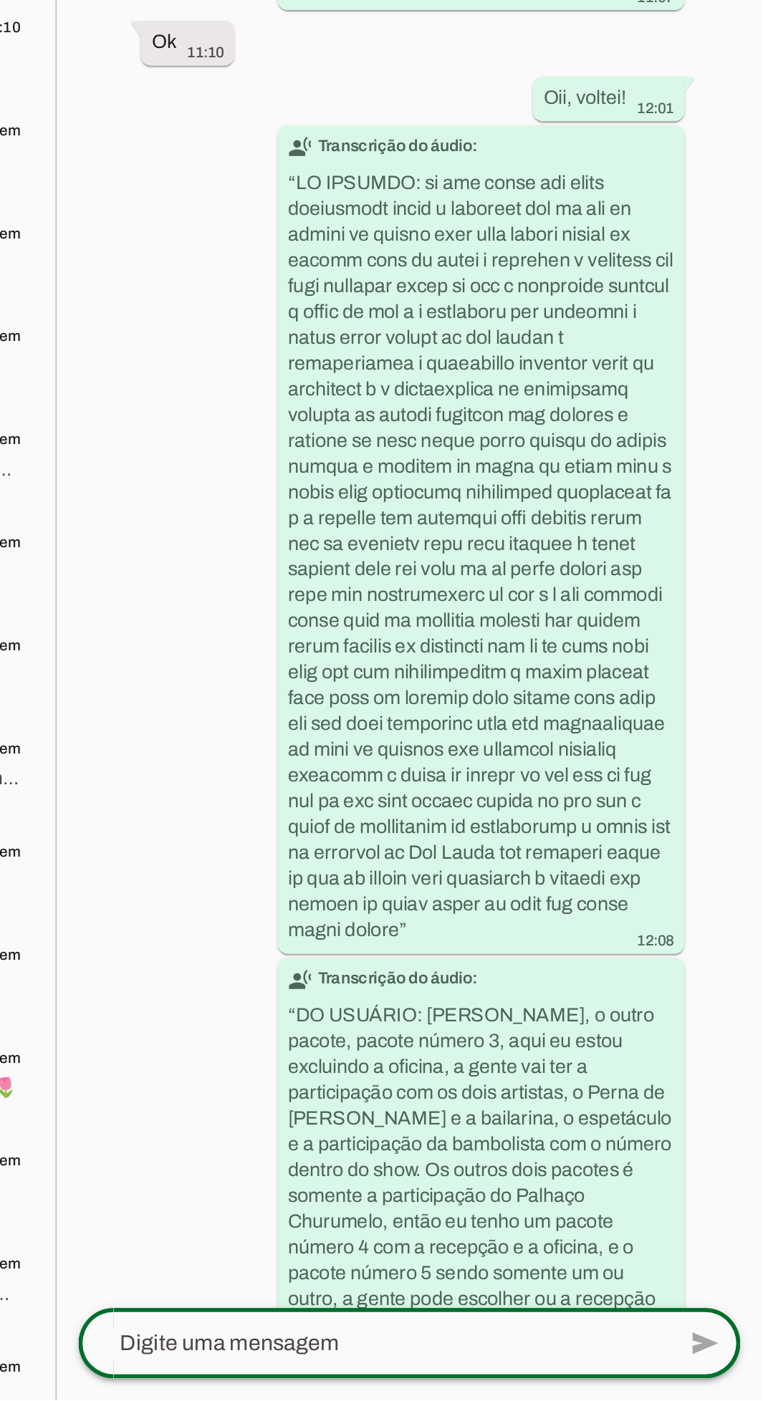
scroll to position [0, 0]
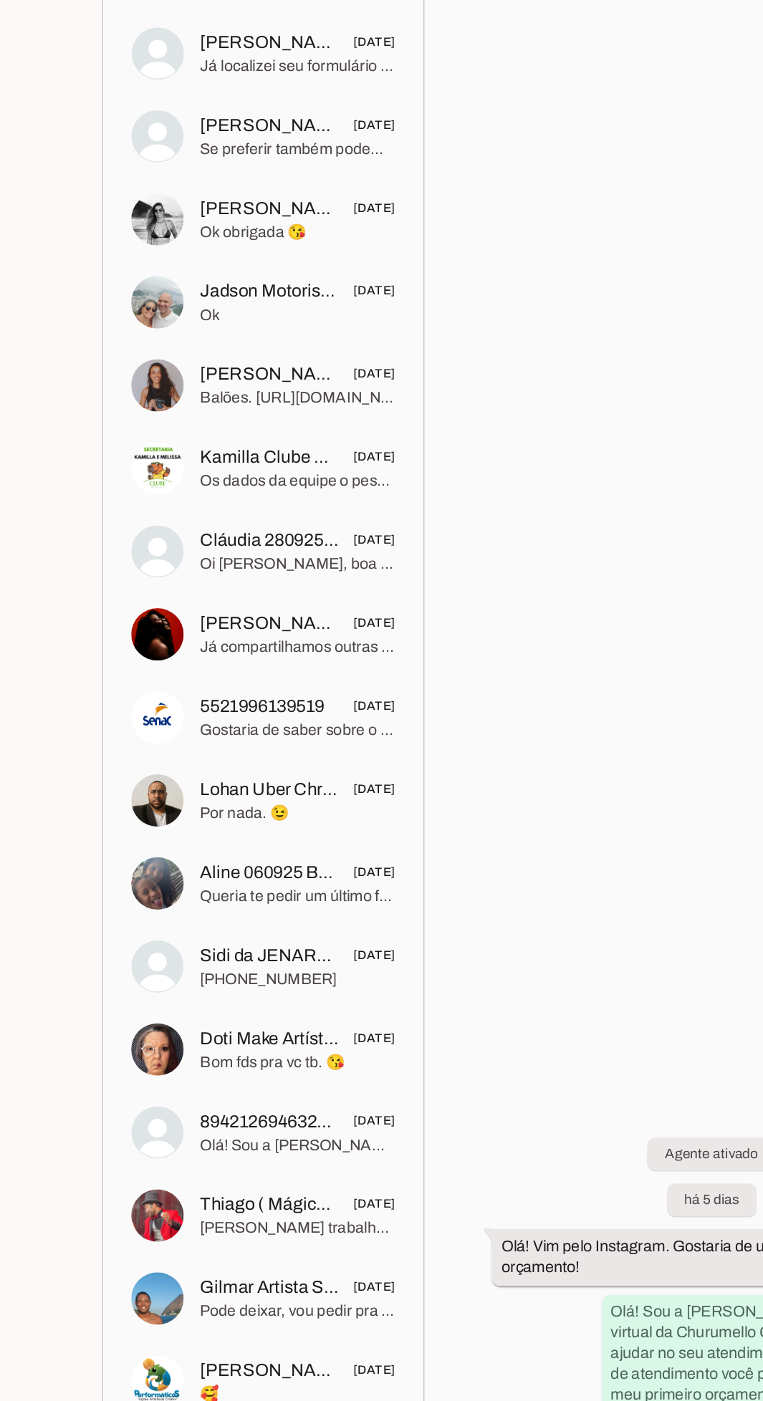
scroll to position [103, 0]
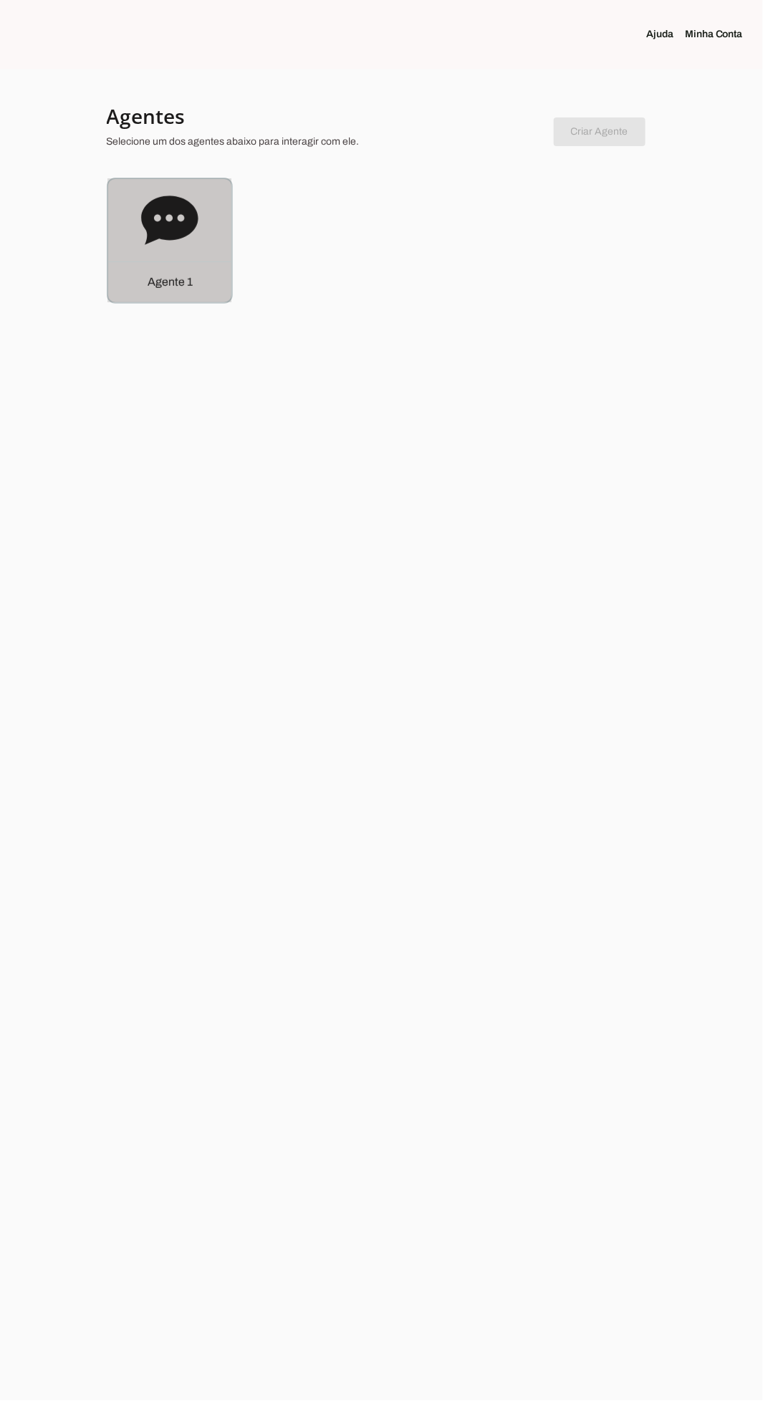
click at [143, 231] on icon at bounding box center [169, 220] width 57 height 57
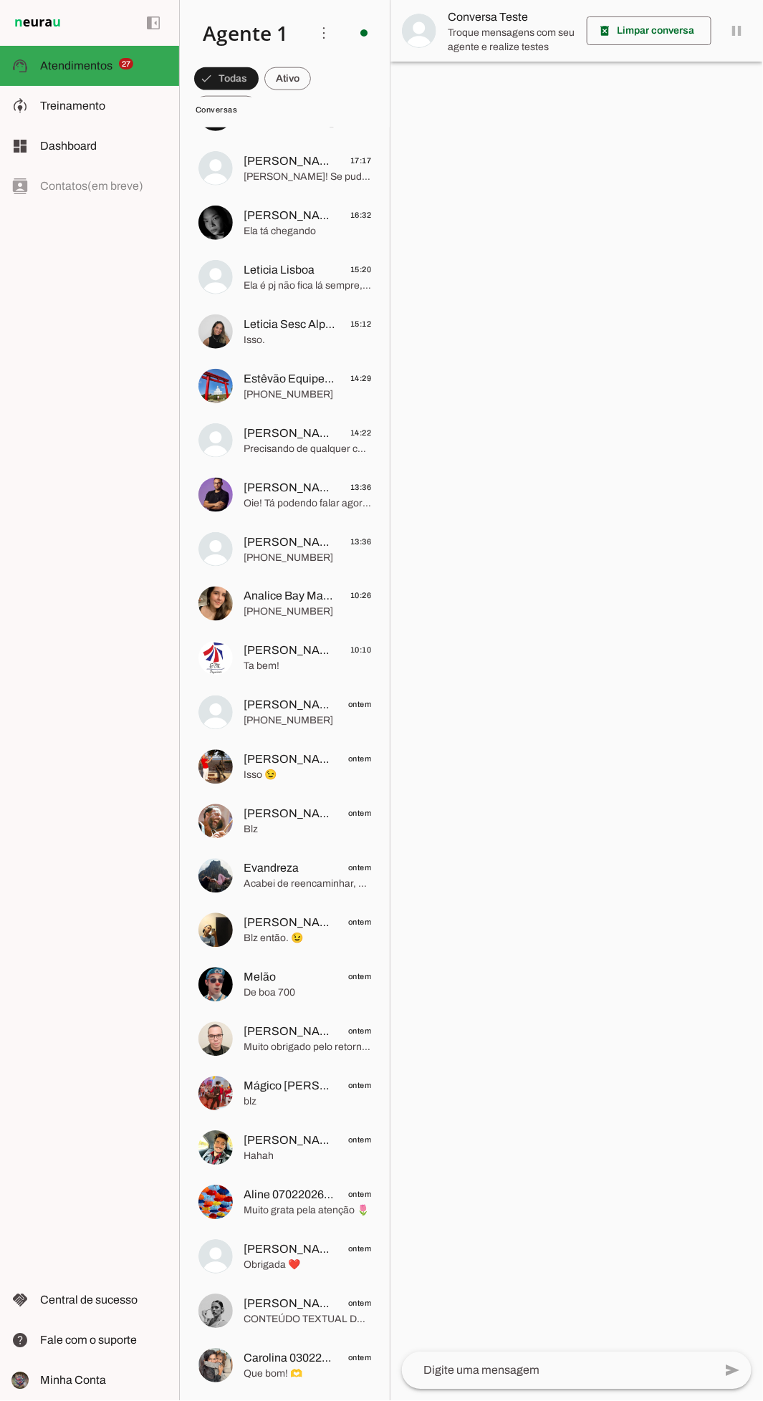
scroll to position [1912, 0]
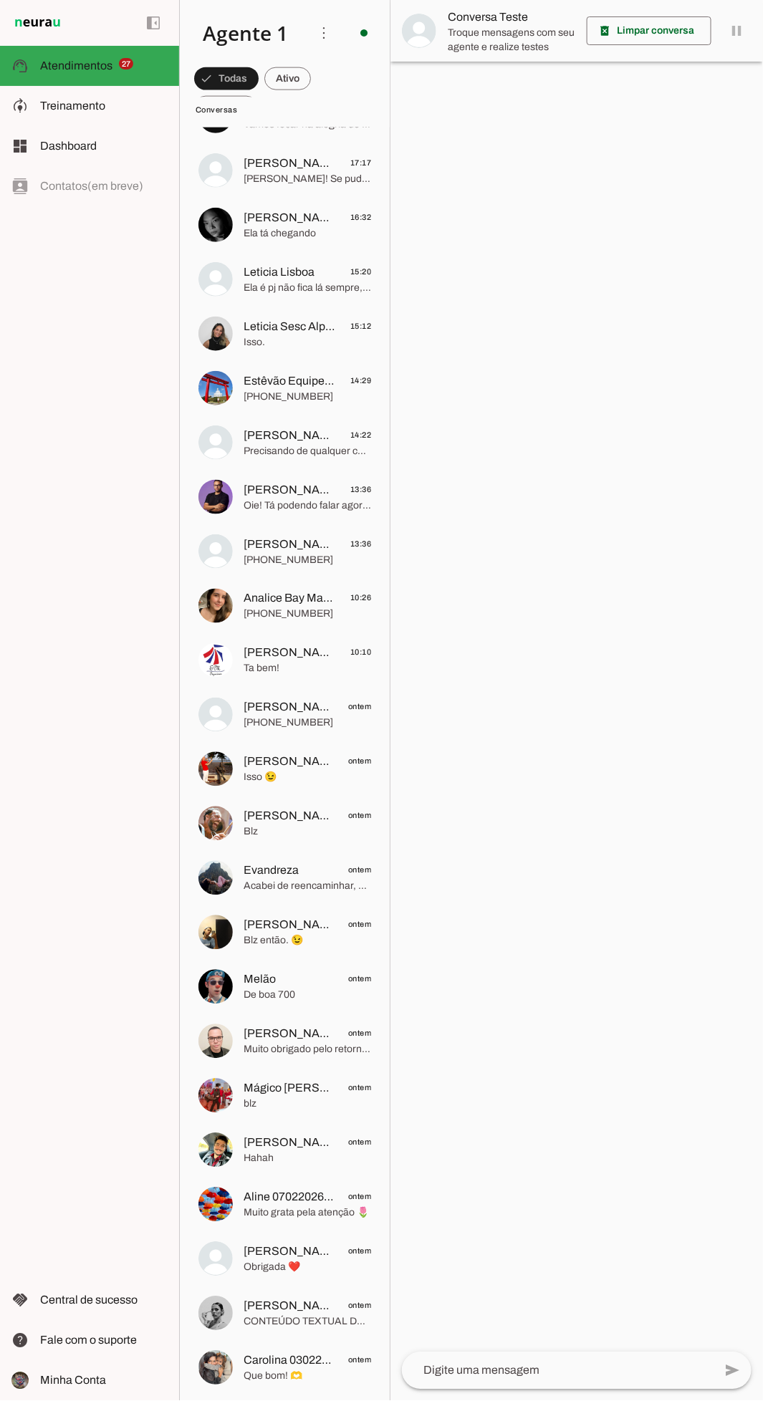
click at [253, 433] on span "[PERSON_NAME]" at bounding box center [289, 435] width 92 height 17
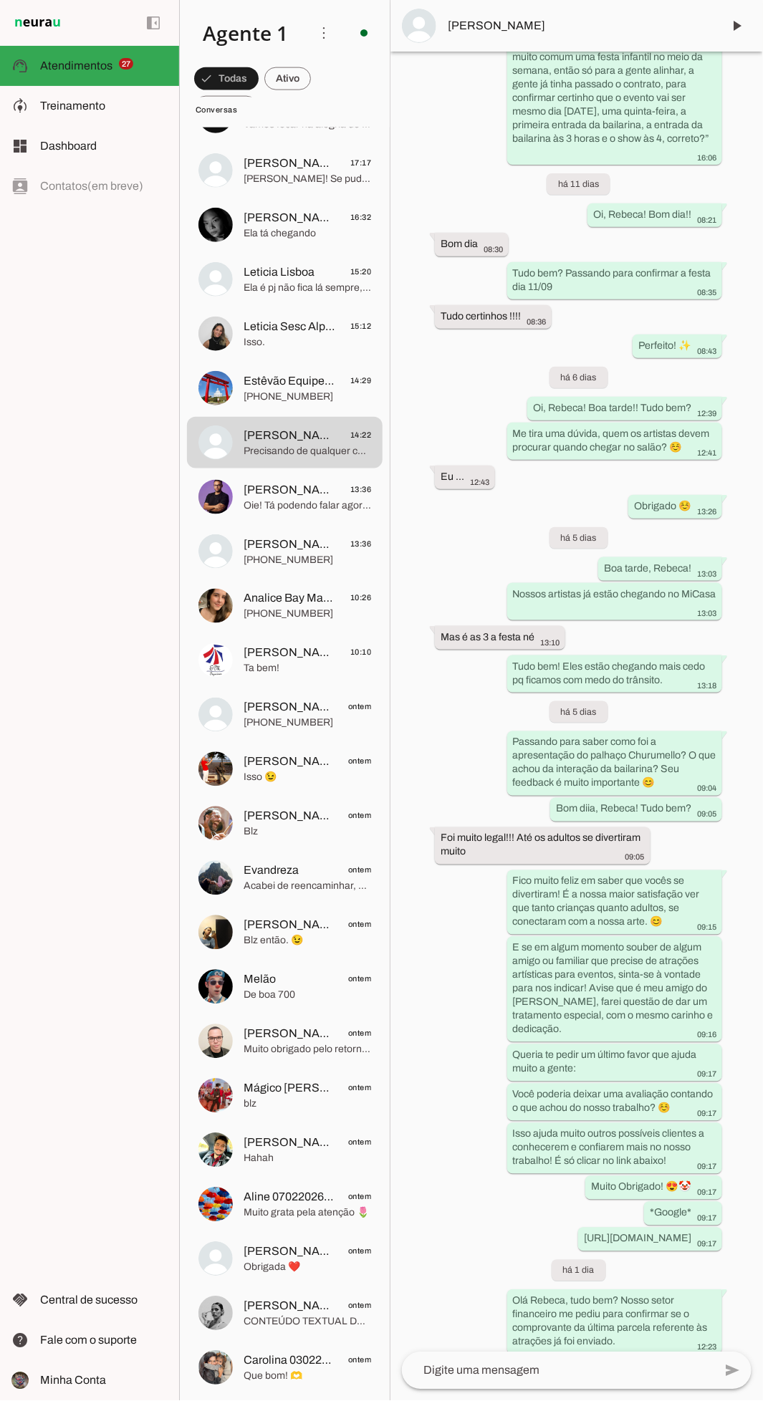
scroll to position [5856, 0]
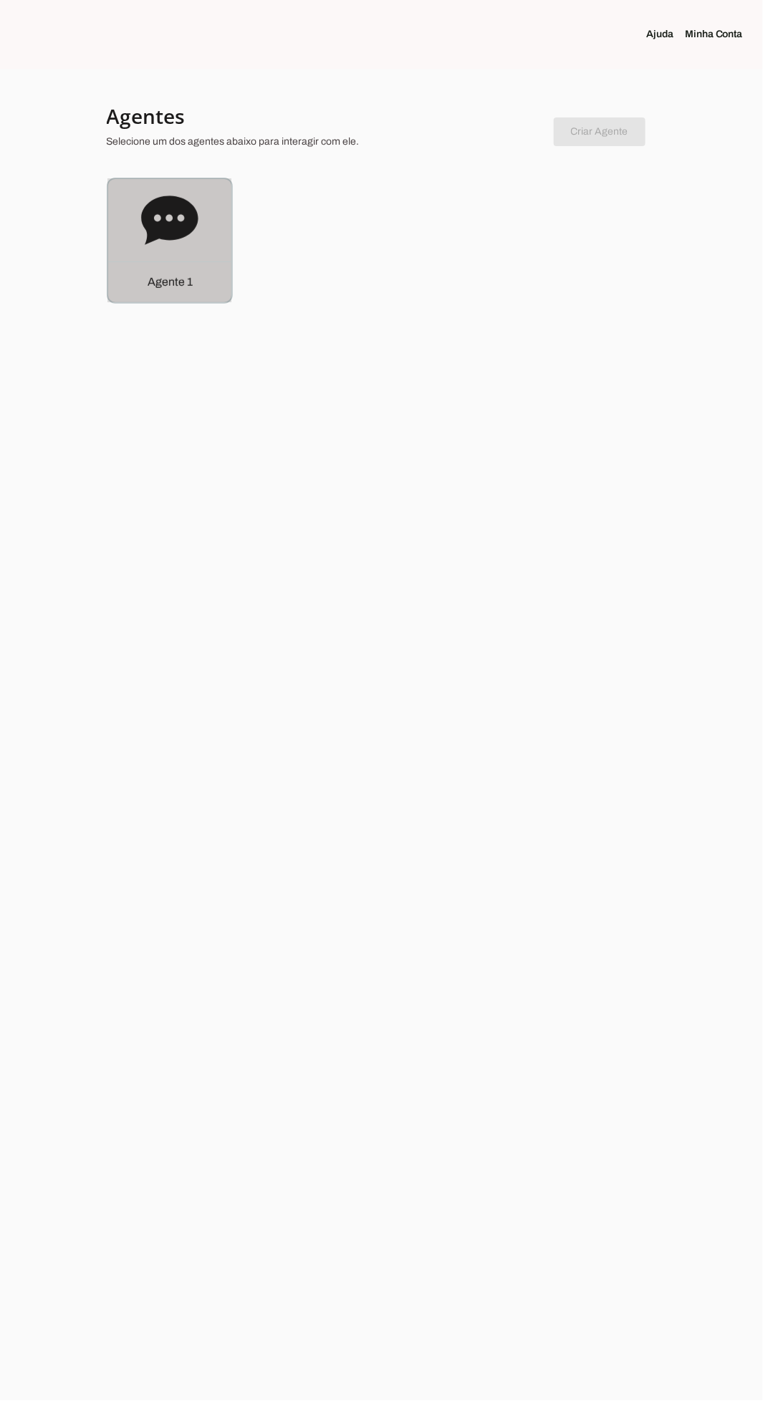
click at [168, 231] on icon at bounding box center [169, 220] width 57 height 49
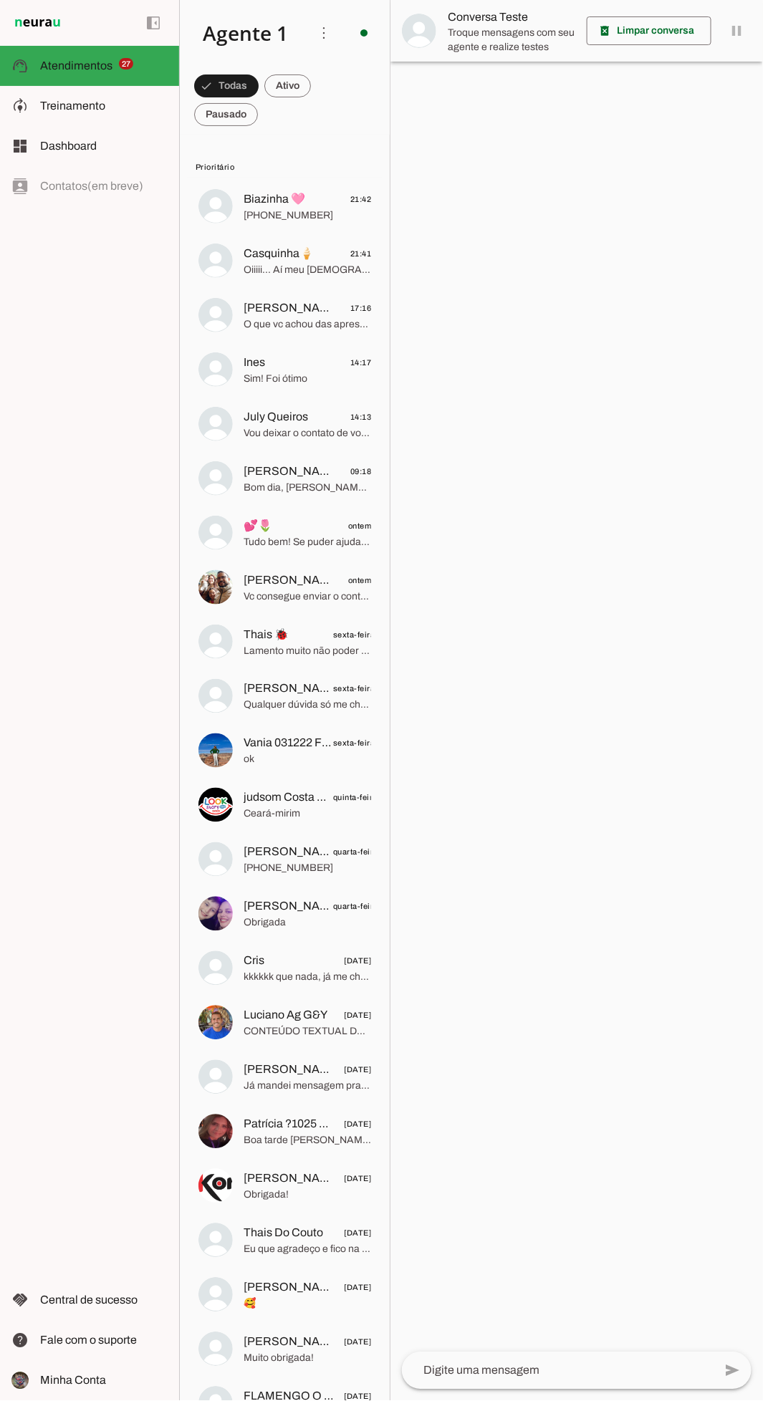
click at [271, 201] on span "Biazinha 🩷" at bounding box center [274, 198] width 62 height 17
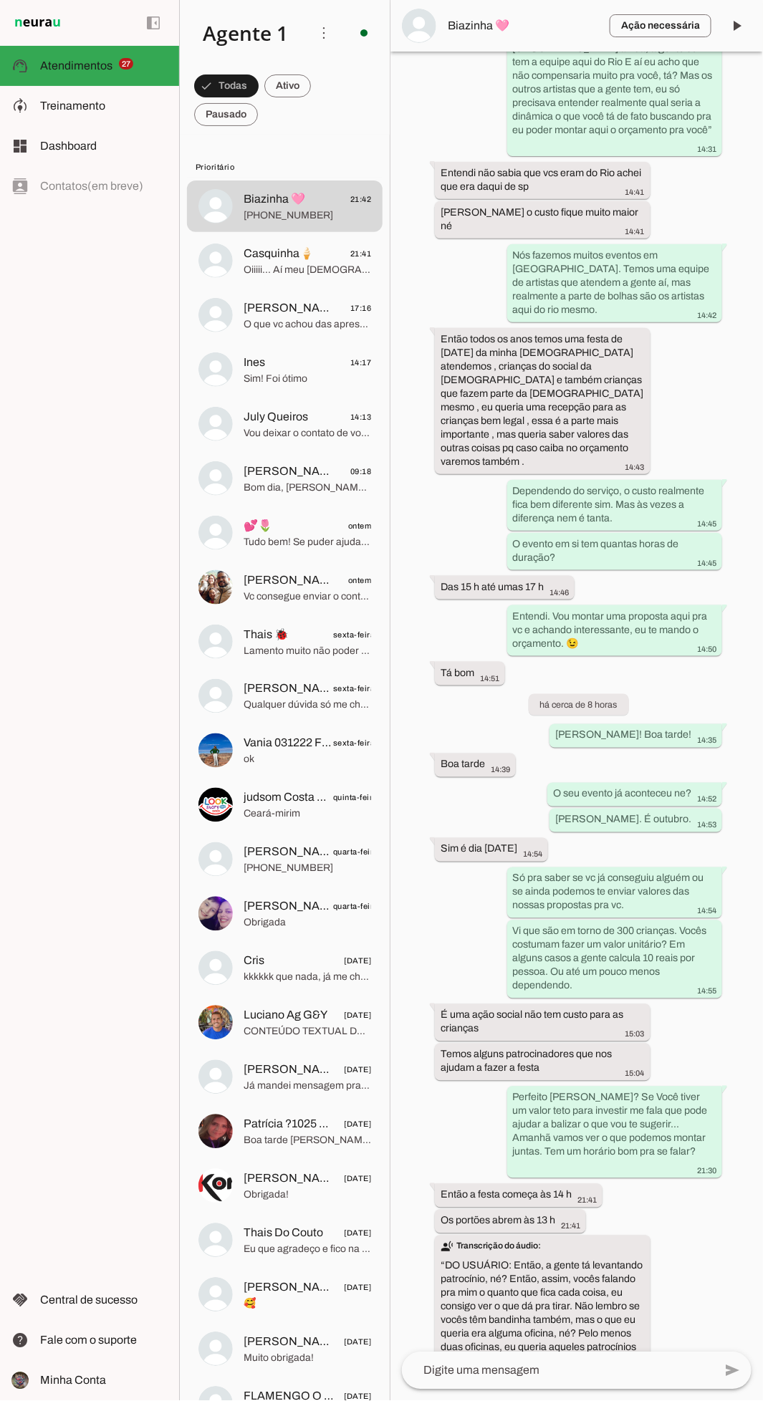
scroll to position [1724, 0]
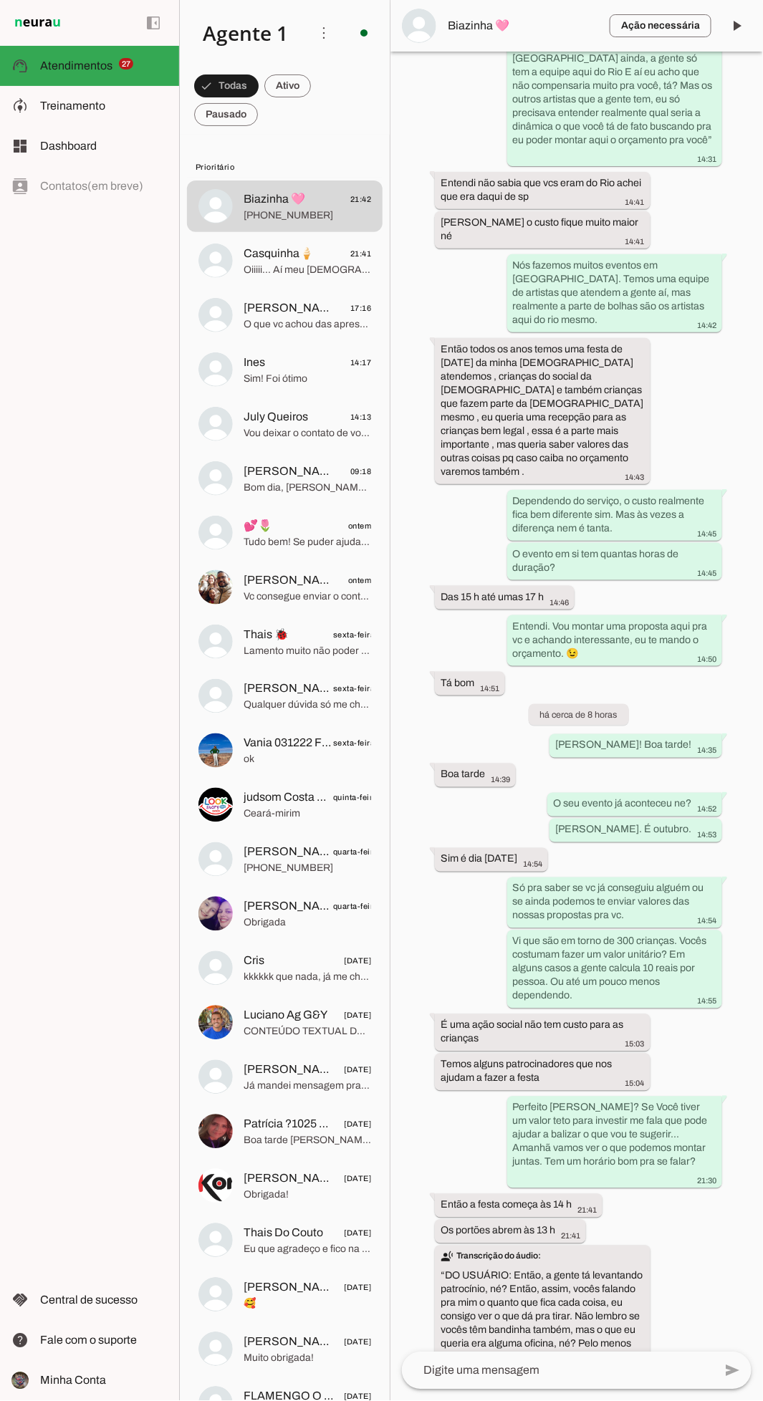
click at [219, 264] on img at bounding box center [215, 260] width 34 height 34
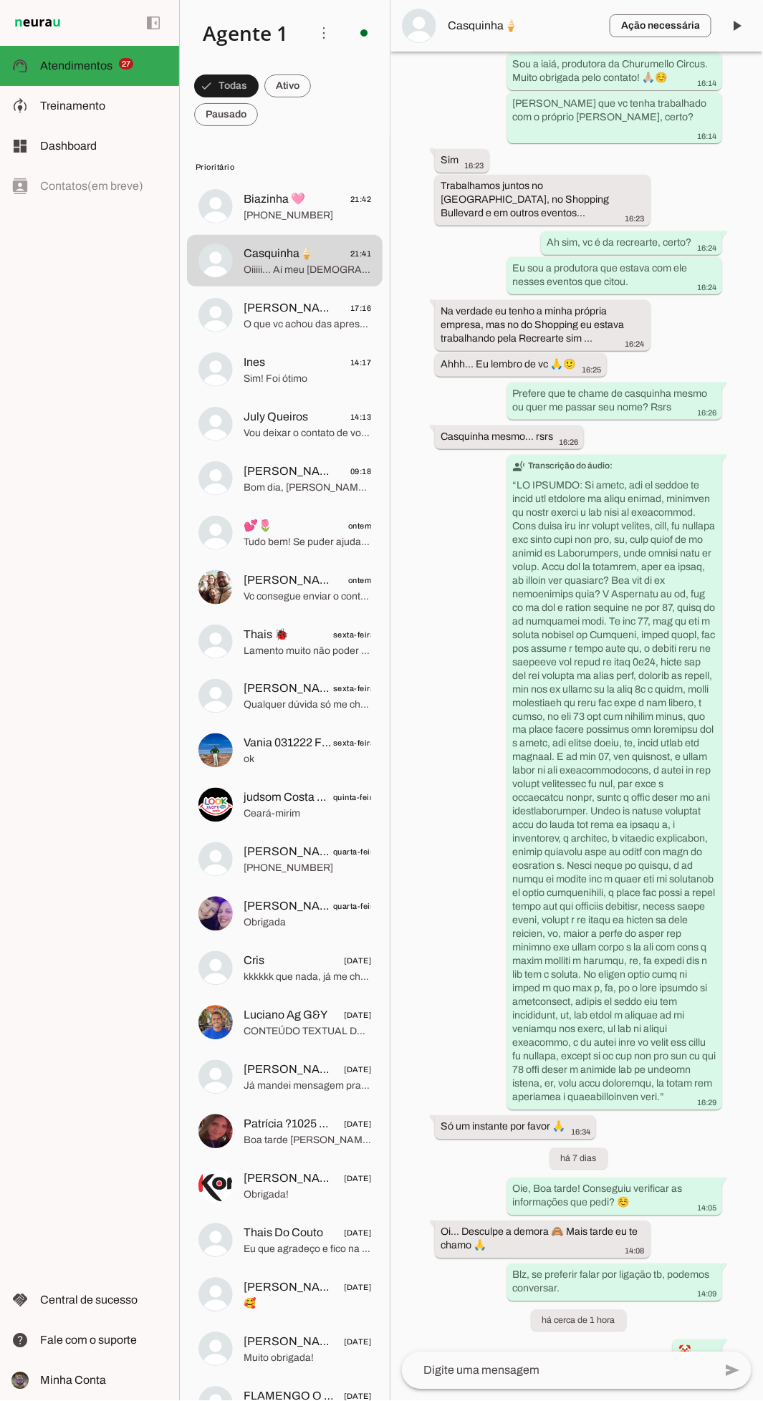
scroll to position [733, 0]
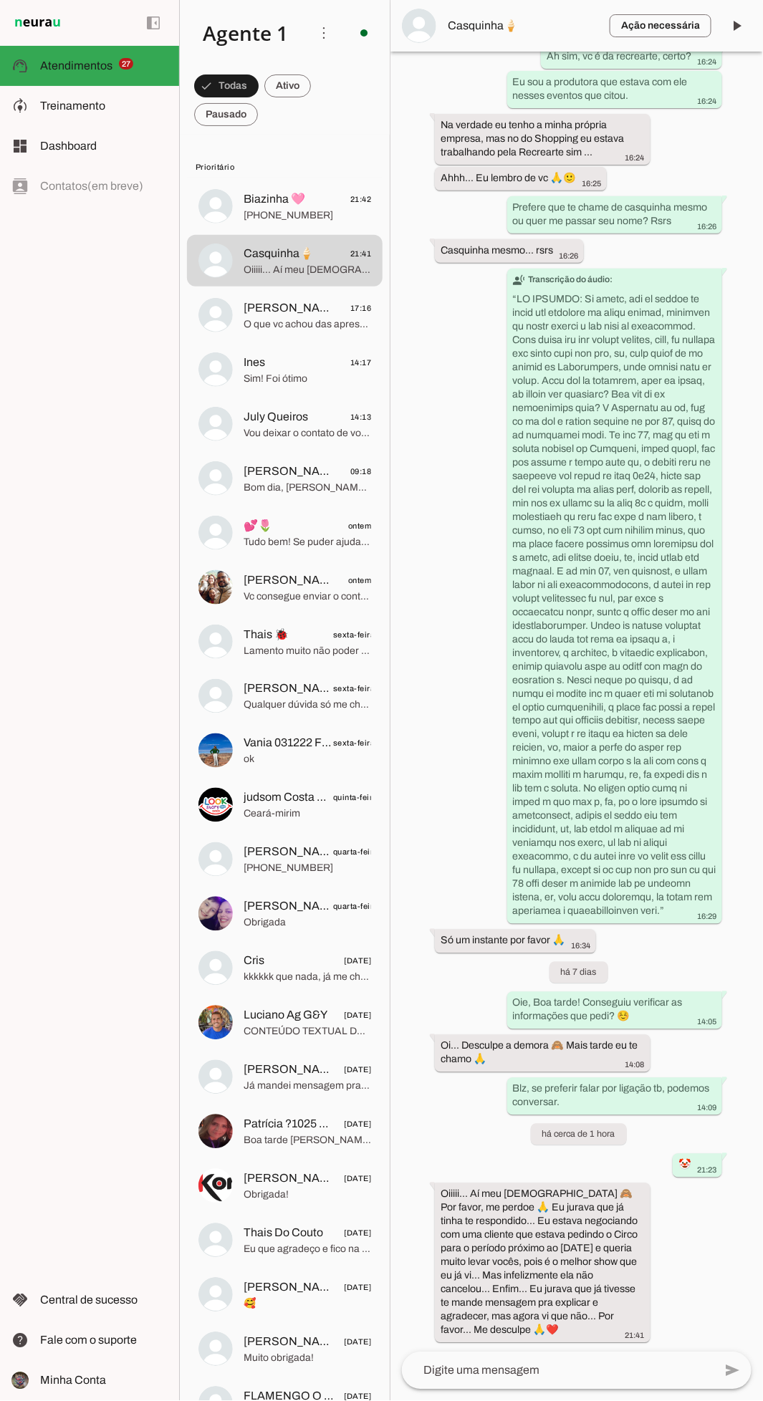
click at [261, 339] on md-item "[PERSON_NAME] 030224 Freguesia Clientechuru 17:16 O que vc achou das apresentaç…" at bounding box center [285, 315] width 196 height 52
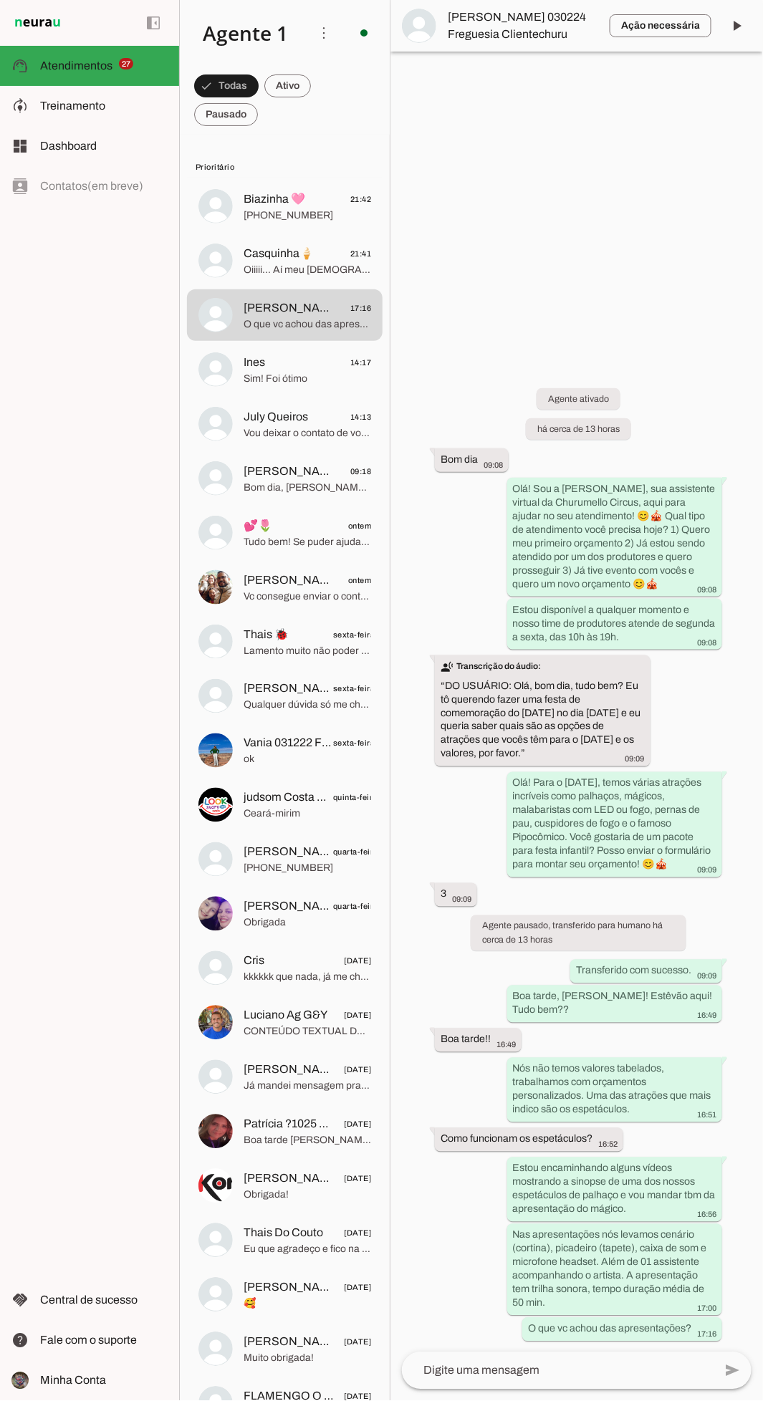
click at [231, 385] on md-item "Ines 14:17 Sim! Foi ótimo" at bounding box center [285, 370] width 196 height 52
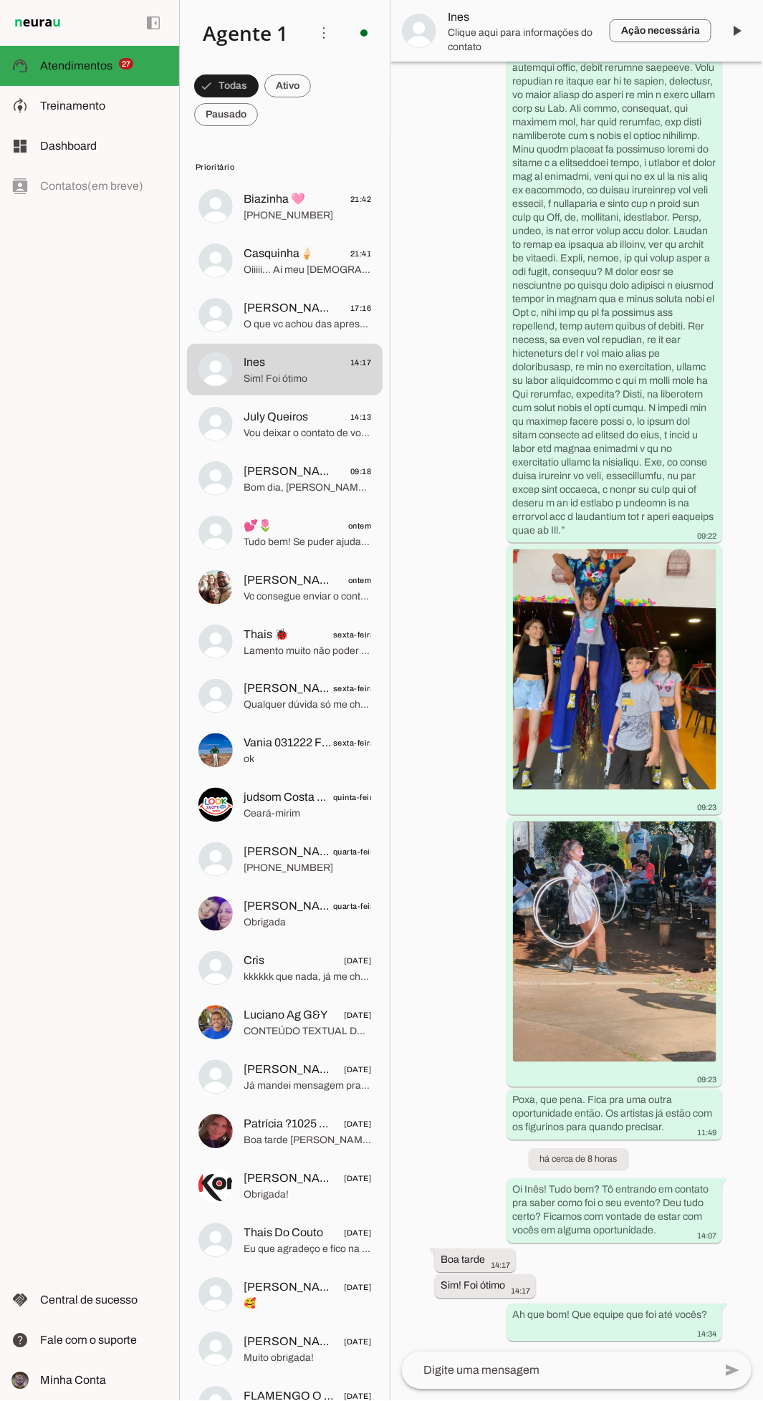
scroll to position [8199, 0]
click at [236, 445] on md-item "July Queiros 14:13 Vou deixar o contato de vocês salvo e precisando eu entro em…" at bounding box center [285, 424] width 196 height 52
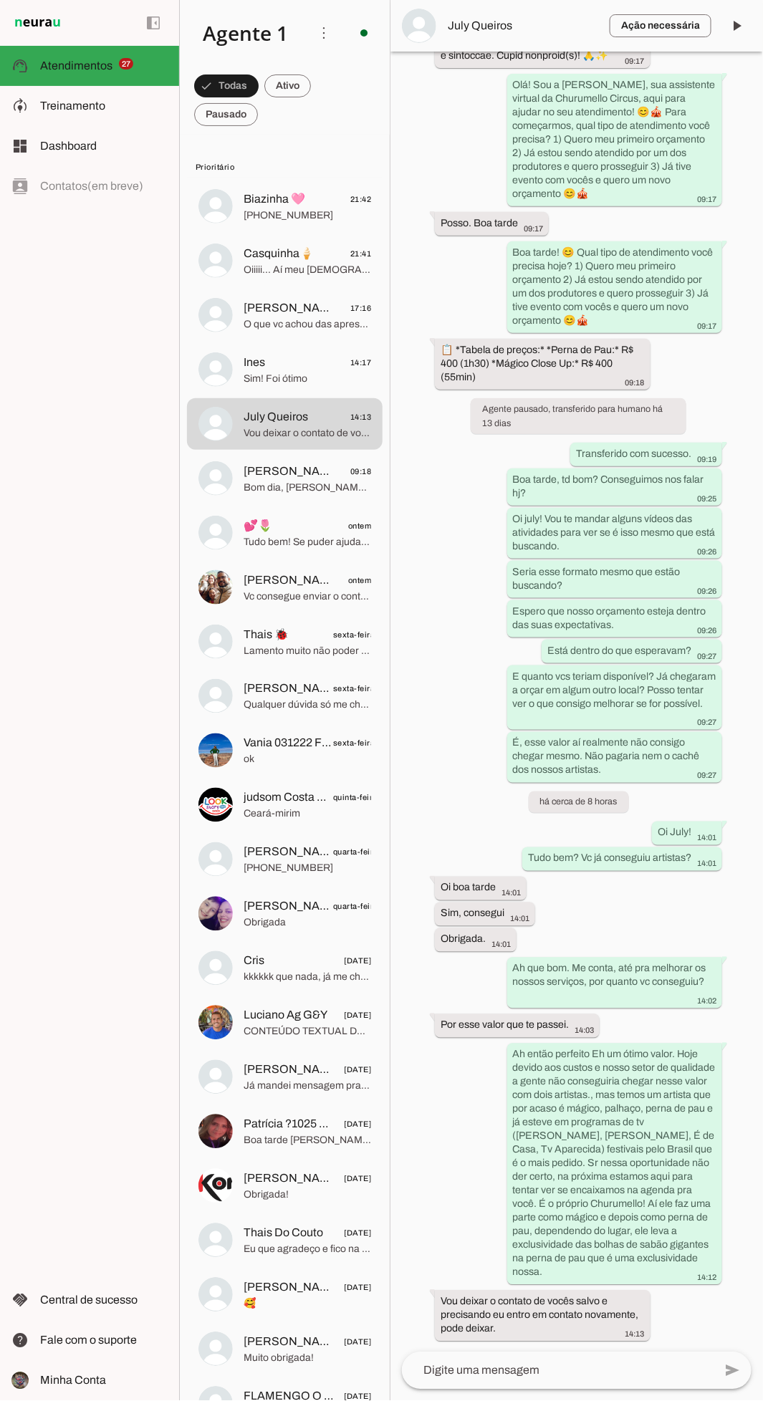
click at [254, 525] on span "💕🌷" at bounding box center [257, 525] width 29 height 17
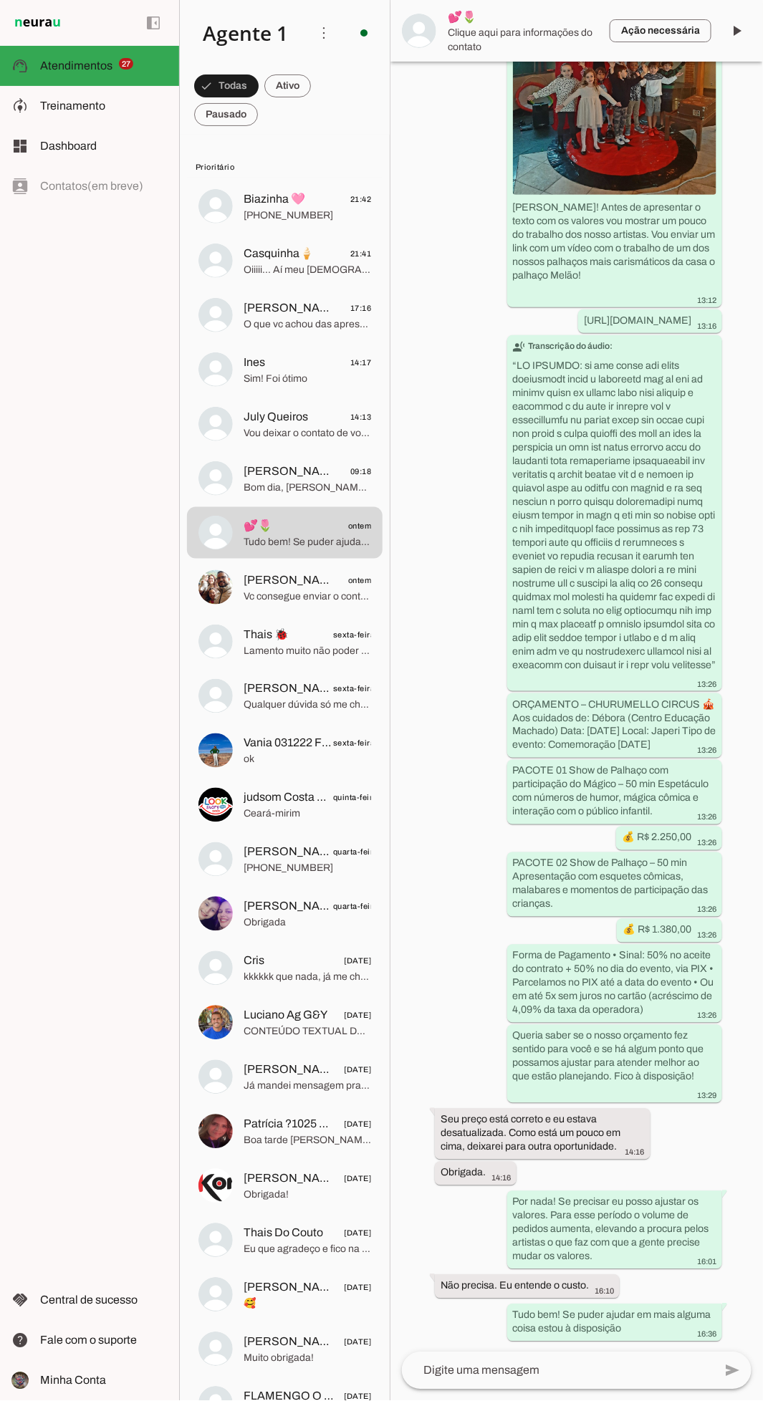
scroll to position [1285, 0]
click at [252, 489] on span "Bom dia, [PERSON_NAME]! Tudo bom? Conseguiu dar uma olhada no orçamento? Deu te…" at bounding box center [306, 487] width 127 height 14
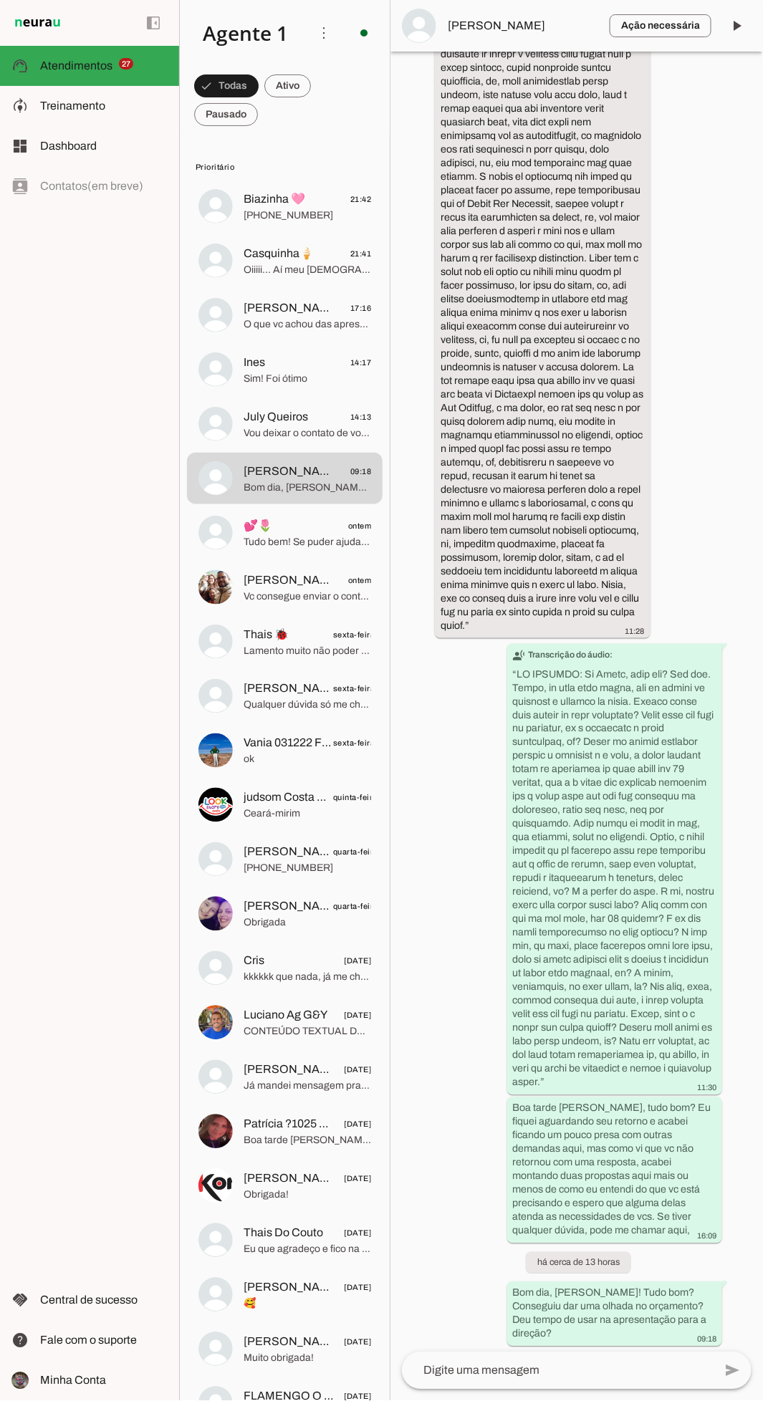
scroll to position [2840, 0]
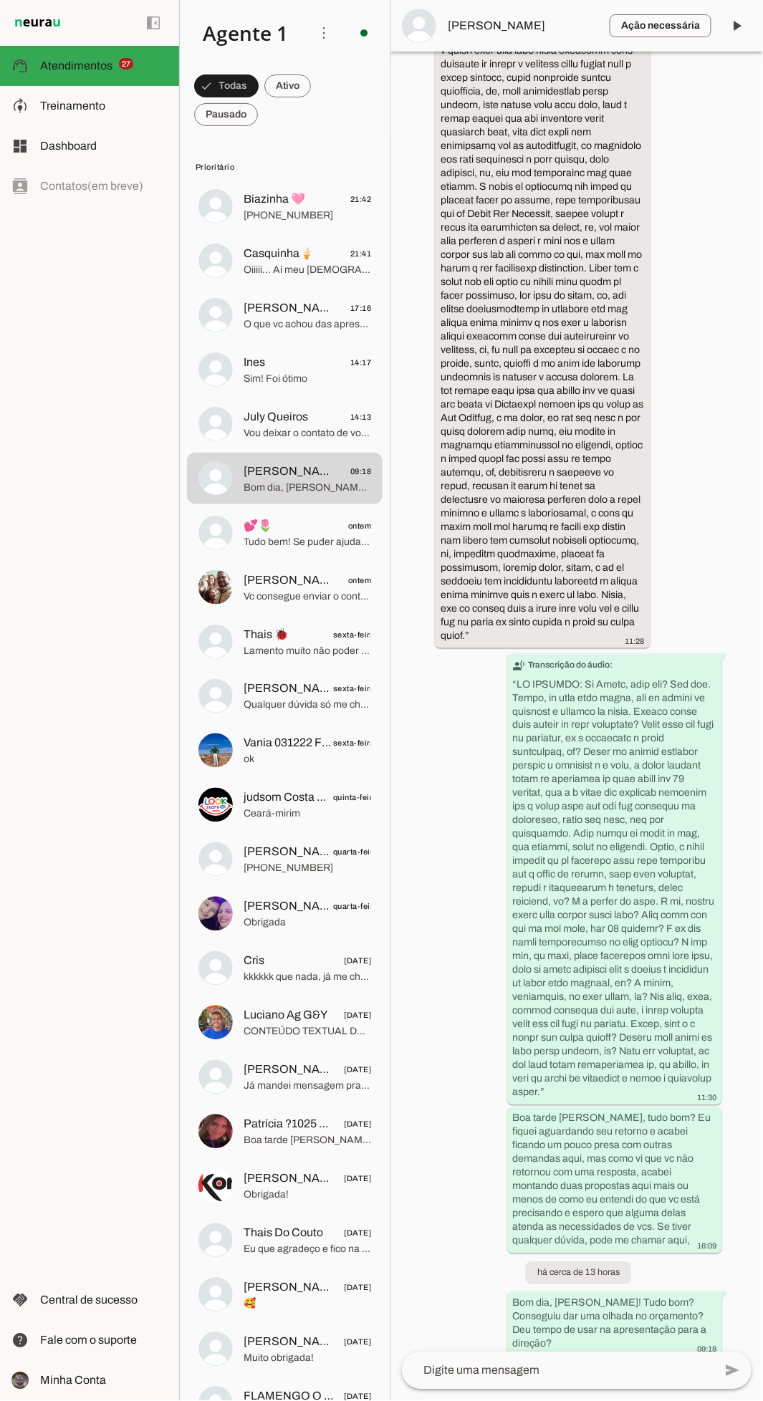
click at [253, 434] on span "Vou deixar o contato de vocês salvo e precisando eu entro em contato novamente,…" at bounding box center [306, 432] width 127 height 14
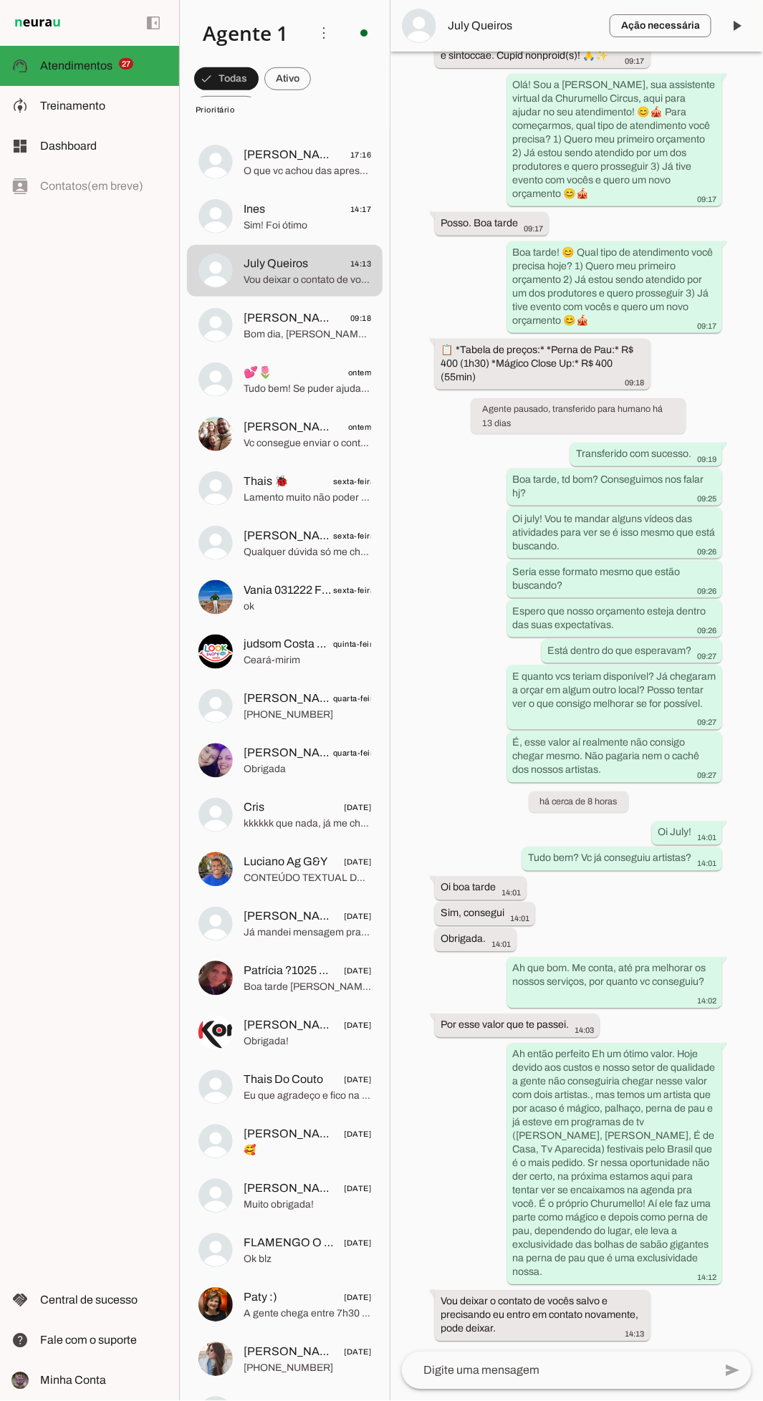
scroll to position [154, 0]
click at [231, 988] on md-item "Patrícia ?1025 Cabo Frio Clientechuru [DATE] Boa tarde [PERSON_NAME]! Tudo bom?…" at bounding box center [285, 978] width 196 height 52
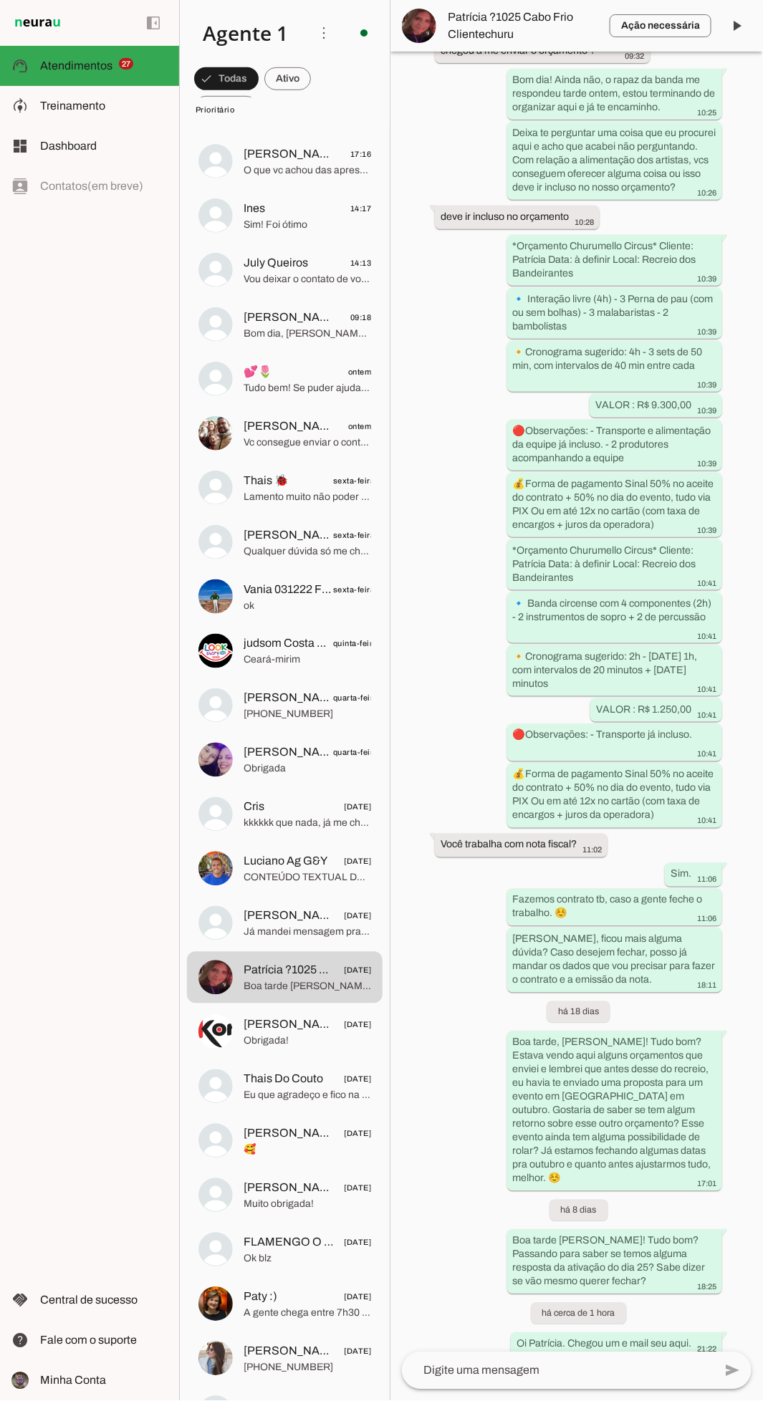
scroll to position [1475, 0]
